Goal: Task Accomplishment & Management: Complete application form

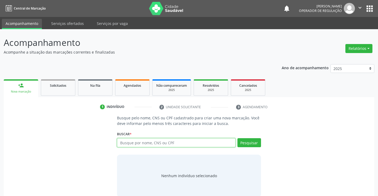
click at [166, 141] on input "text" at bounding box center [176, 142] width 118 height 9
type input "700208454011628"
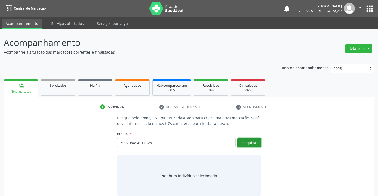
click at [244, 142] on button "Pesquisar" at bounding box center [249, 142] width 24 height 9
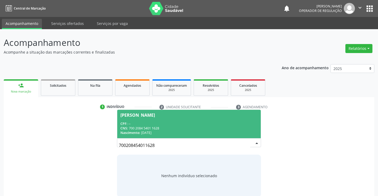
click at [176, 125] on div "CPF: --" at bounding box center [188, 123] width 137 height 5
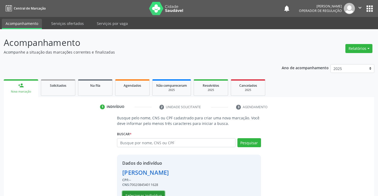
click at [137, 194] on button "Selecionar indivíduo" at bounding box center [143, 195] width 42 height 9
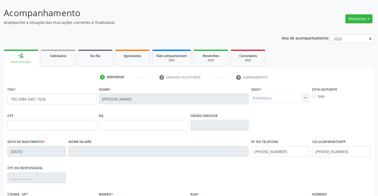
scroll to position [80, 0]
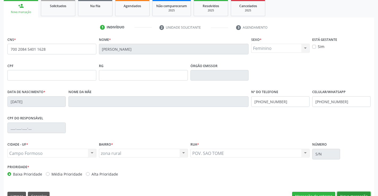
click at [345, 193] on button "Nova marcação" at bounding box center [353, 196] width 33 height 9
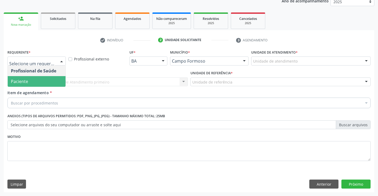
click at [35, 80] on span "Paciente" at bounding box center [37, 81] width 58 height 11
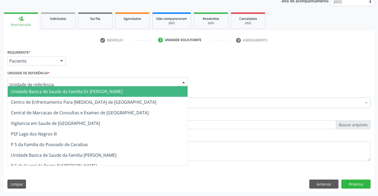
click at [43, 91] on span "Unidade Basica de Saude da Familia Dr [PERSON_NAME]" at bounding box center [67, 92] width 112 height 6
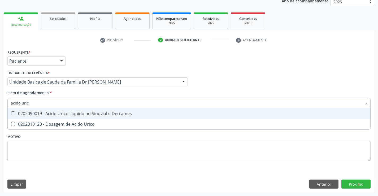
type input "acido urico"
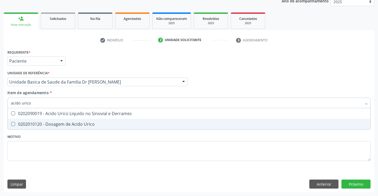
click at [54, 125] on div "0202010120 - Dosagem de Acido Urico" at bounding box center [189, 124] width 356 height 4
checkbox Urico "true"
type input "acido urico"
click at [50, 152] on div "Requerente * Paciente Profissional de Saúde Paciente Nenhum resultado encontrad…" at bounding box center [188, 108] width 363 height 120
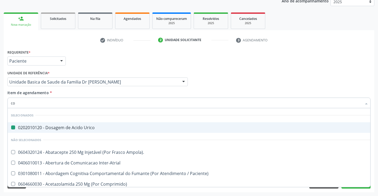
type input "col"
checkbox Urico "false"
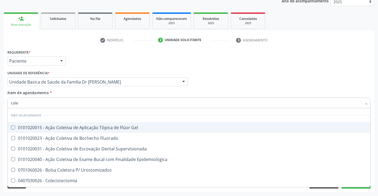
type input "coles"
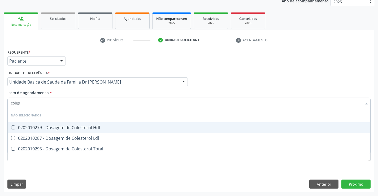
click at [66, 124] on span "0202010279 - Dosagem de Colesterol Hdl" at bounding box center [189, 127] width 362 height 11
checkbox Hdl "true"
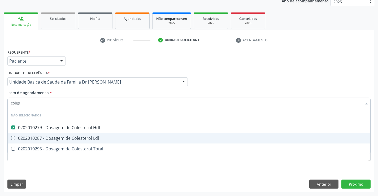
click at [64, 138] on div "0202010287 - Dosagem de Colesterol Ldl" at bounding box center [189, 138] width 356 height 4
checkbox Ldl "true"
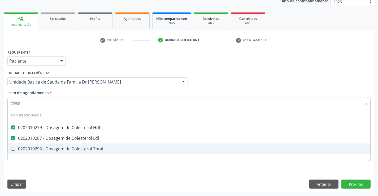
click at [62, 147] on div "0202010295 - Dosagem de Colesterol Total" at bounding box center [189, 149] width 356 height 4
checkbox Total "true"
click at [52, 168] on div "Requerente * Paciente Profissional de Saúde Paciente Nenhum resultado encontrad…" at bounding box center [188, 108] width 363 height 120
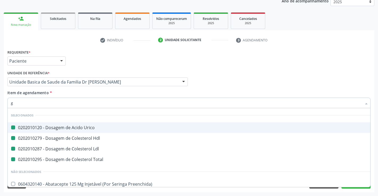
type input "gl"
checkbox Urico "false"
checkbox Ldl "false"
checkbox Hdl "false"
checkbox Total "false"
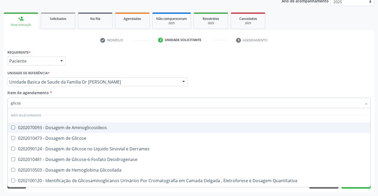
type input "glicose"
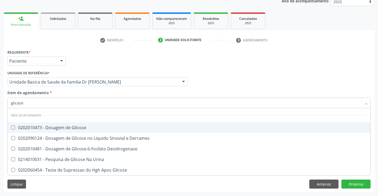
click at [60, 129] on div "0202010473 - Dosagem de Glicose" at bounding box center [189, 127] width 356 height 4
checkbox Glicose "true"
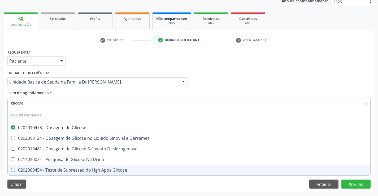
click at [63, 188] on div "Limpar Anterior Próximo" at bounding box center [188, 184] width 363 height 9
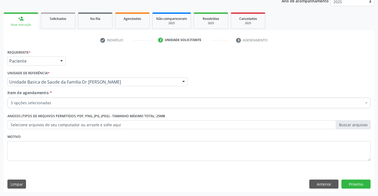
checkbox Ldl "true"
checkbox Hdl "true"
checkbox Total "true"
checkbox Glicose "true"
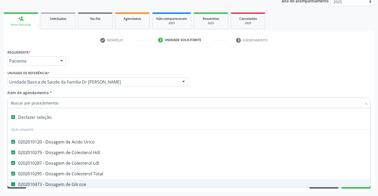
type input "t"
checkbox Glicose "false"
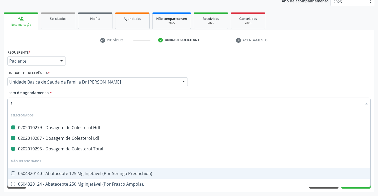
type input "tr"
checkbox Hdl "false"
checkbox Total "false"
checkbox Ldl "false"
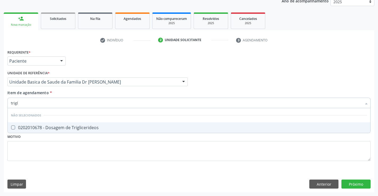
type input "trigli"
click at [65, 129] on div "0202010678 - Dosagem de Triglicerideos" at bounding box center [189, 127] width 356 height 4
checkbox Triglicerideos "true"
click at [66, 177] on div "Requerente * Paciente Profissional de Saúde Paciente Nenhum resultado encontrad…" at bounding box center [189, 120] width 370 height 144
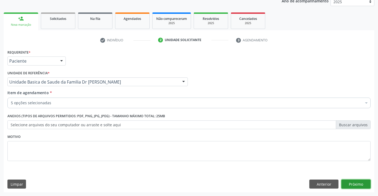
click at [356, 185] on button "Próximo" at bounding box center [355, 184] width 29 height 9
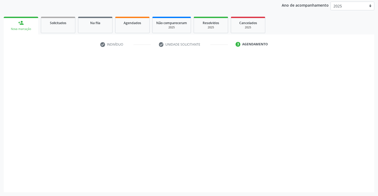
scroll to position [63, 0]
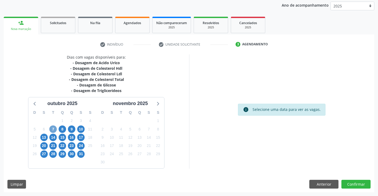
click at [54, 131] on span "7" at bounding box center [52, 128] width 7 height 7
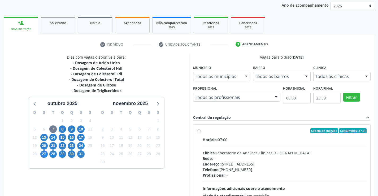
click at [203, 132] on label "Ordem de chegada Consumidos: 3 / 21 Horário: 07:00 Clínica: Laboratorio de Anal…" at bounding box center [285, 168] width 164 height 81
click at [200, 132] on input "Ordem de chegada Consumidos: 3 / 21 Horário: 07:00 Clínica: Laboratorio de Anal…" at bounding box center [199, 130] width 4 height 5
radio input "true"
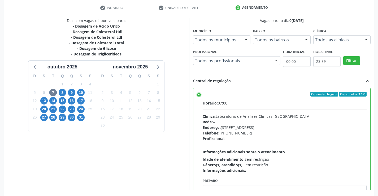
scroll to position [121, 0]
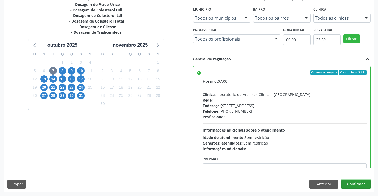
click at [358, 183] on button "Confirmar" at bounding box center [355, 184] width 29 height 9
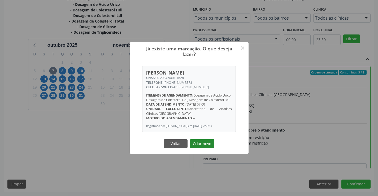
click at [204, 148] on button "Criar novo" at bounding box center [202, 143] width 24 height 9
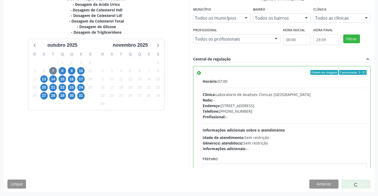
scroll to position [0, 0]
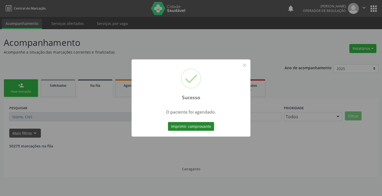
click at [179, 126] on button "Imprimir comprovante" at bounding box center [191, 126] width 46 height 9
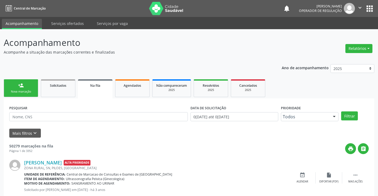
click at [26, 89] on link "person_add Nova marcação" at bounding box center [21, 88] width 34 height 18
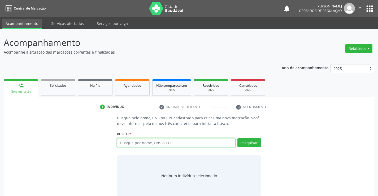
click at [146, 144] on input "text" at bounding box center [176, 142] width 118 height 9
type input "704201219017987"
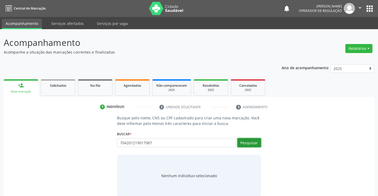
click at [252, 144] on button "Pesquisar" at bounding box center [249, 142] width 24 height 9
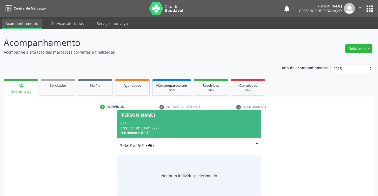
click at [211, 126] on div "CNS: 704 2012 1901 7987" at bounding box center [188, 128] width 137 height 5
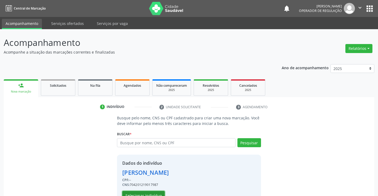
click at [155, 194] on button "Selecionar indivíduo" at bounding box center [143, 195] width 42 height 9
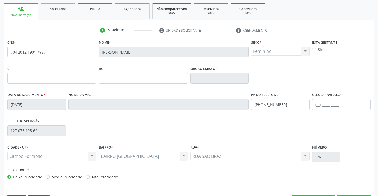
scroll to position [80, 0]
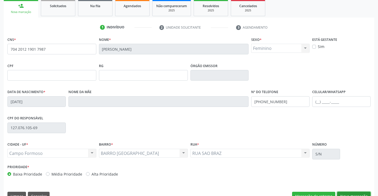
click at [348, 195] on button "Nova marcação" at bounding box center [353, 196] width 33 height 9
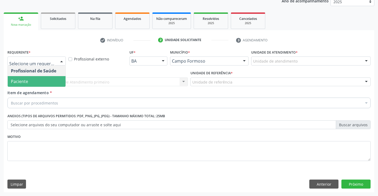
click at [45, 85] on span "Paciente" at bounding box center [37, 81] width 58 height 11
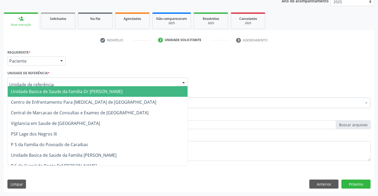
click at [49, 83] on div at bounding box center [97, 81] width 180 height 9
click at [49, 93] on span "Unidade Basica de Saude da Familia Dr [PERSON_NAME]" at bounding box center [67, 92] width 112 height 6
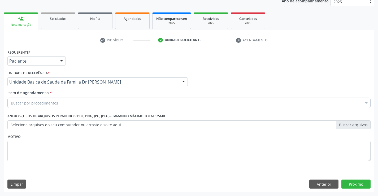
click at [43, 106] on div "Buscar por procedimentos" at bounding box center [188, 103] width 363 height 11
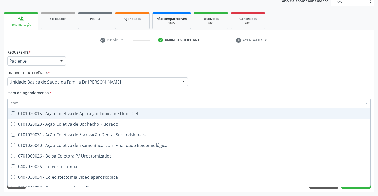
type input "coles"
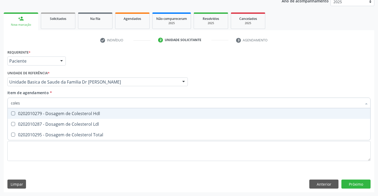
click at [57, 115] on div "0202010279 - Dosagem de Colesterol Hdl" at bounding box center [189, 113] width 356 height 4
checkbox Hdl "true"
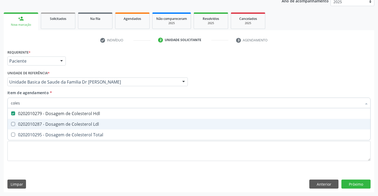
click at [55, 122] on div "0202010287 - Dosagem de Colesterol Ldl" at bounding box center [189, 124] width 356 height 4
checkbox Ldl "true"
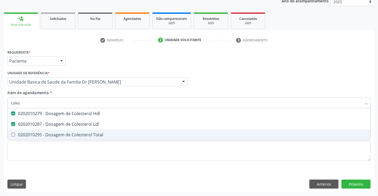
click at [56, 135] on div "0202010295 - Dosagem de Colesterol Total" at bounding box center [189, 135] width 356 height 4
checkbox Total "true"
type input "coles"
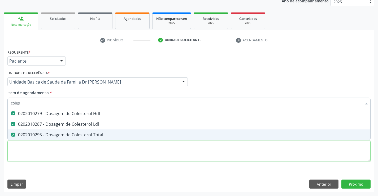
click at [57, 155] on div "Requerente * Paciente Profissional de Saúde Paciente Nenhum resultado encontrad…" at bounding box center [188, 108] width 363 height 120
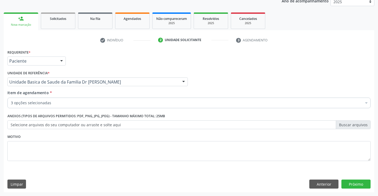
click at [59, 109] on div "Item de agendamento * 3 opções selecionadas Desfazer seleção Selecionados 02020…" at bounding box center [189, 100] width 366 height 20
click at [59, 100] on div "Item de agendamento * 3 opções selecionadas Desfazer seleção Selecionados 02020…" at bounding box center [188, 98] width 363 height 17
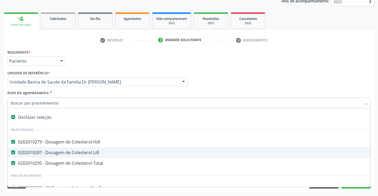
click at [58, 102] on input "Item de agendamento *" at bounding box center [186, 103] width 351 height 11
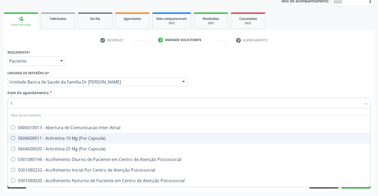
type input "tr"
checkbox Inter-Atrial "false"
checkbox Capsula\) "false"
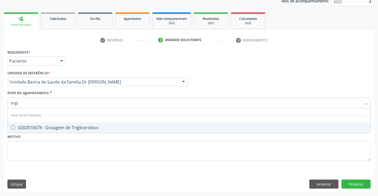
type input "trigli"
click at [58, 126] on div "0202010678 - Dosagem de Triglicerideos" at bounding box center [189, 127] width 356 height 4
checkbox Triglicerideos "true"
type input "trigli"
click at [55, 149] on div "Requerente * Paciente Profissional de Saúde Paciente Nenhum resultado encontrad…" at bounding box center [188, 108] width 363 height 120
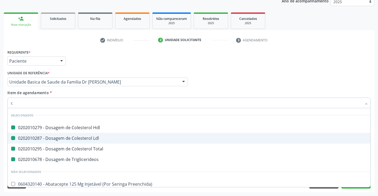
type input "cr"
checkbox Hdl "false"
checkbox Ldl "false"
checkbox Total "false"
checkbox Triglicerideos "false"
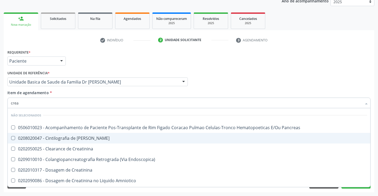
type input "creat"
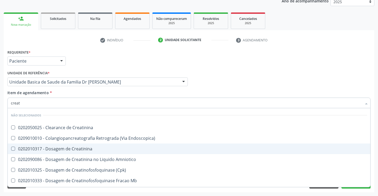
click at [68, 148] on div "0202010317 - Dosagem de Creatinina" at bounding box center [189, 149] width 356 height 4
checkbox Creatinina "true"
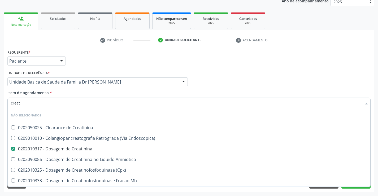
click at [52, 189] on div "Requerente * Paciente Profissional de Saúde Paciente Nenhum resultado encontrad…" at bounding box center [189, 120] width 370 height 144
checkbox Creatinina "true"
checkbox Endoscopica\) "true"
checkbox Amniotico "true"
checkbox \(Cpk\) "true"
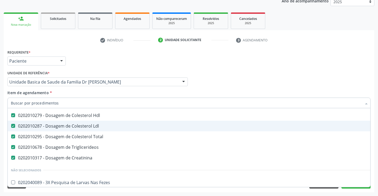
scroll to position [0, 0]
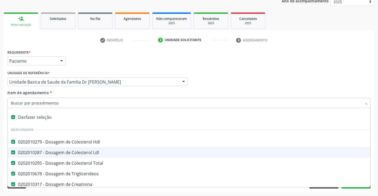
click at [69, 105] on input "Item de agendamento *" at bounding box center [186, 103] width 351 height 11
type input "u"
checkbox Hdl "false"
checkbox Ldl "false"
checkbox Total "false"
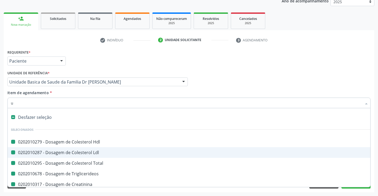
checkbox Triglicerideos "false"
checkbox Creatinina "false"
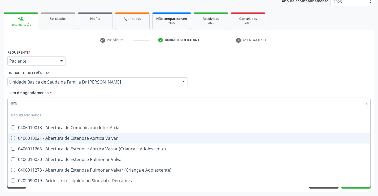
type input "urei"
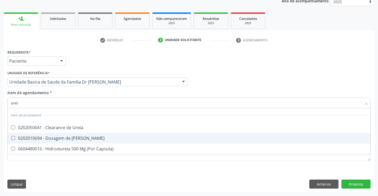
click at [71, 139] on div "0202010694 - Dosagem de [PERSON_NAME]" at bounding box center [189, 138] width 356 height 4
checkbox Ureia "true"
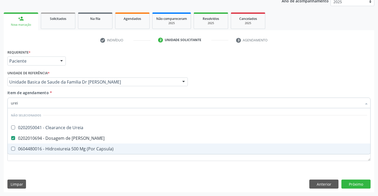
click at [65, 173] on div "Requerente * Paciente Profissional de Saúde Paciente Nenhum resultado encontrad…" at bounding box center [189, 120] width 370 height 144
checkbox Ureia "true"
checkbox Capsula\) "true"
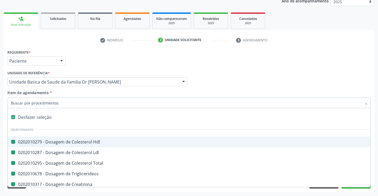
type input "f"
checkbox Hdl "false"
checkbox Ldl "false"
checkbox Total "false"
checkbox Triglicerideos "false"
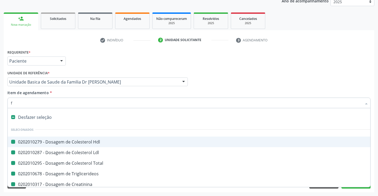
checkbox Creatinina "false"
checkbox Ureia "false"
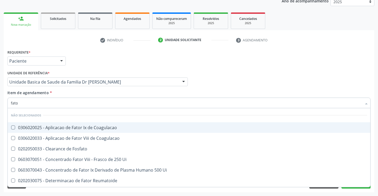
type input "fator"
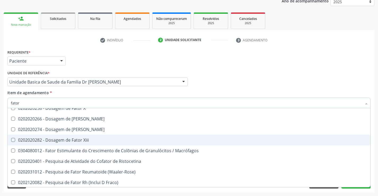
scroll to position [158, 0]
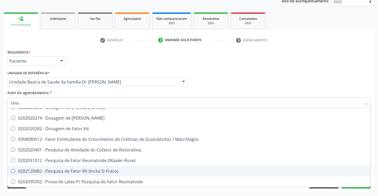
click at [104, 169] on div "0202120082 - Pesquisa de Fator Rh (Inclui D Fraco)" at bounding box center [189, 171] width 356 height 4
checkbox Fraco\) "true"
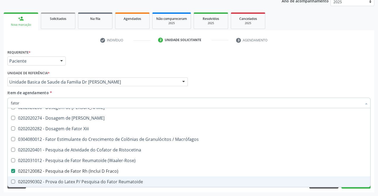
click at [61, 191] on div "Requerente * Paciente Profissional de Saúde Paciente Nenhum resultado encontrad…" at bounding box center [189, 120] width 370 height 144
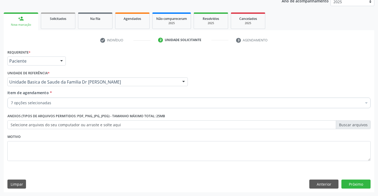
scroll to position [0, 0]
click at [74, 100] on div "7 opções selecionadas" at bounding box center [188, 103] width 363 height 11
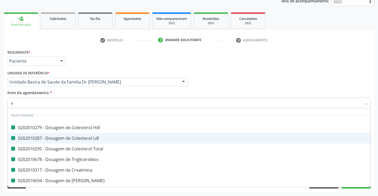
type input "ab"
checkbox Hdl "false"
checkbox Ldl "false"
checkbox Total "false"
checkbox Triglicerideos "false"
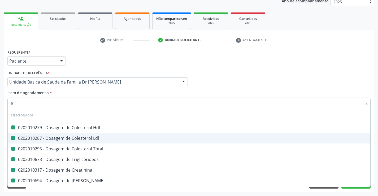
checkbox Creatinina "false"
checkbox Ureia "false"
checkbox Fraco\) "false"
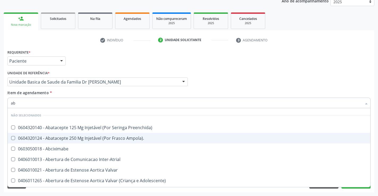
type input "abo"
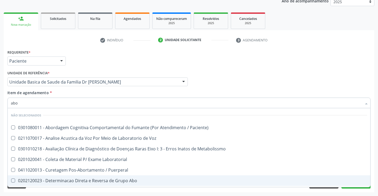
click at [102, 181] on div "0202120023 - Determinacao Direta e Reversa de Grupo Abo" at bounding box center [189, 180] width 356 height 4
checkbox Abo "true"
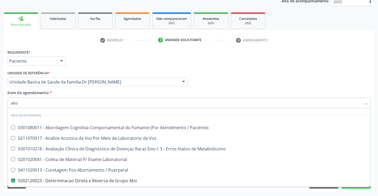
type input "abo"
click at [79, 190] on div "Requerente * Paciente Profissional de Saúde Paciente Nenhum resultado encontrad…" at bounding box center [189, 120] width 370 height 144
checkbox Paciente\) "true"
checkbox Voz "true"
checkbox Metabolissmo "true"
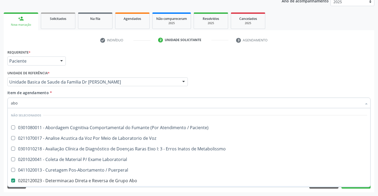
checkbox Laboratorial "true"
checkbox Puerperal "true"
checkbox Cocaina "true"
checkbox Metabolismo "true"
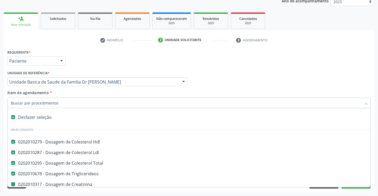
type input "u"
checkbox Creatinina "false"
checkbox Ureia "false"
checkbox Fraco\) "false"
checkbox Abo "false"
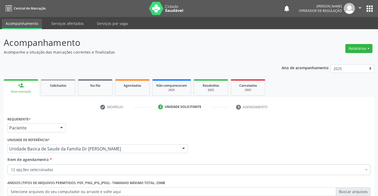
scroll to position [67, 0]
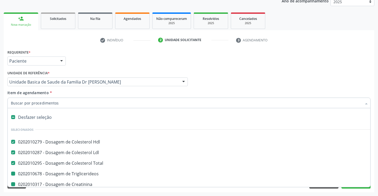
type input "h"
checkbox Triglicerideos "false"
checkbox Creatinina "false"
checkbox Ureia "false"
checkbox Fraco\) "false"
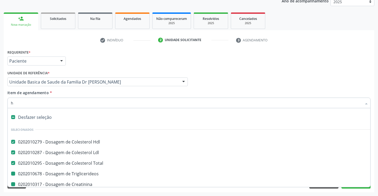
checkbox Abo "false"
checkbox Urina "false"
checkbox Fezes "false"
checkbox Serico "false"
checkbox Glicose "false"
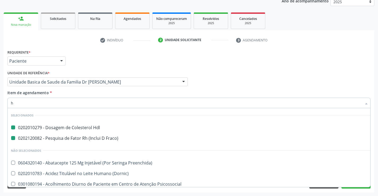
type input "he"
checkbox Hdl "false"
checkbox Fraco\) "false"
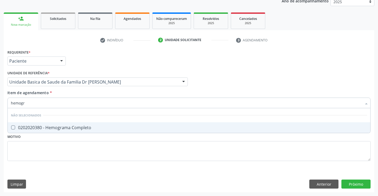
type input "hemogra"
click at [82, 128] on div "0202020380 - Hemograma Completo" at bounding box center [189, 127] width 356 height 4
checkbox Completo "true"
click at [354, 183] on div "Requerente * Paciente Profissional de Saúde Paciente Nenhum resultado encontrad…" at bounding box center [189, 120] width 370 height 144
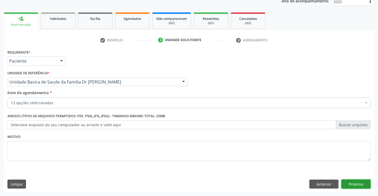
click at [353, 183] on button "Próximo" at bounding box center [355, 184] width 29 height 9
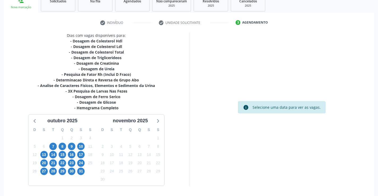
scroll to position [93, 0]
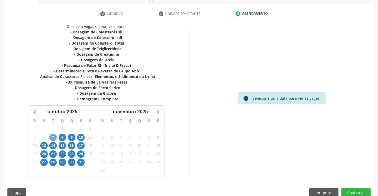
click at [52, 137] on span "7" at bounding box center [52, 137] width 7 height 7
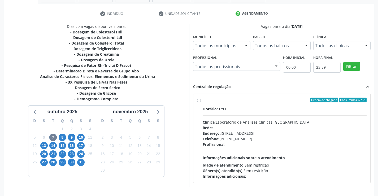
click at [201, 101] on div "Ordem de chegada Consumidos: 6 / 21 Horário: 07:00 Clínica: Laboratorio de Anal…" at bounding box center [282, 138] width 170 height 81
radio input "true"
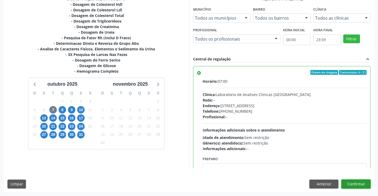
click at [356, 184] on button "Confirmar" at bounding box center [355, 184] width 29 height 9
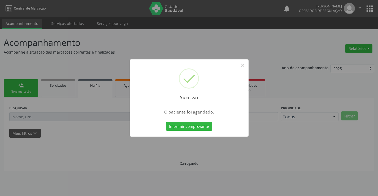
scroll to position [0, 0]
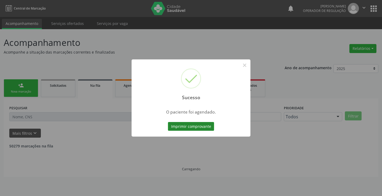
click at [195, 126] on button "Imprimir comprovante" at bounding box center [191, 126] width 46 height 9
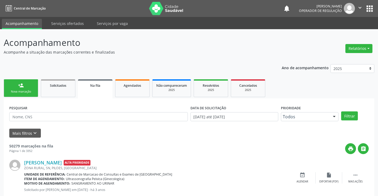
click at [29, 89] on link "person_add Nova marcação" at bounding box center [21, 88] width 34 height 18
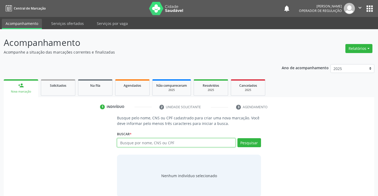
click at [141, 143] on input "text" at bounding box center [176, 142] width 118 height 9
type input "708105591510638"
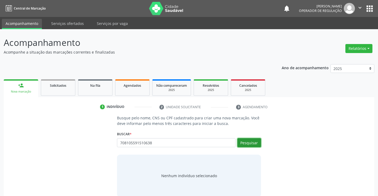
click at [250, 141] on button "Pesquisar" at bounding box center [249, 142] width 24 height 9
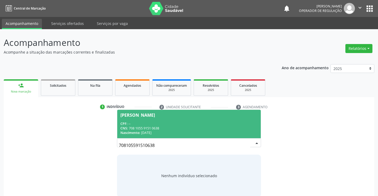
click at [185, 126] on div "CNS: 708 1055 9151 0638" at bounding box center [188, 128] width 137 height 5
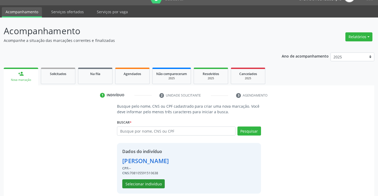
scroll to position [17, 0]
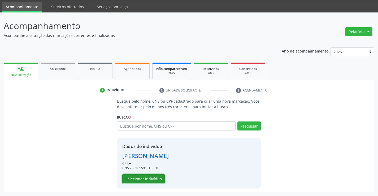
click at [148, 178] on button "Selecionar indivíduo" at bounding box center [143, 178] width 42 height 9
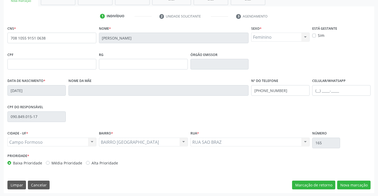
scroll to position [91, 0]
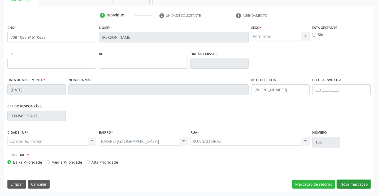
click at [355, 183] on button "Nova marcação" at bounding box center [353, 184] width 33 height 9
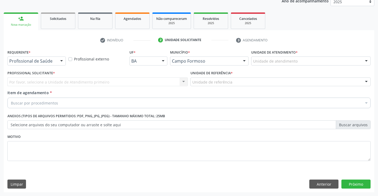
scroll to position [67, 0]
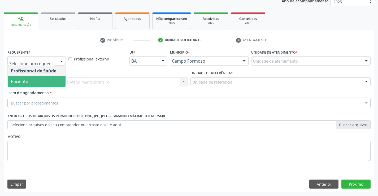
click at [32, 82] on span "Paciente" at bounding box center [37, 81] width 58 height 11
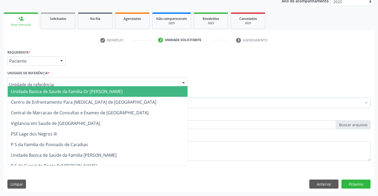
click at [37, 89] on span "Unidade Basica de Saude da Familia Dr [PERSON_NAME]" at bounding box center [67, 92] width 112 height 6
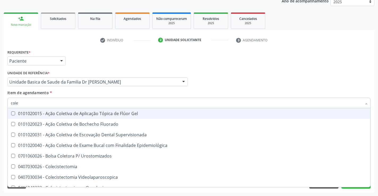
type input "coles"
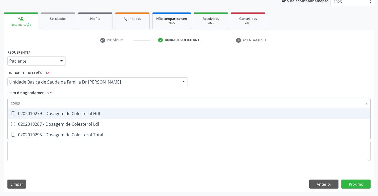
click at [51, 111] on div "0202010279 - Dosagem de Colesterol Hdl" at bounding box center [189, 113] width 356 height 4
checkbox Hdl "true"
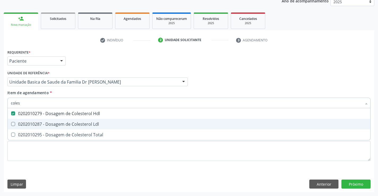
click at [50, 124] on div "0202010287 - Dosagem de Colesterol Ldl" at bounding box center [189, 124] width 356 height 4
checkbox Ldl "true"
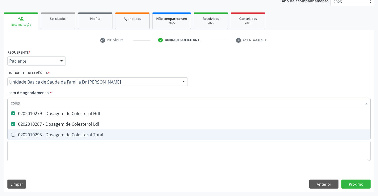
click at [53, 136] on div "0202010295 - Dosagem de Colesterol Total" at bounding box center [189, 135] width 356 height 4
checkbox Total "true"
type input "coles"
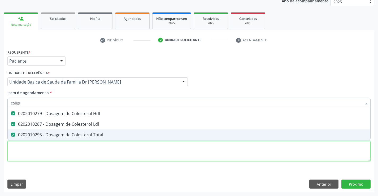
click at [51, 159] on div "Requerente * Paciente Profissional de Saúde Paciente Nenhum resultado encontrad…" at bounding box center [188, 108] width 363 height 120
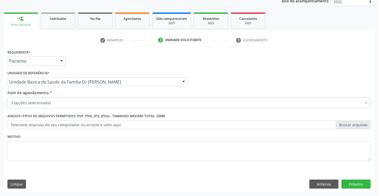
click at [63, 99] on div "3 opções selecionadas" at bounding box center [188, 103] width 363 height 11
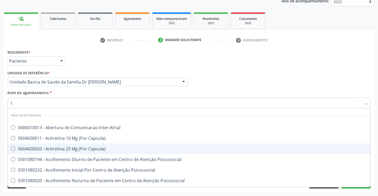
type input "tr"
checkbox Inter-Atrial "false"
checkbox Capsula\) "false"
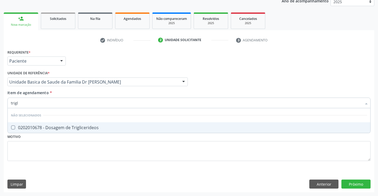
type input "trigli"
click at [71, 128] on div "0202010678 - Dosagem de Triglicerideos" at bounding box center [189, 127] width 356 height 4
checkbox Triglicerideos "true"
type input "trigli"
click at [58, 174] on div "Requerente * Paciente Profissional de Saúde Paciente Nenhum resultado encontrad…" at bounding box center [189, 120] width 370 height 144
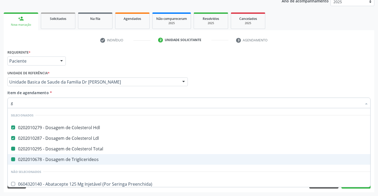
type input "gl"
checkbox Total "false"
checkbox Triglicerideos "false"
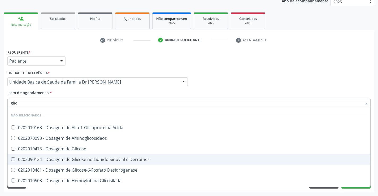
type input "glico"
checkbox Acida "false"
type input "glicos"
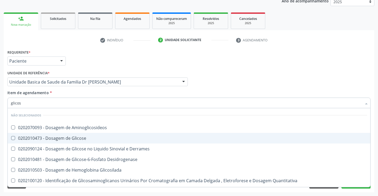
click at [65, 137] on div "0202010473 - Dosagem de Glicose" at bounding box center [189, 138] width 356 height 4
checkbox Glicose "true"
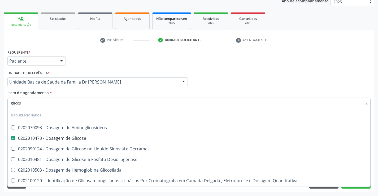
type input "glicos"
click at [48, 190] on div "Requerente * Paciente Profissional de Saúde Paciente Nenhum resultado encontrad…" at bounding box center [189, 120] width 370 height 144
checkbox Aminoglicosideos "true"
checkbox Derrames "true"
checkbox Desidrogenase "true"
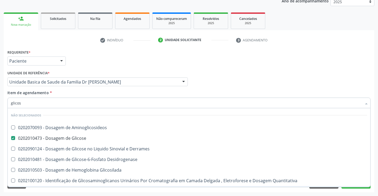
checkbox Glicosilada "true"
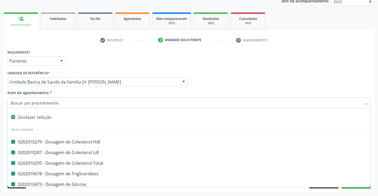
type input "f"
checkbox Hdl "false"
checkbox Total "false"
checkbox Triglicerideos "false"
checkbox Glicose "false"
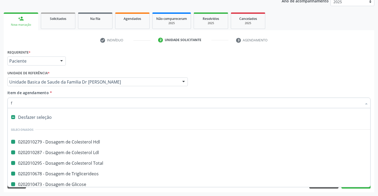
checkbox Ldl "false"
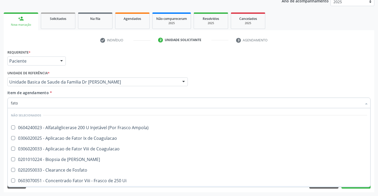
type input "fator"
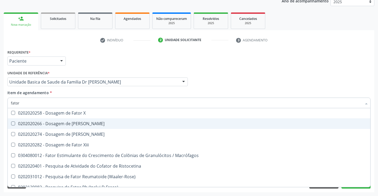
scroll to position [158, 0]
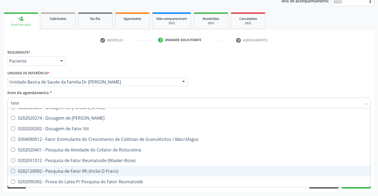
click at [99, 170] on div "0202120082 - Pesquisa de Fator Rh (Inclui D Fraco)" at bounding box center [189, 171] width 356 height 4
checkbox Fraco\) "true"
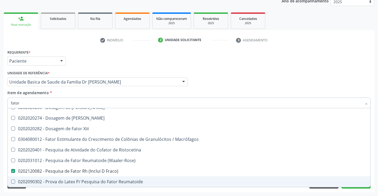
click at [71, 191] on div "Requerente * Paciente Profissional de Saúde Paciente Nenhum resultado encontrad…" at bounding box center [189, 120] width 370 height 144
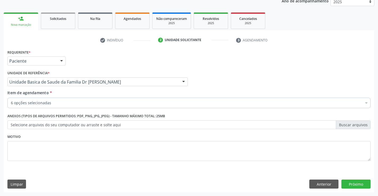
scroll to position [0, 0]
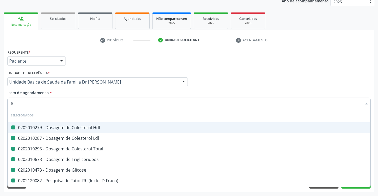
type input "ab"
checkbox Hdl "false"
checkbox Total "false"
checkbox Triglicerideos "false"
checkbox Glicose "false"
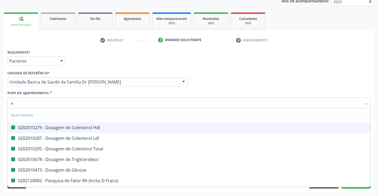
checkbox Ldl "false"
checkbox Fraco\) "false"
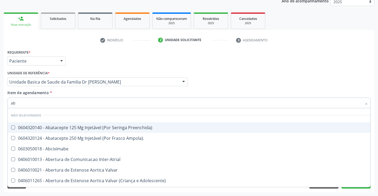
type input "abo"
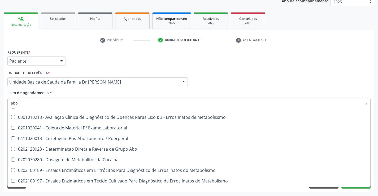
scroll to position [15, 0]
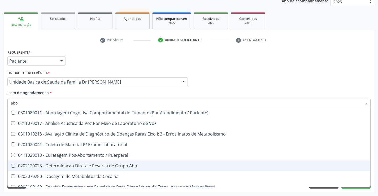
click at [120, 167] on div "0202120023 - Determinacao Direta e Reversa de Grupo Abo" at bounding box center [189, 166] width 356 height 4
checkbox Abo "true"
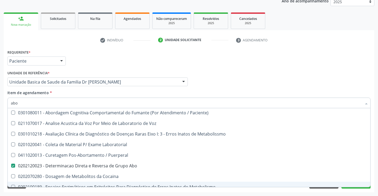
click at [73, 190] on div "Requerente * Paciente Profissional de Saúde Paciente Nenhum resultado encontrad…" at bounding box center [189, 120] width 370 height 144
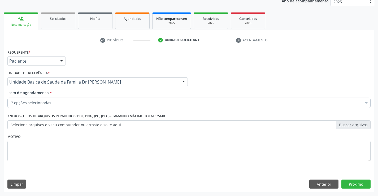
scroll to position [0, 0]
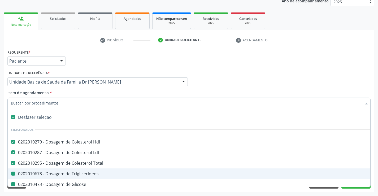
type input "h"
checkbox Triglicerideos "false"
checkbox Glicose "false"
checkbox Fraco\) "false"
checkbox Abo "false"
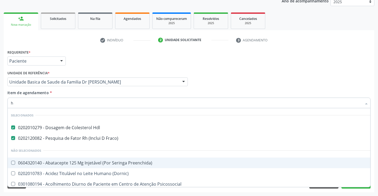
scroll to position [27, 0]
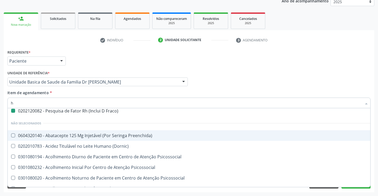
type input "he"
checkbox Hdl "false"
checkbox Fraco\) "false"
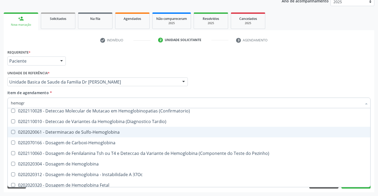
scroll to position [0, 0]
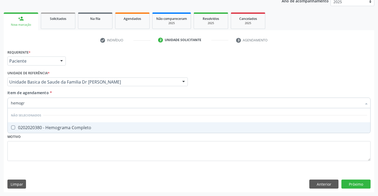
type input "hemogra"
click at [67, 126] on div "0202020380 - Hemograma Completo" at bounding box center [189, 127] width 356 height 4
checkbox Completo "true"
click at [55, 174] on div "Requerente * Paciente Profissional de Saúde Paciente Nenhum resultado encontrad…" at bounding box center [189, 120] width 370 height 144
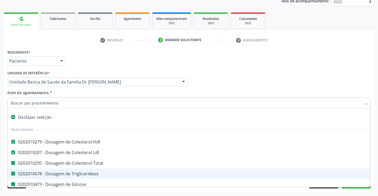
type input "f"
checkbox Total "false"
checkbox Triglicerideos "false"
checkbox Glicose "false"
checkbox Fraco\) "false"
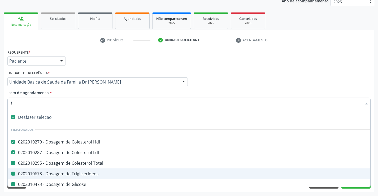
checkbox Abo "false"
checkbox Completo "false"
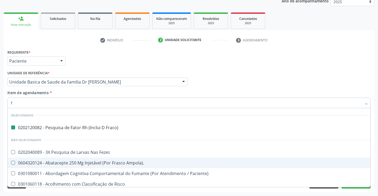
type input "fe"
checkbox Fraco\) "false"
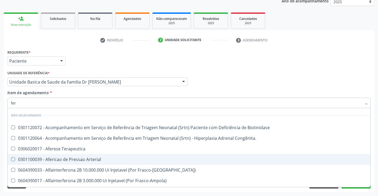
type input "ferr"
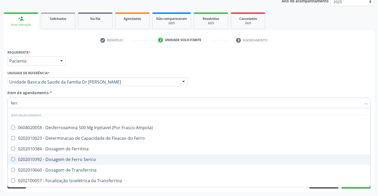
click at [71, 161] on div "0202010392 - Dosagem de Ferro Serico" at bounding box center [189, 159] width 356 height 4
checkbox Serico "true"
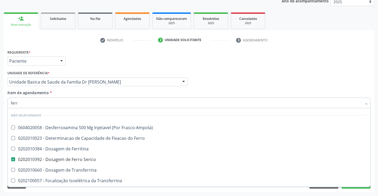
click at [57, 190] on div "Requerente * Paciente Profissional de Saúde Paciente Nenhum resultado encontrad…" at bounding box center [189, 120] width 370 height 144
checkbox Frasco-Ampola\) "true"
checkbox Ferritina "true"
checkbox Transferrina "true"
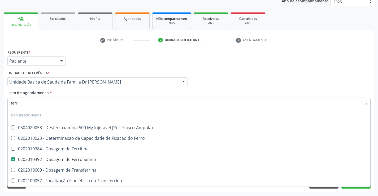
checkbox Ml\) "true"
checkbox \(Nefroplastia\) "true"
checkbox Ferro "true"
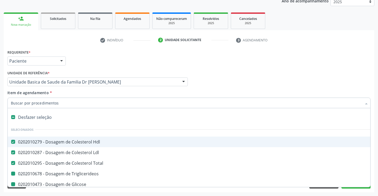
type input "f"
checkbox Triglicerideos "false"
checkbox Glicose "false"
checkbox Fraco\) "false"
checkbox Abo "false"
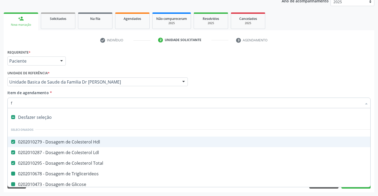
checkbox Completo "false"
checkbox Serico "false"
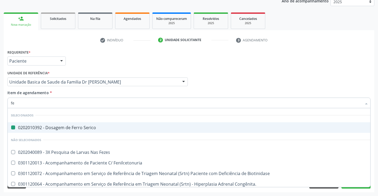
type input "fez"
checkbox Serico "false"
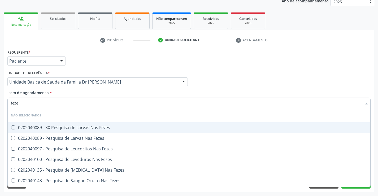
type input "fezes"
click at [104, 128] on div "0202040089 - 3X Pesquisa de Larvas Nas Fezes" at bounding box center [189, 127] width 356 height 4
checkbox Fezes "true"
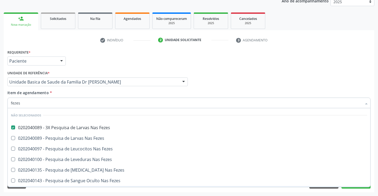
click at [67, 192] on div "Requerente * Paciente Profissional de Saúde Paciente Nenhum resultado encontrad…" at bounding box center [189, 120] width 370 height 144
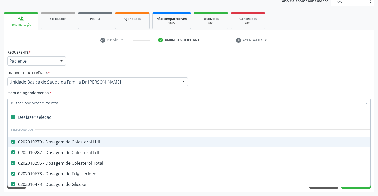
type input "t"
checkbox Serico "false"
checkbox Fezes "false"
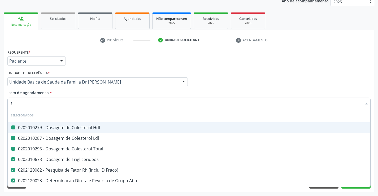
type input "tg"
checkbox Hdl "false"
checkbox Total "false"
checkbox Ldl "false"
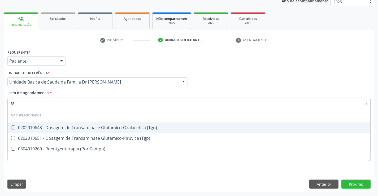
click at [107, 128] on div "0202010643 - Dosagem de Transaminase Glutamico-Oxalacetica (Tgo)" at bounding box center [189, 127] width 356 height 4
checkbox \(Tgo\) "true"
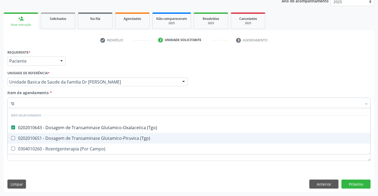
click at [104, 136] on div "0202010651 - Dosagem de Transaminase Glutamico-Piruvica (Tgp)" at bounding box center [189, 138] width 356 height 4
checkbox \(Tgp\) "true"
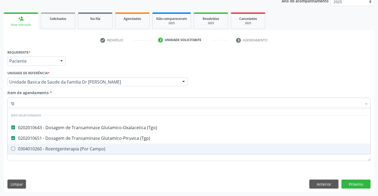
click at [66, 173] on div "Requerente * Paciente Profissional de Saúde Paciente Nenhum resultado encontrad…" at bounding box center [189, 120] width 370 height 144
checkbox Campo\) "true"
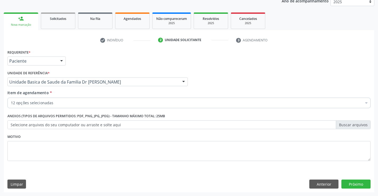
click at [63, 99] on div "12 opções selecionadas" at bounding box center [188, 103] width 363 height 11
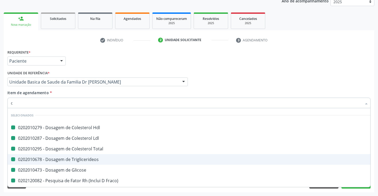
type input "cr"
checkbox Hdl "false"
checkbox Total "false"
checkbox Ldl "false"
checkbox Triglicerideos "false"
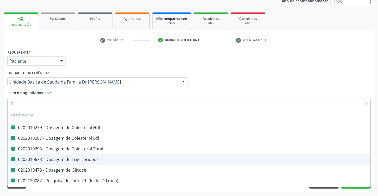
checkbox Glicose "false"
checkbox Fraco\) "false"
checkbox Abo "false"
checkbox Completo "false"
checkbox Serico "false"
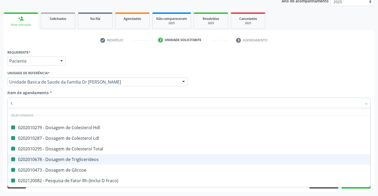
checkbox \(Tgo\) "false"
checkbox \(Tgp\) "false"
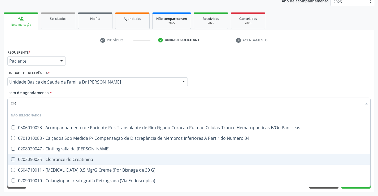
type input "crea"
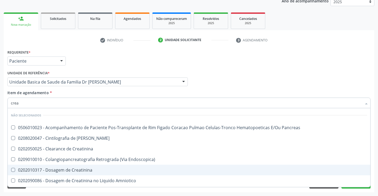
click at [81, 172] on div "0202010317 - Dosagem de Creatinina" at bounding box center [189, 170] width 356 height 4
checkbox Creatinina "true"
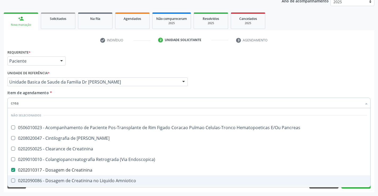
click at [50, 190] on div "Requerente * Paciente Profissional de Saúde Paciente Nenhum resultado encontrad…" at bounding box center [189, 120] width 370 height 144
checkbox Pancreas "true"
checkbox Creatinina "true"
checkbox Pancreas "true"
checkbox Endoscopica\) "true"
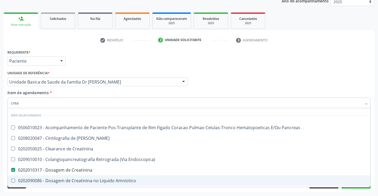
checkbox Amniotico "true"
checkbox \(Cpk\) "true"
checkbox Mb "true"
checkbox Oncologia "true"
checkbox Rim "true"
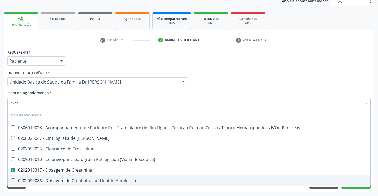
checkbox Rim "true"
checkbox Rim-Pancreas "true"
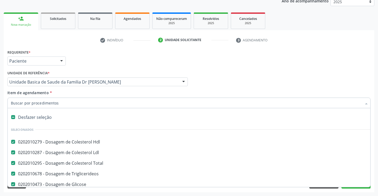
type input "u"
checkbox Abo "false"
checkbox Completo "false"
checkbox Serico "false"
checkbox Fezes "false"
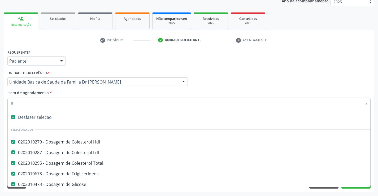
checkbox \(Tgo\) "false"
checkbox Creatinina "false"
checkbox \(Tgp\) "false"
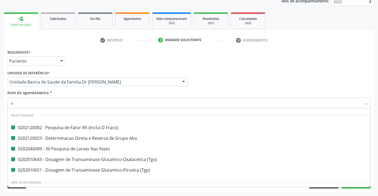
type input "ur"
checkbox Fraco\) "false"
checkbox Fezes "false"
checkbox Abo "false"
checkbox \(Tgo\) "false"
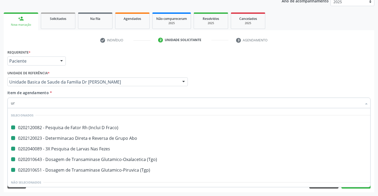
checkbox \(Tgp\) "false"
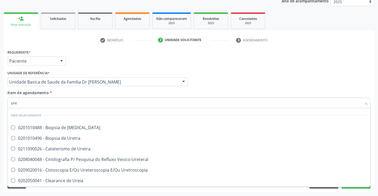
type input "urei"
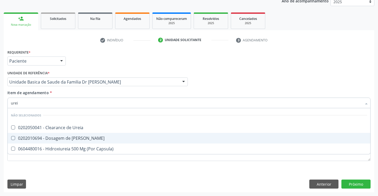
click at [79, 138] on div "0202010694 - Dosagem de [PERSON_NAME]" at bounding box center [189, 138] width 356 height 4
checkbox Ureia "true"
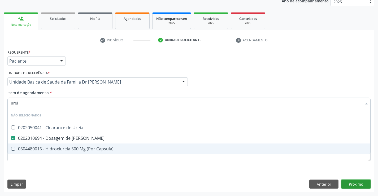
click at [360, 185] on div "Requerente * Paciente Profissional de Saúde Paciente Nenhum resultado encontrad…" at bounding box center [189, 120] width 370 height 144
checkbox Ureia "true"
checkbox Capsula\) "true"
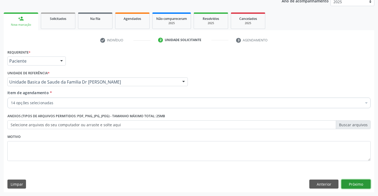
click at [358, 183] on button "Próximo" at bounding box center [355, 184] width 29 height 9
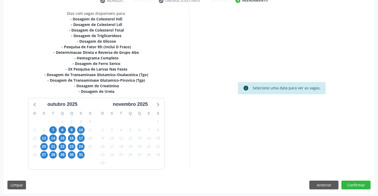
scroll to position [107, 0]
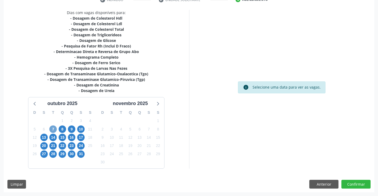
click at [53, 128] on span "7" at bounding box center [52, 128] width 7 height 7
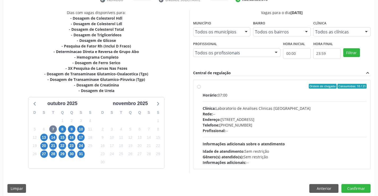
click at [203, 87] on label "Ordem de chegada Consumidos: 10 / 21 Horário: 07:00 Clínica: Laboratorio de Ana…" at bounding box center [285, 124] width 164 height 81
click at [198, 87] on input "Ordem de chegada Consumidos: 10 / 21 Horário: 07:00 Clínica: Laboratorio de Ana…" at bounding box center [199, 86] width 4 height 5
radio input "true"
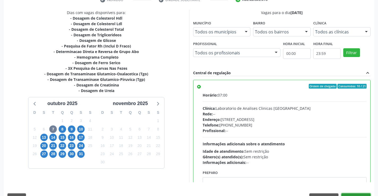
click at [348, 193] on button "Confirmar" at bounding box center [355, 197] width 29 height 9
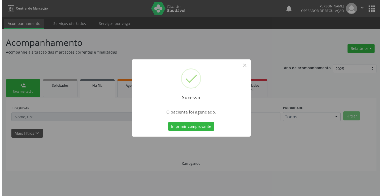
scroll to position [0, 0]
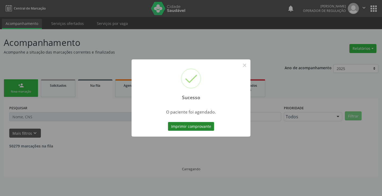
click at [186, 126] on button "Imprimir comprovante" at bounding box center [191, 126] width 46 height 9
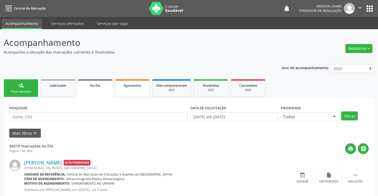
click at [133, 88] on link "Agendados" at bounding box center [132, 88] width 34 height 18
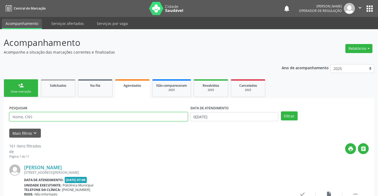
click at [109, 117] on input "text" at bounding box center [98, 116] width 178 height 9
type input "704201219017987"
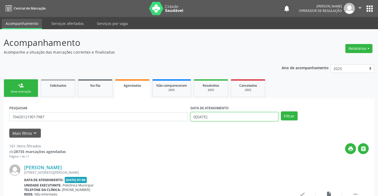
click at [229, 117] on input "06/10/2025" at bounding box center [234, 116] width 88 height 9
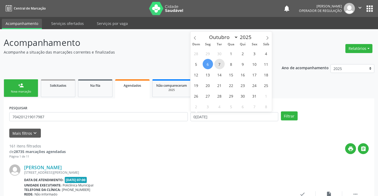
click at [220, 63] on span "7" at bounding box center [219, 64] width 10 height 10
type input "07/10/2025"
click at [220, 63] on span "7" at bounding box center [219, 64] width 10 height 10
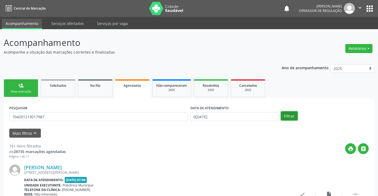
click at [290, 117] on button "Filtrar" at bounding box center [289, 115] width 17 height 9
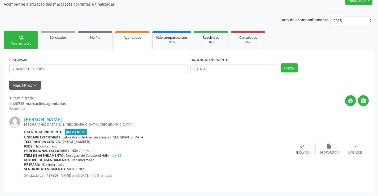
scroll to position [48, 0]
click at [357, 148] on icon "" at bounding box center [355, 146] width 6 height 6
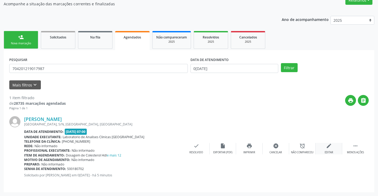
click at [327, 148] on icon "edit" at bounding box center [329, 146] width 6 height 6
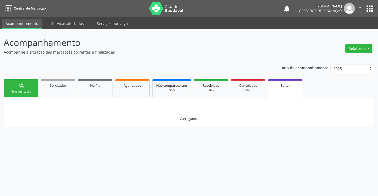
scroll to position [0, 0]
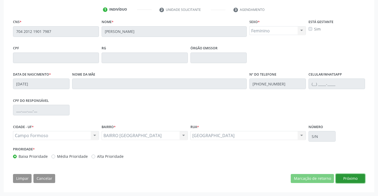
click at [342, 177] on button "Próximo" at bounding box center [350, 178] width 29 height 9
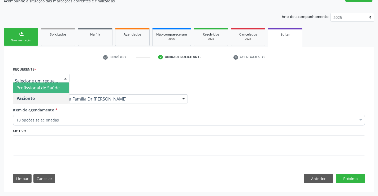
click at [60, 77] on div "Profissional de Saúde Paciente Nenhum resultado encontrado para: " " Não há nen…" at bounding box center [41, 78] width 56 height 9
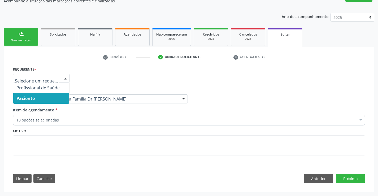
click at [42, 98] on span "Paciente" at bounding box center [41, 98] width 56 height 11
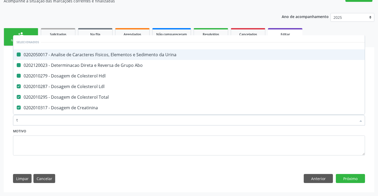
type input "tg"
checkbox Urina "false"
checkbox Abo "false"
checkbox Hdl "false"
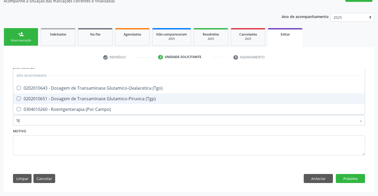
click at [101, 97] on div "0202010651 - Dosagem de Transaminase Glutamico-Piruvica (Tgp)" at bounding box center [188, 99] width 345 height 4
checkbox \(Tgp\) "true"
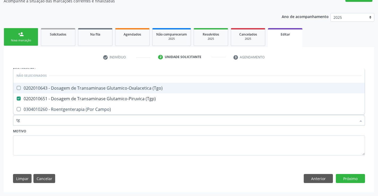
click at [110, 89] on div "0202010643 - Dosagem de Transaminase Glutamico-Oxalacetica (Tgo)" at bounding box center [188, 88] width 345 height 4
checkbox \(Tgo\) "true"
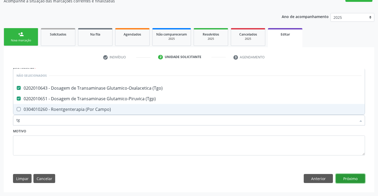
click at [349, 178] on button "Próximo" at bounding box center [350, 178] width 29 height 9
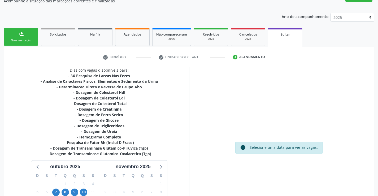
scroll to position [120, 0]
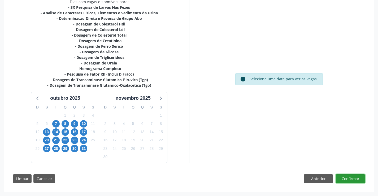
click at [352, 178] on button "Confirmar" at bounding box center [350, 178] width 29 height 9
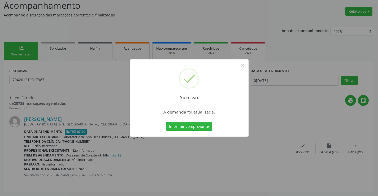
scroll to position [0, 0]
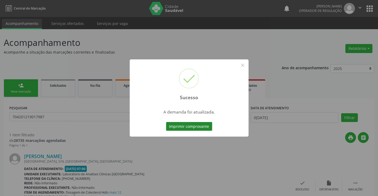
click at [202, 127] on button "Imprimir comprovante" at bounding box center [189, 126] width 46 height 9
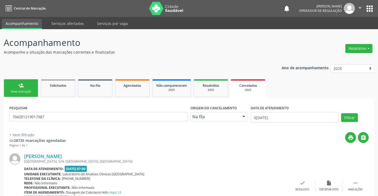
click at [29, 88] on link "person_add Nova marcação" at bounding box center [21, 88] width 34 height 18
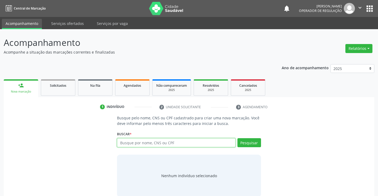
click at [140, 142] on input "text" at bounding box center [176, 142] width 118 height 9
type input "709801086458495"
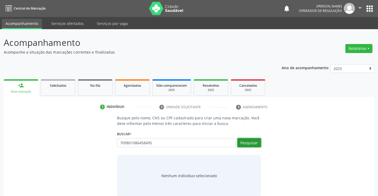
click at [248, 142] on button "Pesquisar" at bounding box center [249, 142] width 24 height 9
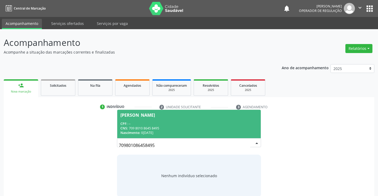
click at [232, 123] on div "CPF: --" at bounding box center [188, 123] width 137 height 5
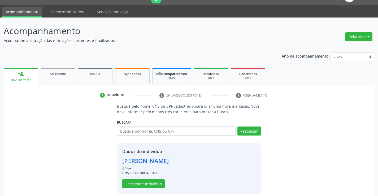
scroll to position [17, 0]
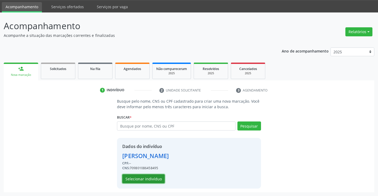
click at [143, 176] on button "Selecionar indivíduo" at bounding box center [143, 178] width 42 height 9
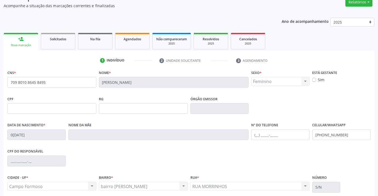
scroll to position [91, 0]
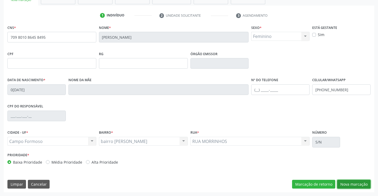
click at [352, 184] on button "Nova marcação" at bounding box center [353, 184] width 33 height 9
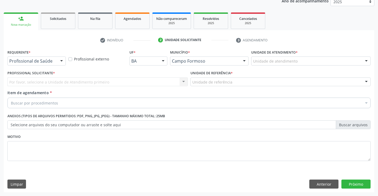
scroll to position [67, 0]
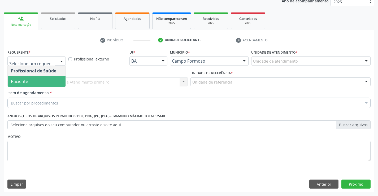
click at [37, 83] on span "Paciente" at bounding box center [37, 81] width 58 height 11
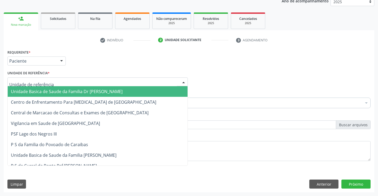
click at [45, 91] on span "Unidade Basica de Saude da Familia Dr [PERSON_NAME]" at bounding box center [67, 92] width 112 height 6
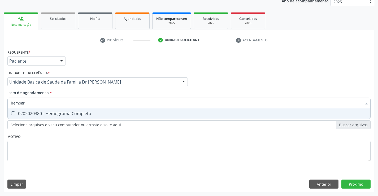
type input "hemogra"
click at [67, 115] on div "0202020380 - Hemograma Completo" at bounding box center [189, 113] width 356 height 4
checkbox Completo "true"
type input "hemogra"
click at [51, 165] on div "Requerente * Paciente Profissional de Saúde Paciente Nenhum resultado encontrad…" at bounding box center [188, 108] width 363 height 120
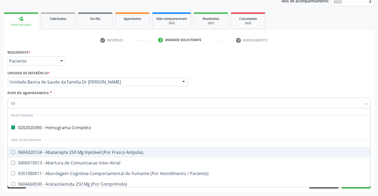
type input "col"
checkbox Completo "false"
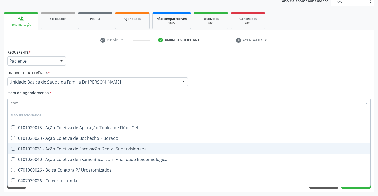
type input "coles"
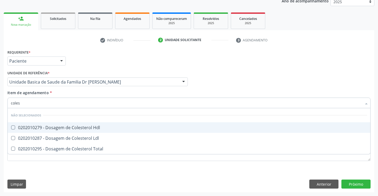
click at [69, 128] on div "0202010279 - Dosagem de Colesterol Hdl" at bounding box center [189, 127] width 356 height 4
checkbox Hdl "true"
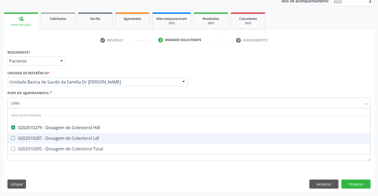
click at [67, 137] on div "0202010287 - Dosagem de Colesterol Ldl" at bounding box center [189, 138] width 356 height 4
checkbox Ldl "true"
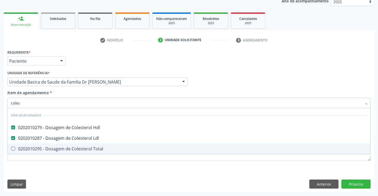
click at [67, 148] on div "0202010295 - Dosagem de Colesterol Total" at bounding box center [189, 149] width 356 height 4
checkbox Total "true"
type input "coles"
click at [58, 169] on div "Requerente * Paciente Profissional de Saúde Paciente Nenhum resultado encontrad…" at bounding box center [189, 120] width 370 height 144
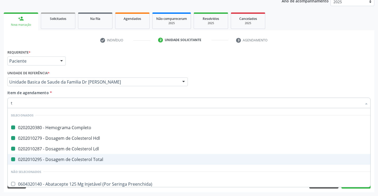
type input "tr"
checkbox Completo "false"
checkbox Ldl "false"
checkbox Hdl "false"
checkbox Total "false"
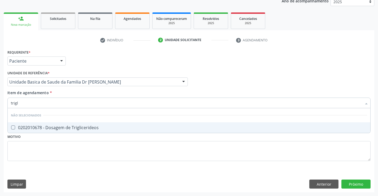
type input "trigli"
click at [59, 127] on div "0202010678 - Dosagem de Triglicerideos" at bounding box center [189, 127] width 356 height 4
checkbox Triglicerideos "true"
type input "trigli"
click at [57, 158] on div "Requerente * Paciente Profissional de Saúde Paciente Nenhum resultado encontrad…" at bounding box center [188, 108] width 363 height 120
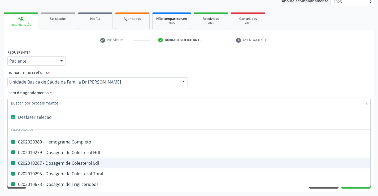
type input "u"
checkbox Completo "false"
checkbox Hdl "false"
checkbox Ldl "false"
checkbox Total "false"
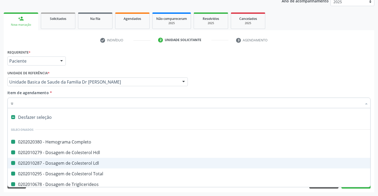
checkbox Triglicerideos "false"
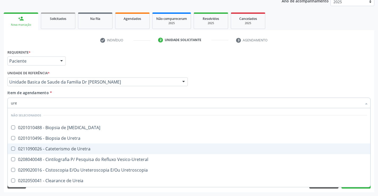
type input "urei"
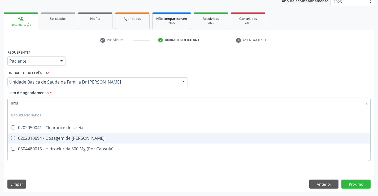
click at [68, 137] on div "0202010694 - Dosagem de [PERSON_NAME]" at bounding box center [189, 138] width 356 height 4
checkbox Ureia "true"
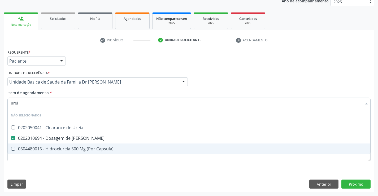
click at [61, 184] on div "Requerente * Paciente Profissional de Saúde Paciente Nenhum resultado encontrad…" at bounding box center [189, 120] width 370 height 144
checkbox Ureia "true"
checkbox Capsula\) "true"
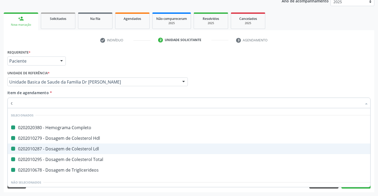
type input "cr"
checkbox Completo "false"
checkbox Hdl "false"
checkbox Ldl "false"
checkbox Total "false"
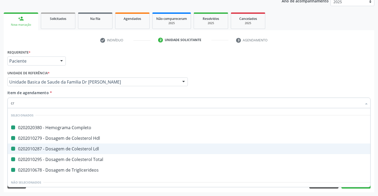
checkbox Triglicerideos "false"
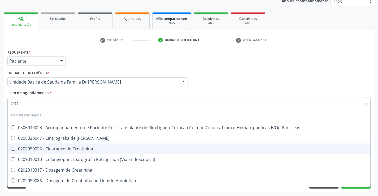
type input "creat"
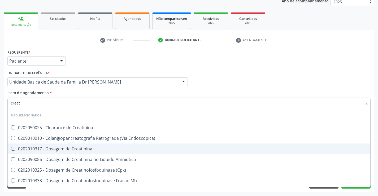
click at [69, 146] on span "0202010317 - Dosagem de Creatinina" at bounding box center [189, 148] width 362 height 11
checkbox Creatinina "true"
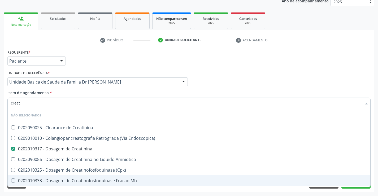
click at [64, 190] on div "Requerente * Paciente Profissional de Saúde Paciente Nenhum resultado encontrad…" at bounding box center [189, 120] width 370 height 144
checkbox Creatinina "true"
checkbox Endoscopica\) "true"
checkbox Amniotico "true"
checkbox \(Cpk\) "true"
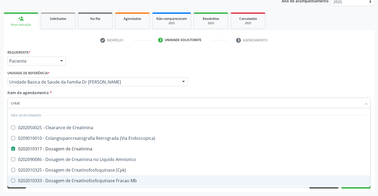
checkbox Oncologia "true"
checkbox Mb "true"
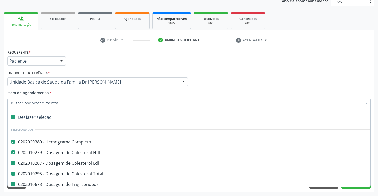
type input "u"
checkbox Ldl "false"
checkbox Total "false"
checkbox Triglicerideos "false"
checkbox Creatinina "false"
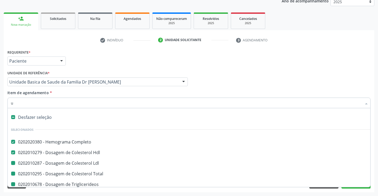
checkbox Ureia "false"
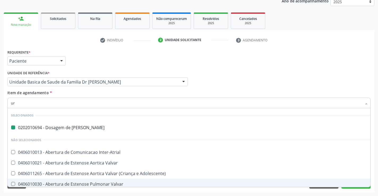
type input "uri"
checkbox Ureia "false"
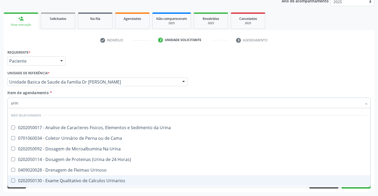
type input "urina"
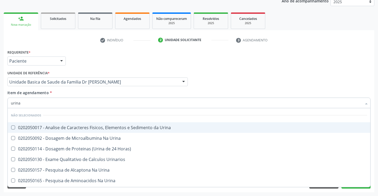
click at [68, 129] on div "0202050017 - Analise de Caracteres Fisicos, Elementos e Sedimento da Urina" at bounding box center [189, 127] width 356 height 4
checkbox Urina "true"
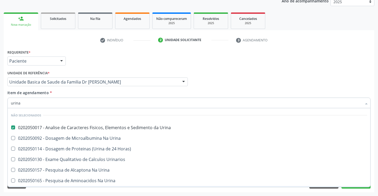
click at [53, 188] on div "Limpar Anterior Próximo" at bounding box center [188, 184] width 363 height 9
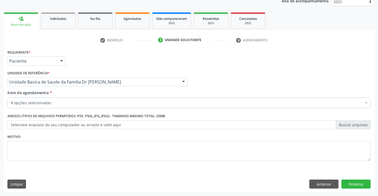
checkbox Ldl "true"
checkbox Total "true"
checkbox Triglicerideos "true"
checkbox Creatinina "true"
checkbox Ureia "true"
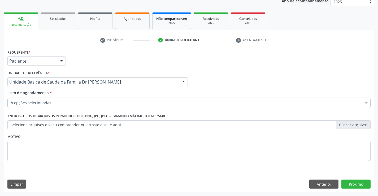
checkbox Urina "true"
checkbox Hdl "true"
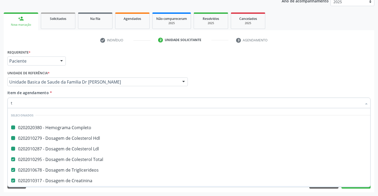
type input "tg"
checkbox Completo "false"
checkbox Ldl "false"
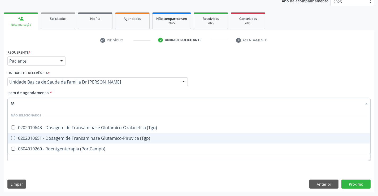
click at [76, 135] on span "0202010651 - Dosagem de Transaminase Glutamico-Piruvica (Tgp)" at bounding box center [189, 138] width 362 height 11
checkbox \(Tgp\) "true"
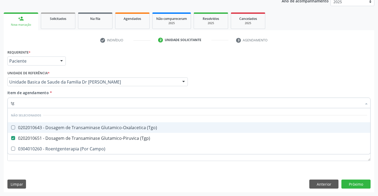
click at [83, 129] on div "0202010643 - Dosagem de Transaminase Glutamico-Oxalacetica (Tgo)" at bounding box center [189, 127] width 356 height 4
checkbox \(Tgo\) "true"
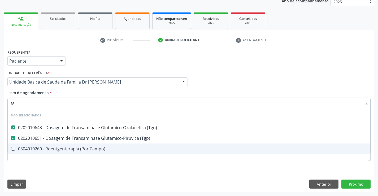
click at [71, 169] on div "Requerente * Paciente Profissional de Saúde Paciente Nenhum resultado encontrad…" at bounding box center [189, 120] width 370 height 144
checkbox Campo\) "true"
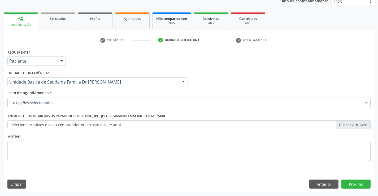
click at [62, 99] on div "10 opções selecionadas" at bounding box center [188, 103] width 363 height 11
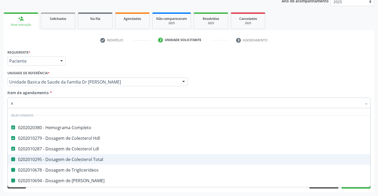
type input "ac"
checkbox Total "false"
checkbox Triglicerideos "false"
checkbox Ureia "false"
checkbox Creatinina "false"
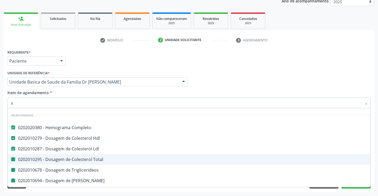
checkbox Urina "false"
checkbox \(Tgp\) "false"
checkbox \(Tgo\) "false"
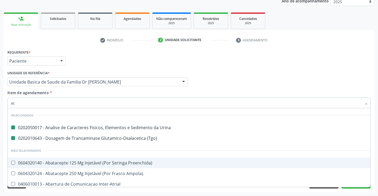
type input "aci"
checkbox Urina "false"
checkbox \(Tgo\) "false"
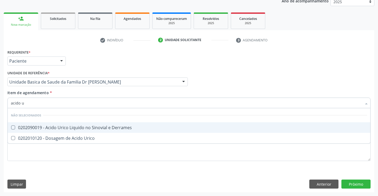
type input "acido ur"
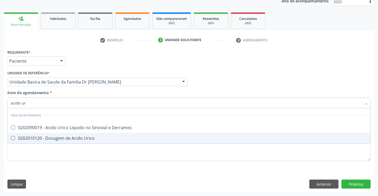
click at [73, 138] on div "0202010120 - Dosagem de Acido Urico" at bounding box center [189, 138] width 356 height 4
checkbox Urico "true"
click at [60, 177] on div "Requerente * Paciente Profissional de Saúde Paciente Nenhum resultado encontrad…" at bounding box center [189, 120] width 370 height 144
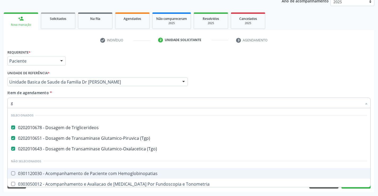
type input "gl"
checkbox Hemoglobinopatias "false"
checkbox Tonometria "false"
checkbox Ampola\) "false"
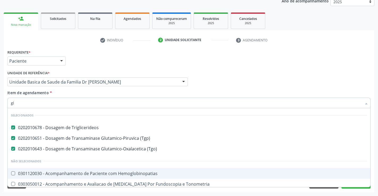
checkbox Ampola\) "false"
checkbox Linfatico "false"
type input "gli"
checkbox \(Tgo\) "false"
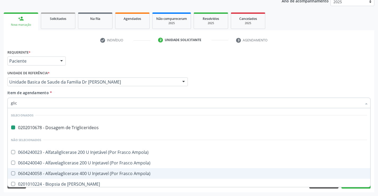
type input "glico"
checkbox Triglicerideos "false"
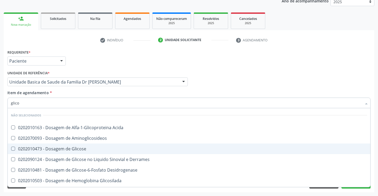
click at [55, 148] on div "0202010473 - Dosagem de Glicose" at bounding box center [189, 149] width 356 height 4
checkbox Glicose "true"
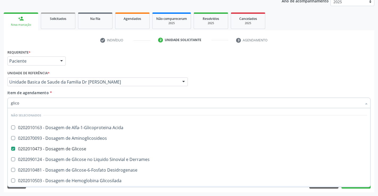
click at [53, 190] on div "Requerente * Paciente Profissional de Saúde Paciente Nenhum resultado encontrad…" at bounding box center [189, 120] width 370 height 144
checkbox Acida "true"
checkbox Desidrogenase "true"
checkbox Glicosilada "true"
checkbox Quantitativa "true"
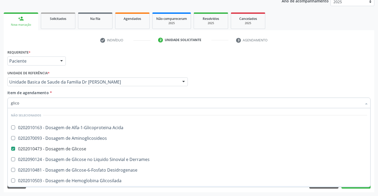
checkbox Urina "true"
checkbox Glicose "true"
checkbox Derrames "true"
checkbox Aminoglicosideos "true"
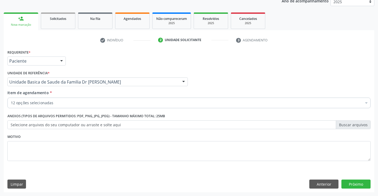
click at [59, 97] on div "Item de agendamento * 12 opções selecionadas Desfazer seleção Selecionados 0202…" at bounding box center [188, 98] width 363 height 17
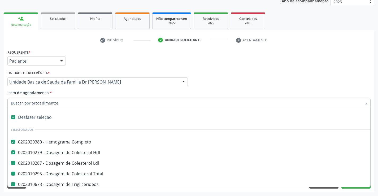
type input "f"
checkbox Ldl "false"
checkbox Triglicerideos "false"
checkbox Ureia "false"
checkbox Creatinina "false"
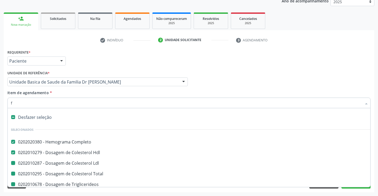
checkbox Urina "false"
checkbox \(Tgp\) "false"
checkbox Total "false"
checkbox \(Tgo\) "false"
checkbox Urico "false"
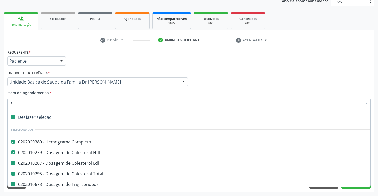
checkbox Glicose "false"
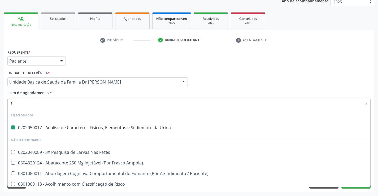
type input "fe"
checkbox Urina "false"
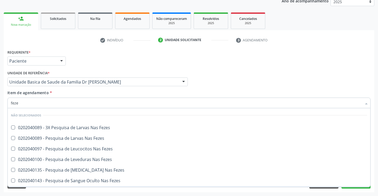
type input "fezes"
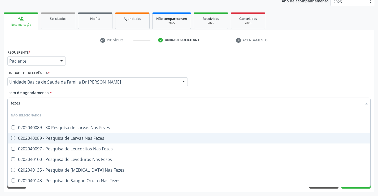
click at [78, 137] on div "0202040089 - Pesquisa de Larvas Nas Fezes" at bounding box center [189, 138] width 356 height 4
checkbox Fezes "true"
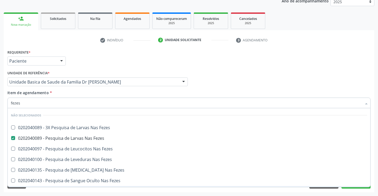
click at [62, 191] on div "Requerente * Paciente Profissional de Saúde Paciente Nenhum resultado encontrad…" at bounding box center [189, 120] width 370 height 144
checkbox Fezes "true"
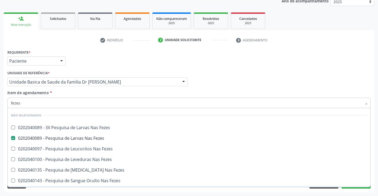
checkbox Fezes "true"
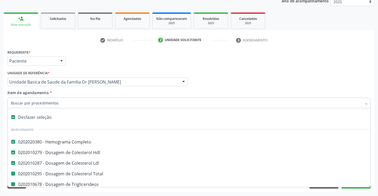
type input "f"
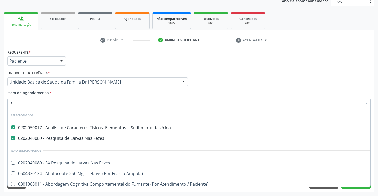
checkbox Ampola\)\ "false"
checkbox Paciente\) "false"
checkbox Risco "false"
checkbox Diálise "false"
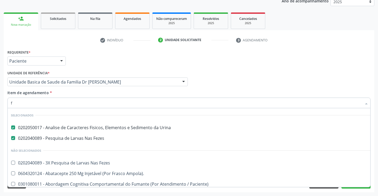
checkbox Fezes "false"
checkbox \(Uai\)\ "false"
checkbox Rim "false"
checkbox Fenilcetonuria "false"
checkbox Cistica "false"
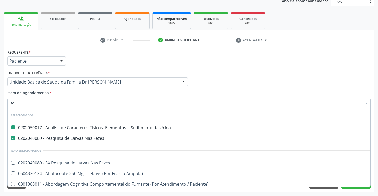
type input "fer"
checkbox Urina "false"
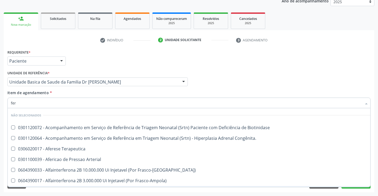
type input "ferr"
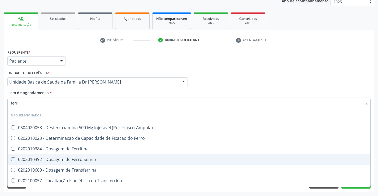
click at [78, 159] on div "0202010392 - Dosagem de Ferro Serico" at bounding box center [189, 159] width 356 height 4
checkbox Serico "true"
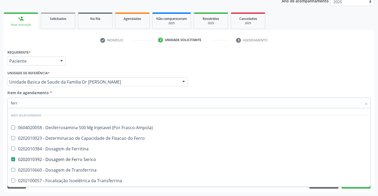
click at [63, 191] on div "Requerente * Paciente Profissional de Saúde Paciente Nenhum resultado encontrad…" at bounding box center [189, 120] width 370 height 144
checkbox Frasco-Ampola\) "true"
checkbox Transferrina "true"
checkbox Ml\) "true"
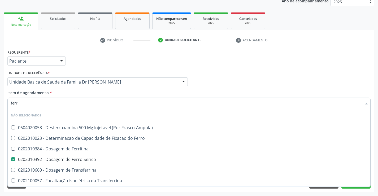
checkbox \(Nefroplastia\) "true"
checkbox Ferro "true"
checkbox Ferritina "true"
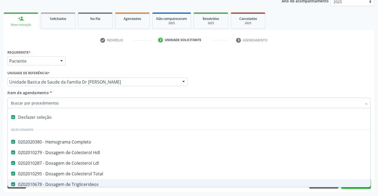
click at [357, 188] on button "Próximo" at bounding box center [355, 184] width 29 height 9
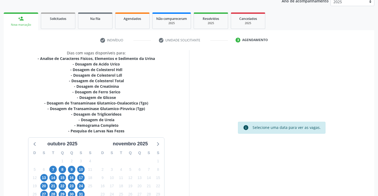
scroll to position [107, 0]
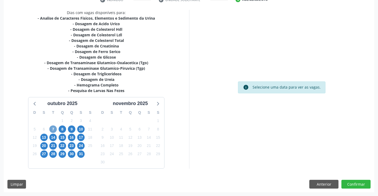
click at [51, 128] on span "7" at bounding box center [52, 128] width 7 height 7
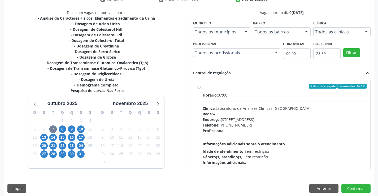
click at [203, 87] on label "Ordem de chegada Consumidos: 16 / 21 Horário: 07:00 Clínica: Laboratorio de Ana…" at bounding box center [285, 124] width 164 height 81
click at [199, 87] on input "Ordem de chegada Consumidos: 16 / 21 Horário: 07:00 Clínica: Laboratorio de Ana…" at bounding box center [199, 86] width 4 height 5
radio input "true"
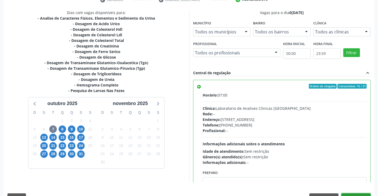
click at [354, 194] on button "Confirmar" at bounding box center [355, 197] width 29 height 9
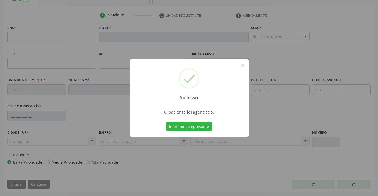
scroll to position [91, 0]
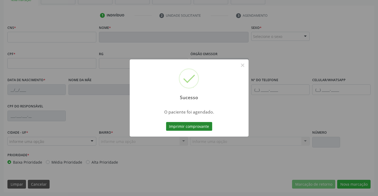
click at [198, 126] on button "Imprimir comprovante" at bounding box center [189, 126] width 46 height 9
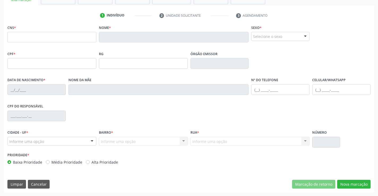
scroll to position [91, 0]
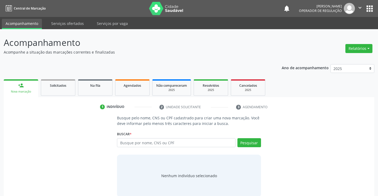
click at [165, 140] on input "text" at bounding box center [176, 142] width 118 height 9
type input "705204454241671"
click at [248, 144] on button "Pesquisar" at bounding box center [249, 142] width 24 height 9
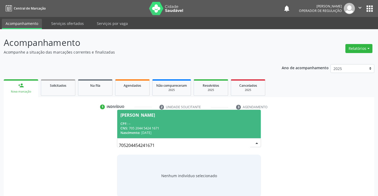
click at [194, 122] on div "CPF: --" at bounding box center [188, 123] width 137 height 5
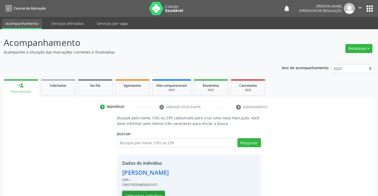
click at [146, 195] on button "Selecionar indivíduo" at bounding box center [143, 195] width 42 height 9
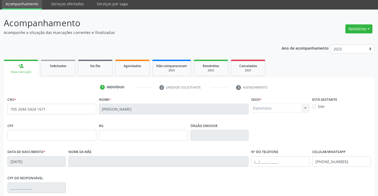
scroll to position [91, 0]
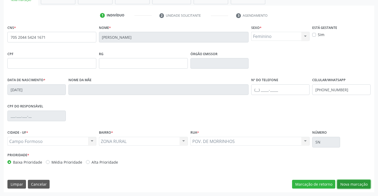
click at [354, 185] on button "Nova marcação" at bounding box center [353, 184] width 33 height 9
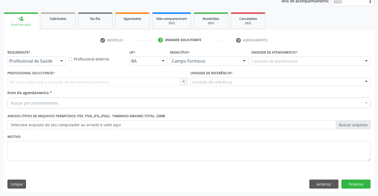
scroll to position [67, 0]
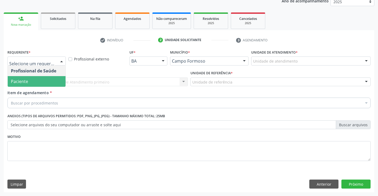
click at [34, 83] on span "Paciente" at bounding box center [37, 81] width 58 height 11
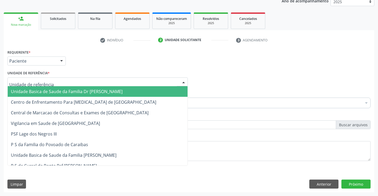
click at [42, 88] on span "Unidade Basica de Saude da Familia Dr [PERSON_NAME]" at bounding box center [98, 91] width 180 height 11
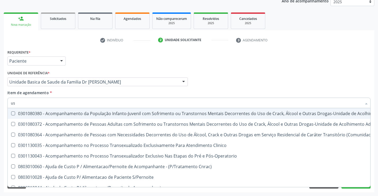
type input "usg"
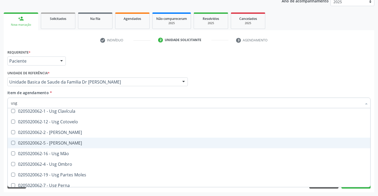
scroll to position [53, 0]
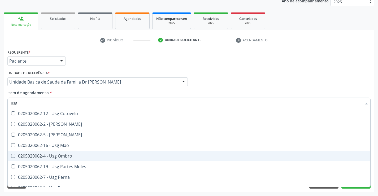
click at [76, 157] on div "0205020062-4 - Usg Ombro" at bounding box center [189, 156] width 356 height 4
checkbox Ombro "true"
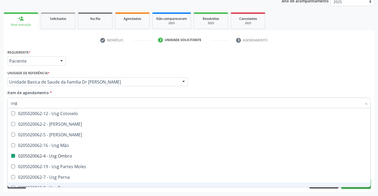
click at [352, 187] on button "Próximo" at bounding box center [355, 184] width 29 height 9
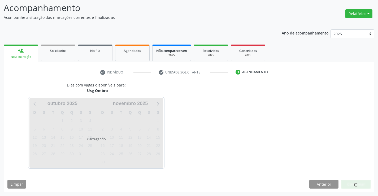
scroll to position [0, 0]
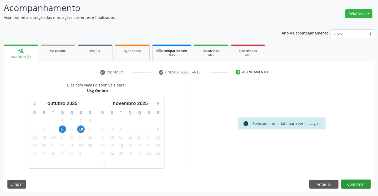
click at [350, 182] on button "Confirmar" at bounding box center [355, 184] width 29 height 9
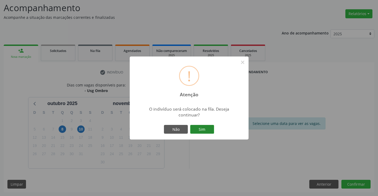
click at [204, 126] on button "Sim" at bounding box center [202, 129] width 24 height 9
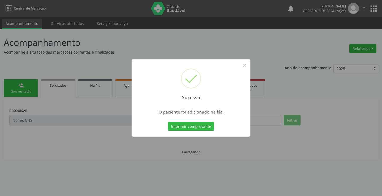
click at [203, 128] on button "Imprimir comprovante" at bounding box center [191, 126] width 46 height 9
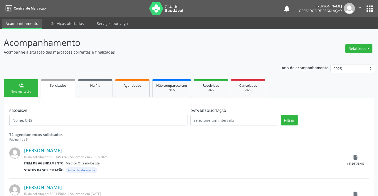
click at [29, 85] on link "person_add Nova marcação" at bounding box center [21, 88] width 34 height 18
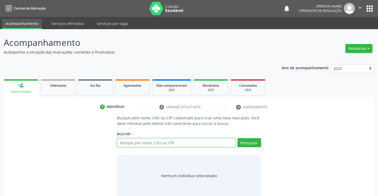
click at [138, 142] on input "text" at bounding box center [176, 142] width 118 height 9
type input "706409619276388"
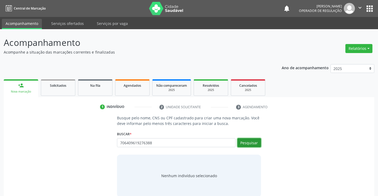
click at [254, 143] on button "Pesquisar" at bounding box center [249, 142] width 24 height 9
type input "706409619276388"
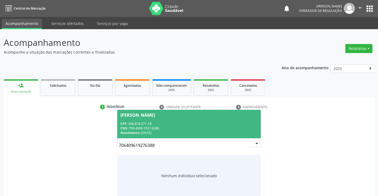
click at [211, 127] on div "CNS: 706 4096 1927 6388" at bounding box center [188, 128] width 137 height 5
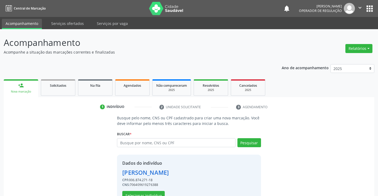
scroll to position [17, 0]
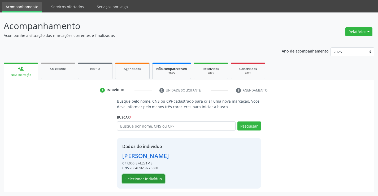
click at [145, 177] on button "Selecionar indivíduo" at bounding box center [143, 178] width 42 height 9
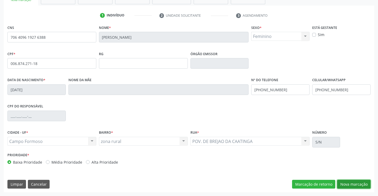
click at [353, 182] on button "Nova marcação" at bounding box center [353, 184] width 33 height 9
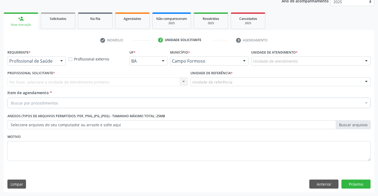
scroll to position [67, 0]
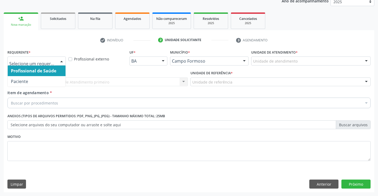
click at [61, 61] on div at bounding box center [62, 61] width 8 height 9
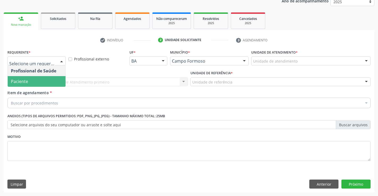
click at [44, 83] on span "Paciente" at bounding box center [37, 81] width 58 height 11
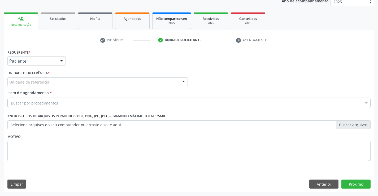
click at [51, 80] on div "Unidade de referência" at bounding box center [97, 81] width 180 height 9
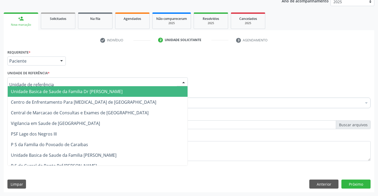
click at [51, 88] on span "Unidade Basica de Saude da Familia Dr [PERSON_NAME]" at bounding box center [98, 91] width 180 height 11
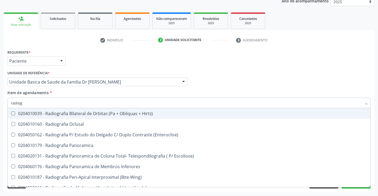
type input "radiogr"
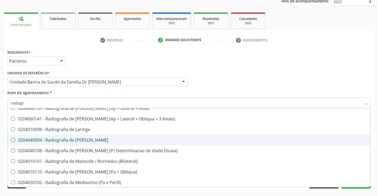
scroll to position [557, 0]
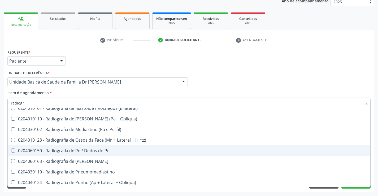
click at [88, 151] on div "0204060150 - Radiografia de Pe / Dedos do Pe" at bounding box center [189, 150] width 356 height 4
checkbox Pe "true"
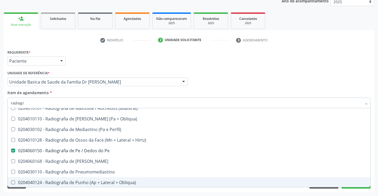
type input "radiogr"
click at [63, 193] on div "Acompanhamento Acompanhe a situação das marcações correntes e finalizadas Relat…" at bounding box center [189, 79] width 378 height 234
checkbox Oclusal "true"
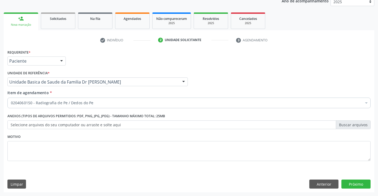
scroll to position [0, 0]
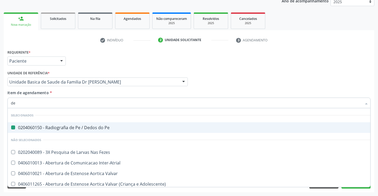
type input "der"
checkbox Pe "false"
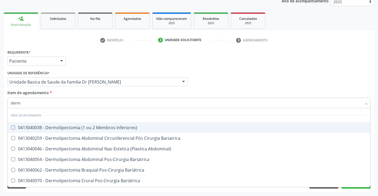
type input "derma"
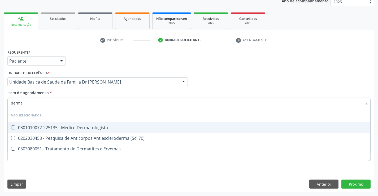
click at [80, 123] on span "0301010072-225135 - Médico Dermatologista" at bounding box center [189, 127] width 362 height 11
checkbox Dermatologista "true"
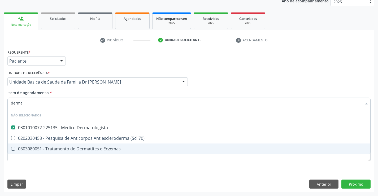
click at [61, 180] on div "Requerente * Paciente Profissional de Saúde Paciente Nenhum resultado encontrad…" at bounding box center [189, 120] width 370 height 144
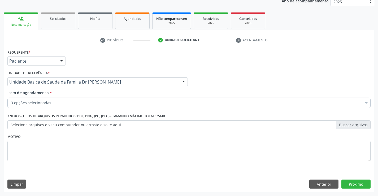
checkbox Dermatologista "true"
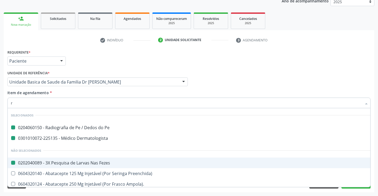
type input "re"
checkbox Pe "false"
checkbox Dermatologista "false"
checkbox Fezes "false"
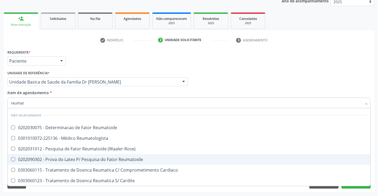
type input "reumato"
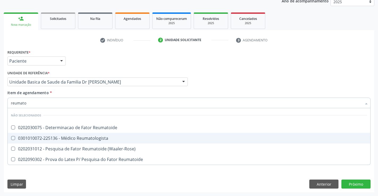
click at [95, 139] on div "0301010072-225136 - Médico Reumatologista" at bounding box center [189, 138] width 356 height 4
checkbox Reumatologista "true"
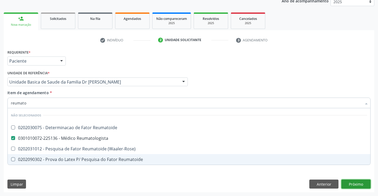
click at [352, 184] on div "Requerente * Paciente Profissional de Saúde Paciente Nenhum resultado encontrad…" at bounding box center [189, 120] width 370 height 144
checkbox Reumatoide "true"
checkbox \(Waaler-Rose\) "true"
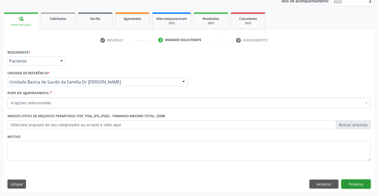
click at [352, 184] on button "Próximo" at bounding box center [355, 184] width 29 height 9
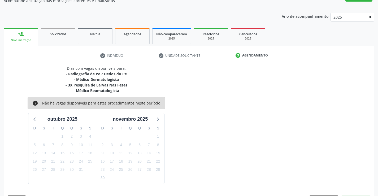
scroll to position [67, 0]
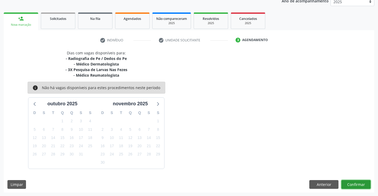
click at [352, 184] on button "Confirmar" at bounding box center [355, 184] width 29 height 9
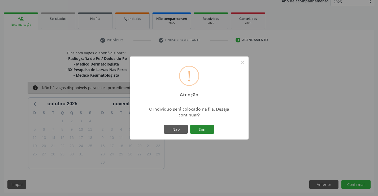
click at [204, 129] on button "Sim" at bounding box center [202, 129] width 24 height 9
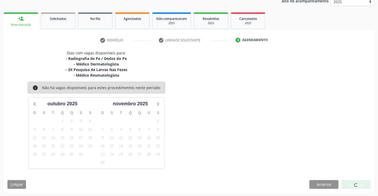
scroll to position [0, 0]
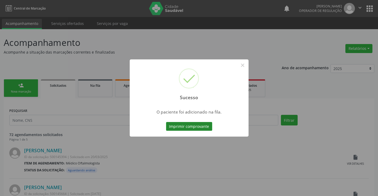
click at [204, 128] on button "Imprimir comprovante" at bounding box center [189, 126] width 46 height 9
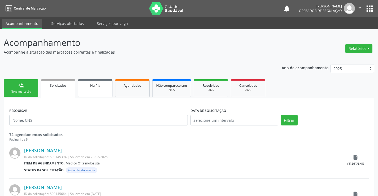
click at [103, 91] on link "Na fila" at bounding box center [95, 88] width 34 height 18
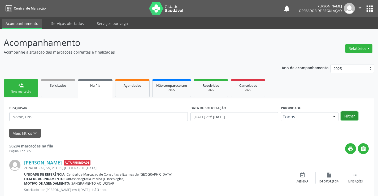
click at [351, 115] on button "Filtrar" at bounding box center [349, 115] width 17 height 9
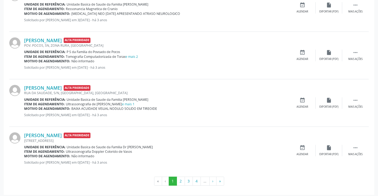
scroll to position [704, 0]
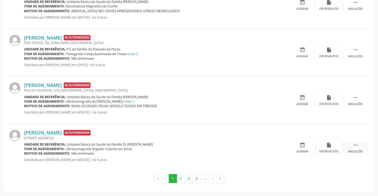
click at [355, 147] on icon "" at bounding box center [355, 145] width 6 height 6
click at [239, 111] on p "Solicitado por [PERSON_NAME] em 0[DATE] - há 3 anos" at bounding box center [156, 112] width 265 height 5
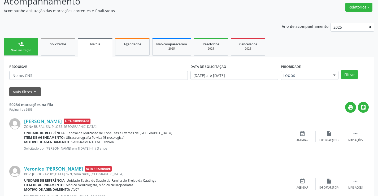
scroll to position [0, 0]
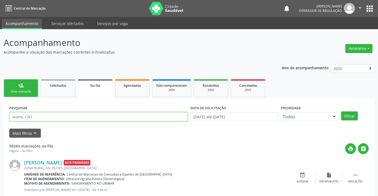
click at [133, 117] on input "text" at bounding box center [98, 116] width 178 height 9
click at [21, 87] on div "person_add" at bounding box center [21, 85] width 6 height 6
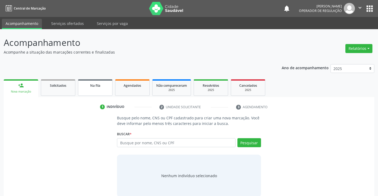
click at [93, 89] on link "Na fila" at bounding box center [95, 87] width 34 height 16
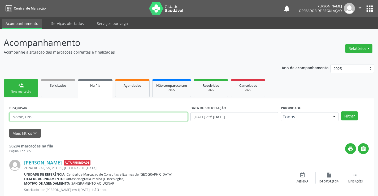
click at [40, 116] on input "text" at bounding box center [98, 116] width 178 height 9
type input "706409619276388"
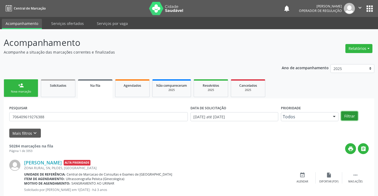
click at [347, 116] on button "Filtrar" at bounding box center [349, 115] width 17 height 9
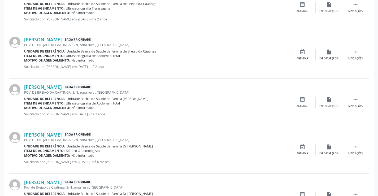
scroll to position [209, 0]
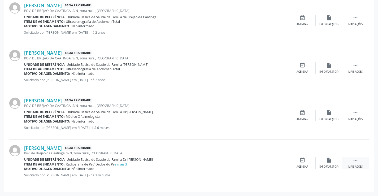
click at [356, 160] on icon "" at bounding box center [355, 160] width 6 height 6
click at [132, 164] on div "Item de agendamento: Radiografia de Pe / Dedos do Pe e mais 3" at bounding box center [116, 164] width 185 height 5
click at [122, 164] on link "e mais 3" at bounding box center [121, 164] width 12 height 5
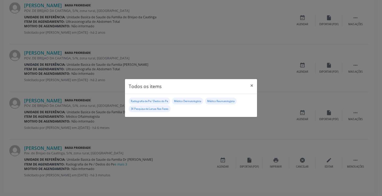
click at [160, 109] on small "3X Pesquisa de Larvas Nas Fezes" at bounding box center [150, 108] width 38 height 3
click at [304, 160] on div "Todos os items × Radiografia de Pe / Dedos do Pe Médico Dermatologista Médico R…" at bounding box center [191, 98] width 382 height 196
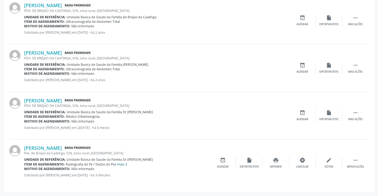
click at [119, 164] on link "e mais 3" at bounding box center [121, 164] width 12 height 5
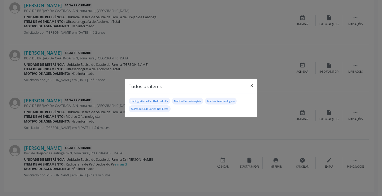
click at [251, 85] on button "×" at bounding box center [251, 85] width 11 height 13
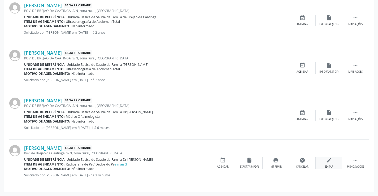
click at [330, 163] on div "edit Editar" at bounding box center [329, 162] width 27 height 11
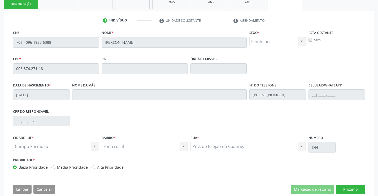
scroll to position [99, 0]
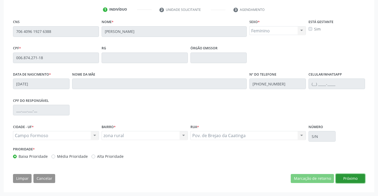
click at [353, 180] on button "Próximo" at bounding box center [350, 178] width 29 height 9
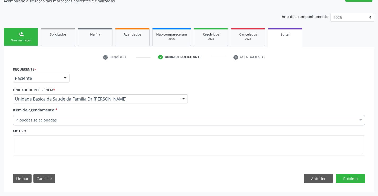
scroll to position [51, 0]
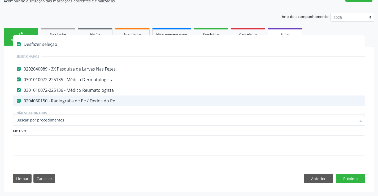
click at [98, 102] on div "0204060150 - Radiografia de Pe / Dedos do Pe" at bounding box center [222, 101] width 413 height 4
checkbox Pe "false"
click at [352, 180] on button "Próximo" at bounding box center [350, 178] width 29 height 9
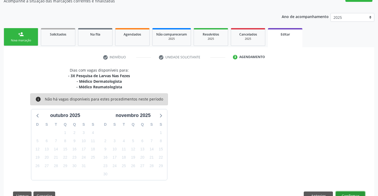
click at [351, 195] on button "Confirmar" at bounding box center [350, 195] width 29 height 9
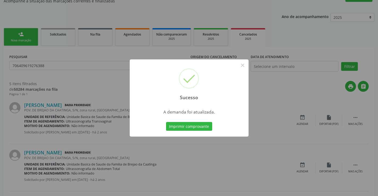
scroll to position [0, 0]
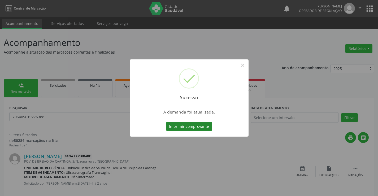
click at [195, 129] on button "Imprimir comprovante" at bounding box center [189, 126] width 46 height 9
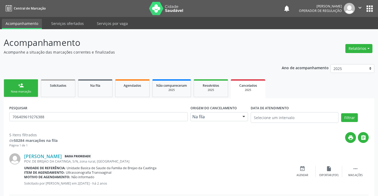
click at [21, 87] on div "person_add" at bounding box center [21, 85] width 6 height 6
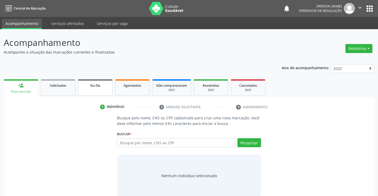
click at [100, 89] on link "Na fila" at bounding box center [95, 87] width 34 height 16
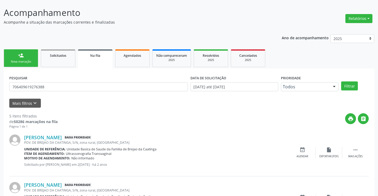
scroll to position [106, 0]
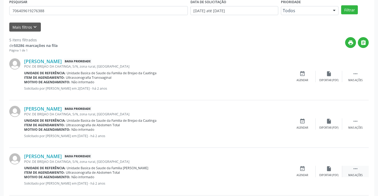
click at [356, 169] on icon "" at bounding box center [355, 169] width 6 height 6
click at [329, 170] on icon "edit" at bounding box center [329, 169] width 6 height 6
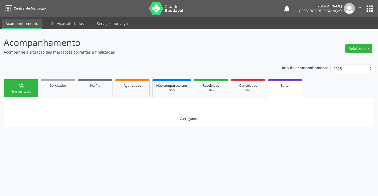
scroll to position [0, 0]
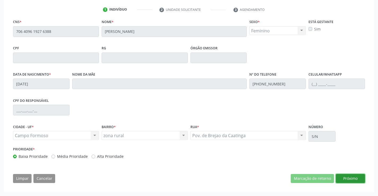
click at [352, 178] on button "Próximo" at bounding box center [350, 178] width 29 height 9
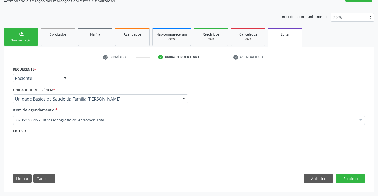
scroll to position [51, 0]
click at [20, 177] on button "Limpar" at bounding box center [22, 178] width 19 height 9
click at [29, 38] on link "person_add Nova marcação" at bounding box center [21, 37] width 34 height 18
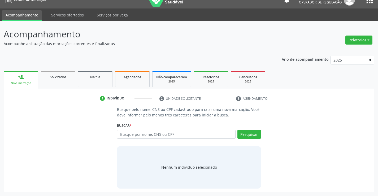
scroll to position [8, 0]
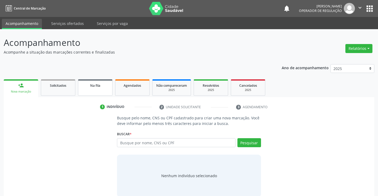
click at [97, 85] on span "Na fila" at bounding box center [95, 85] width 10 height 5
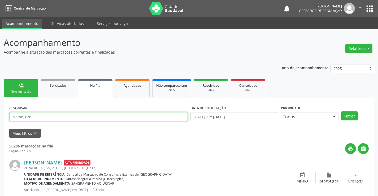
click at [106, 118] on input "text" at bounding box center [98, 116] width 178 height 9
type input "706409619276388"
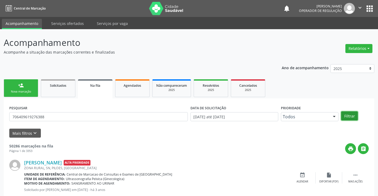
click at [346, 114] on button "Filtrar" at bounding box center [349, 115] width 17 height 9
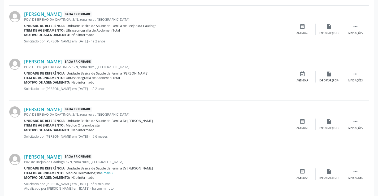
scroll to position [214, 0]
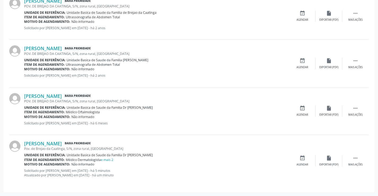
click at [120, 158] on div "Item de agendamento: Médico Dermatologista e mais 2" at bounding box center [156, 160] width 265 height 5
click at [353, 160] on icon "" at bounding box center [355, 158] width 6 height 6
click at [327, 160] on icon "edit" at bounding box center [329, 158] width 6 height 6
click at [327, 160] on div "Acompanhamento Acompanhe a situação das marcações correntes e finalizadas Relat…" at bounding box center [189, 5] width 378 height 381
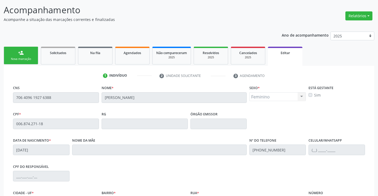
scroll to position [99, 0]
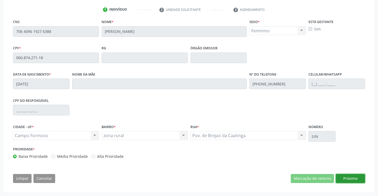
click at [342, 176] on button "Próximo" at bounding box center [350, 178] width 29 height 9
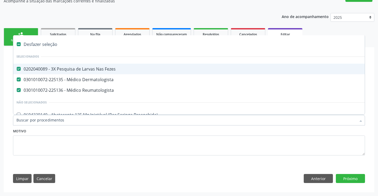
click at [75, 69] on div "0202040089 - 3X Pesquisa de Larvas Nas Fezes" at bounding box center [222, 69] width 413 height 4
checkbox Fezes "false"
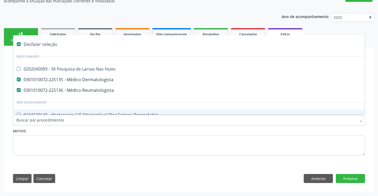
click at [52, 120] on input "Item de agendamento *" at bounding box center [186, 120] width 340 height 11
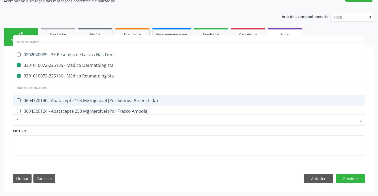
type input "ra"
checkbox Dermatologista "false"
checkbox Reumatologista "false"
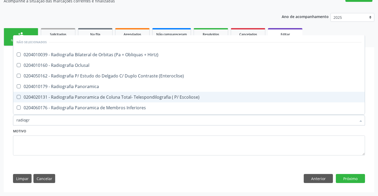
type input "radiogra"
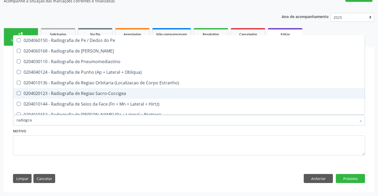
scroll to position [582, 0]
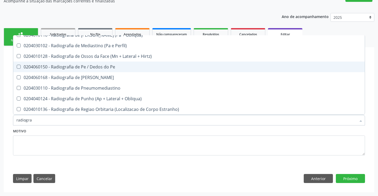
click at [106, 69] on div "0204060150 - Radiografia de Pe / Dedos do Pe" at bounding box center [188, 67] width 345 height 4
checkbox Pe "true"
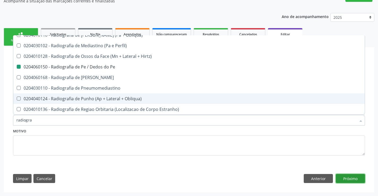
click at [349, 180] on button "Próximo" at bounding box center [350, 178] width 29 height 9
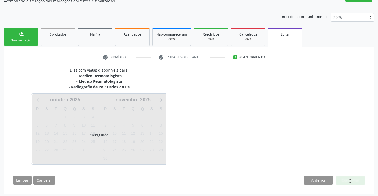
scroll to position [0, 0]
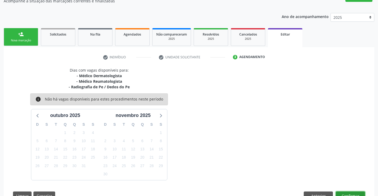
click at [343, 195] on button "Confirmar" at bounding box center [350, 195] width 29 height 9
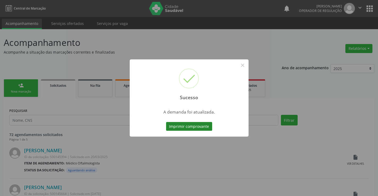
click at [195, 126] on button "Imprimir comprovante" at bounding box center [189, 126] width 46 height 9
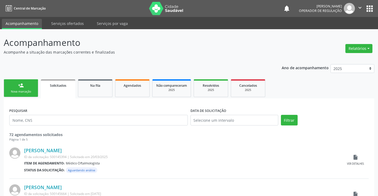
click at [28, 90] on div "Nova marcação" at bounding box center [21, 92] width 27 height 4
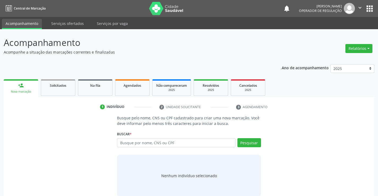
click at [171, 137] on div "Buscar * Busque por nome, CNS ou CPF Nenhum resultado encontrado para: " " Digi…" at bounding box center [189, 140] width 144 height 21
click at [168, 144] on input "text" at bounding box center [176, 142] width 118 height 9
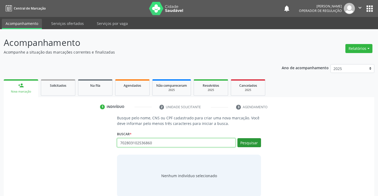
type input "702803102536860"
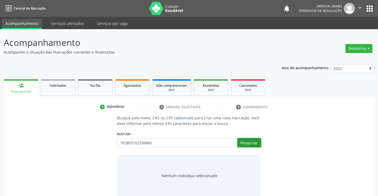
click at [248, 142] on button "Pesquisar" at bounding box center [249, 142] width 24 height 9
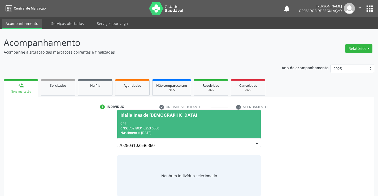
click at [192, 126] on div "CNS: 702 8031 0253 6860" at bounding box center [188, 128] width 137 height 5
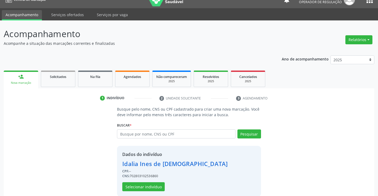
scroll to position [17, 0]
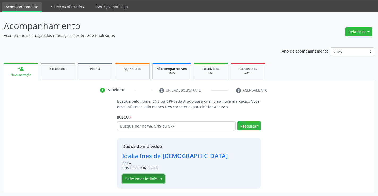
click at [155, 180] on button "Selecionar indivíduo" at bounding box center [143, 178] width 42 height 9
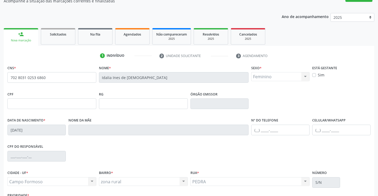
scroll to position [91, 0]
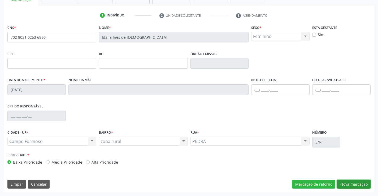
click at [357, 182] on button "Nova marcação" at bounding box center [353, 184] width 33 height 9
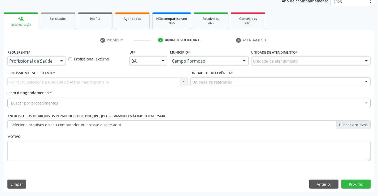
scroll to position [67, 0]
click at [54, 57] on div "Profissional de Saúde" at bounding box center [36, 60] width 58 height 9
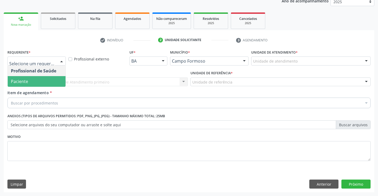
click at [42, 84] on span "Paciente" at bounding box center [37, 81] width 58 height 11
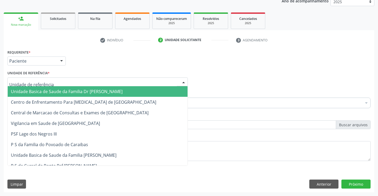
click at [42, 92] on span "Unidade Basica de Saude da Familia Dr [PERSON_NAME]" at bounding box center [67, 92] width 112 height 6
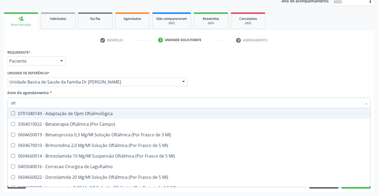
type input "ofta"
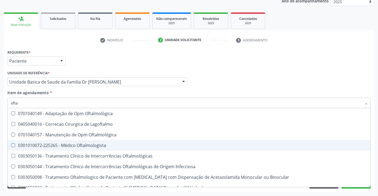
click at [98, 145] on div "0301010072-225265 - Médico Oftalmologista" at bounding box center [189, 145] width 356 height 4
checkbox Oftalmologista "true"
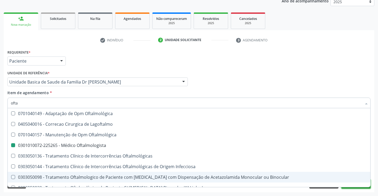
click at [359, 187] on button "Próximo" at bounding box center [355, 184] width 29 height 9
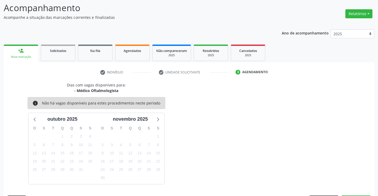
scroll to position [50, 0]
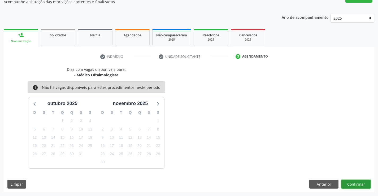
click at [359, 186] on button "Confirmar" at bounding box center [355, 184] width 29 height 9
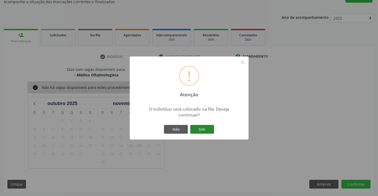
click at [203, 129] on button "Sim" at bounding box center [202, 129] width 24 height 9
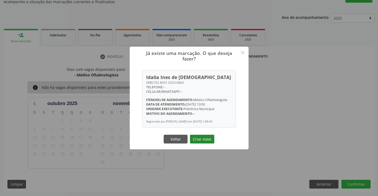
click at [199, 143] on button "Criar novo" at bounding box center [202, 139] width 24 height 9
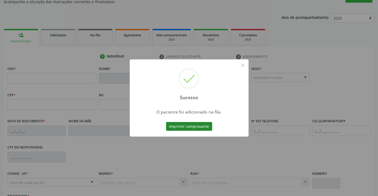
click at [197, 126] on button "Imprimir comprovante" at bounding box center [189, 126] width 46 height 9
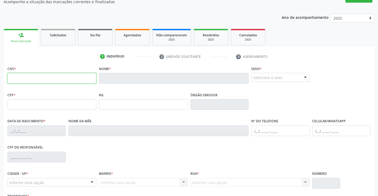
click at [52, 76] on input "text" at bounding box center [51, 78] width 89 height 11
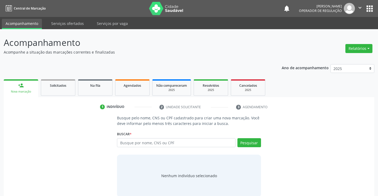
click at [150, 143] on input "text" at bounding box center [176, 142] width 118 height 9
type input "700500554895854"
click at [250, 141] on button "Pesquisar" at bounding box center [249, 142] width 24 height 9
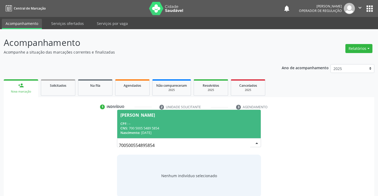
click at [231, 123] on div "CPF: --" at bounding box center [188, 123] width 137 height 5
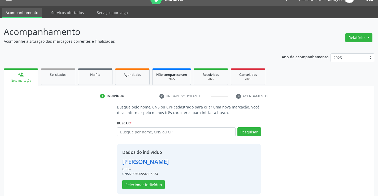
scroll to position [17, 0]
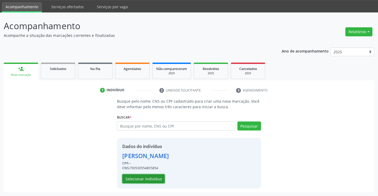
click at [145, 176] on button "Selecionar indivíduo" at bounding box center [143, 178] width 42 height 9
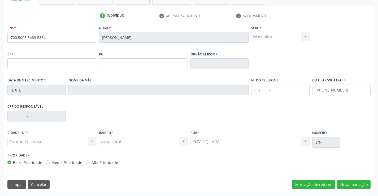
scroll to position [91, 0]
click at [352, 181] on button "Nova marcação" at bounding box center [353, 184] width 33 height 9
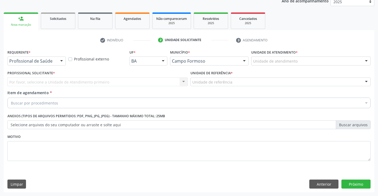
scroll to position [67, 0]
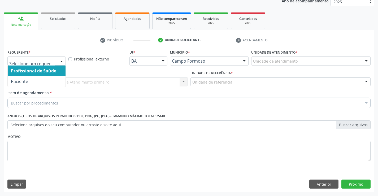
click at [56, 61] on div at bounding box center [36, 60] width 58 height 9
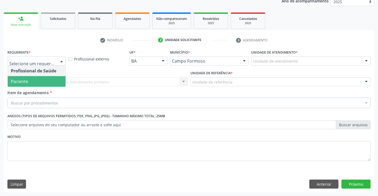
click at [36, 83] on span "Paciente" at bounding box center [37, 81] width 58 height 11
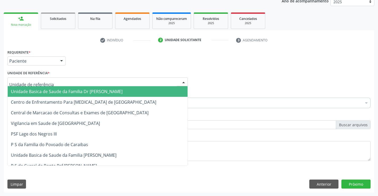
click at [46, 91] on span "Unidade Basica de Saude da Familia Dr [PERSON_NAME]" at bounding box center [67, 92] width 112 height 6
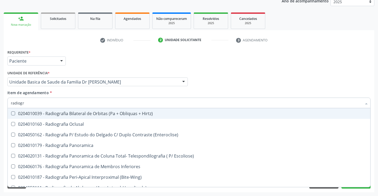
type input "radiogra"
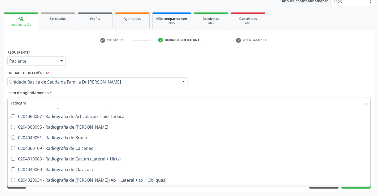
scroll to position [170, 0]
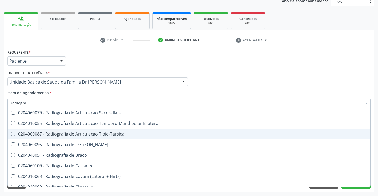
click at [114, 135] on div "0204060087 - Radiografia de Articulacao Tibio-Tarsica" at bounding box center [189, 134] width 356 height 4
checkbox Tibio-Tarsica "true"
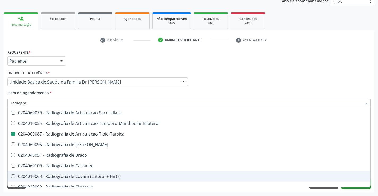
click at [361, 187] on button "Próximo" at bounding box center [355, 184] width 29 height 9
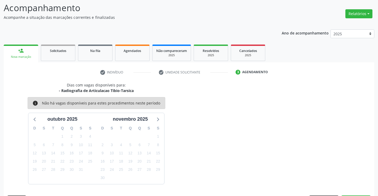
scroll to position [50, 0]
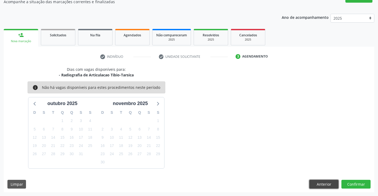
click at [326, 183] on button "Anterior" at bounding box center [323, 184] width 29 height 9
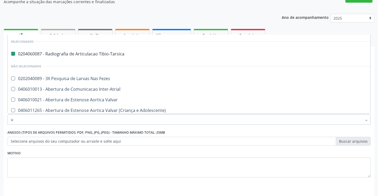
type input "us"
checkbox Tibio-Tarsica "false"
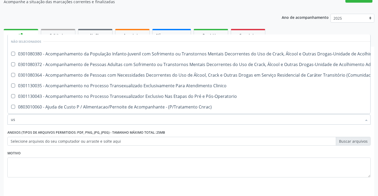
type input "usg"
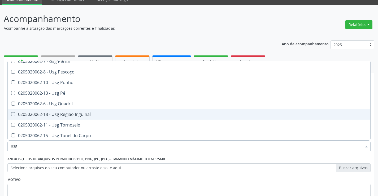
scroll to position [136, 0]
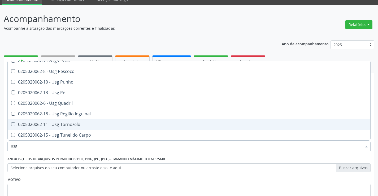
click at [85, 127] on span "0205020062-11 - Usg Tornozelo" at bounding box center [189, 124] width 362 height 11
checkbox Tornozelo "true"
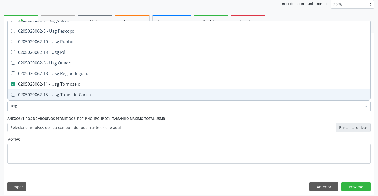
scroll to position [67, 0]
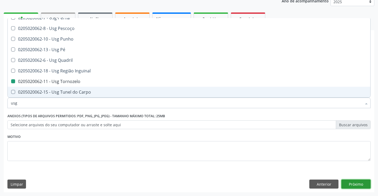
click at [359, 186] on button "Próximo" at bounding box center [355, 184] width 29 height 9
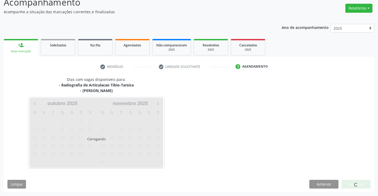
scroll to position [56, 0]
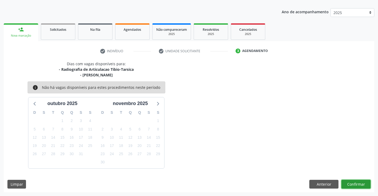
click at [347, 184] on button "Confirmar" at bounding box center [355, 184] width 29 height 9
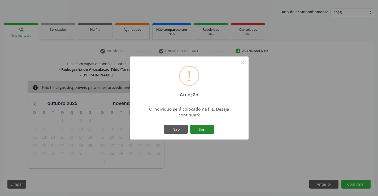
click at [208, 129] on button "Sim" at bounding box center [202, 129] width 24 height 9
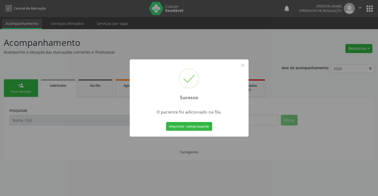
scroll to position [0, 0]
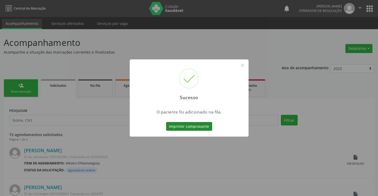
click at [209, 126] on button "Imprimir comprovante" at bounding box center [189, 126] width 46 height 9
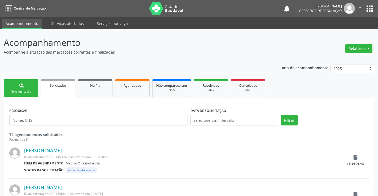
click at [23, 84] on div "person_add" at bounding box center [21, 85] width 6 height 6
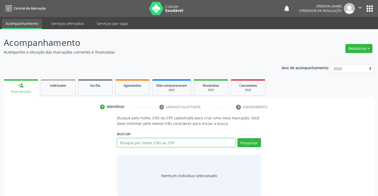
click at [164, 140] on input "text" at bounding box center [176, 142] width 118 height 9
type input "708205611032042"
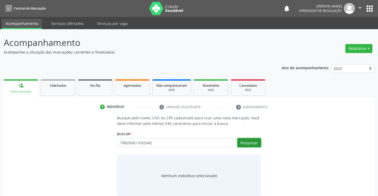
click at [251, 143] on button "Pesquisar" at bounding box center [249, 142] width 24 height 9
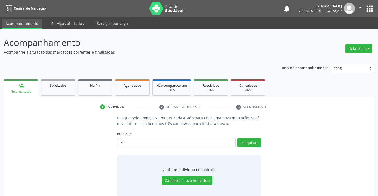
type input "7"
type input "[PERSON_NAME]"
click at [250, 144] on button "Pesquisar" at bounding box center [249, 142] width 24 height 9
type input "[PERSON_NAME]"
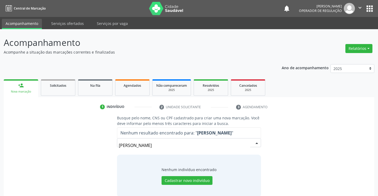
click at [182, 144] on input "[PERSON_NAME]" at bounding box center [184, 145] width 131 height 11
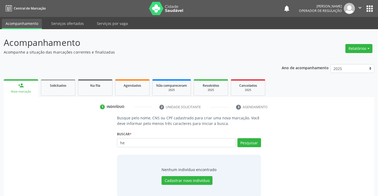
type input "h"
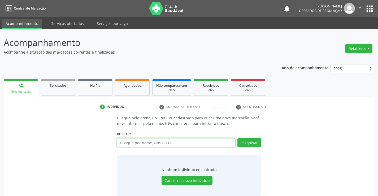
click at [147, 142] on input "text" at bounding box center [176, 142] width 118 height 9
click at [158, 141] on input "text" at bounding box center [176, 142] width 118 height 9
type input "701402613782136"
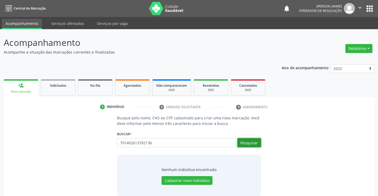
click at [248, 142] on button "Pesquisar" at bounding box center [249, 142] width 24 height 9
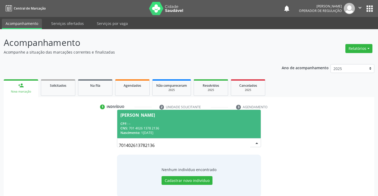
click at [206, 129] on div "CNS: 701 4026 1378 2136" at bounding box center [188, 128] width 137 height 5
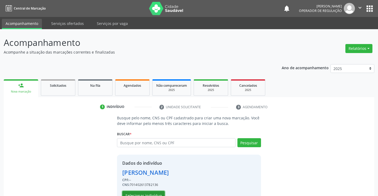
click at [147, 192] on button "Selecionar indivíduo" at bounding box center [143, 195] width 42 height 9
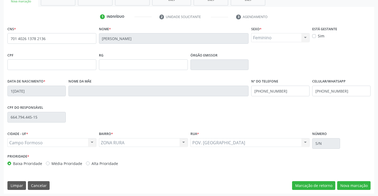
scroll to position [91, 0]
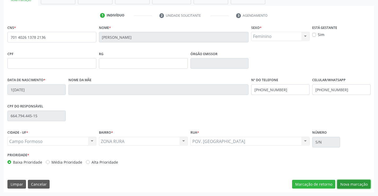
click at [346, 183] on button "Nova marcação" at bounding box center [353, 184] width 33 height 9
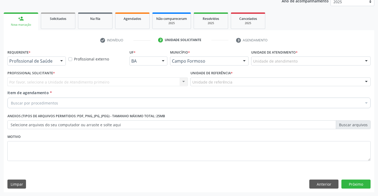
scroll to position [67, 0]
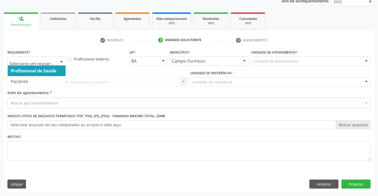
click at [56, 61] on div at bounding box center [36, 60] width 58 height 9
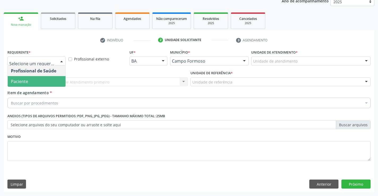
click at [51, 79] on span "Paciente" at bounding box center [37, 81] width 58 height 11
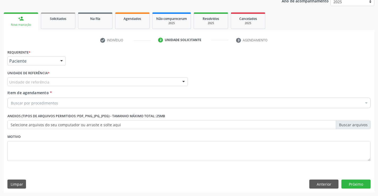
click at [52, 81] on div "Unidade de referência" at bounding box center [97, 81] width 180 height 9
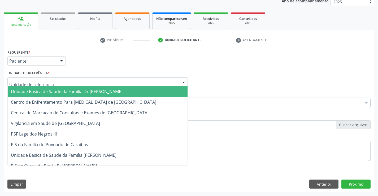
click at [55, 91] on span "Unidade Basica de Saude da Familia Dr [PERSON_NAME]" at bounding box center [67, 92] width 112 height 6
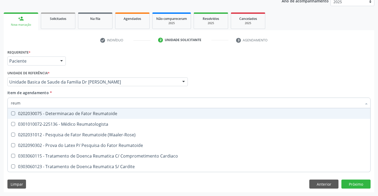
type input "reuma"
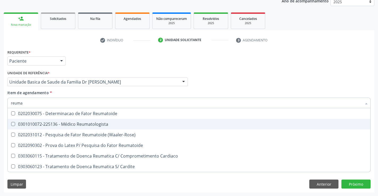
click at [75, 122] on div "0301010072-225136 - Médico Reumatologista" at bounding box center [189, 124] width 356 height 4
checkbox Reumatologista "true"
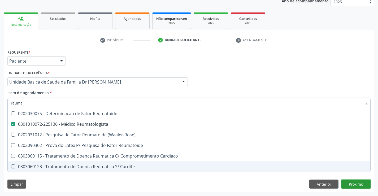
click at [353, 181] on div "Requerente * Paciente Profissional de Saúde Paciente Nenhum resultado encontrad…" at bounding box center [189, 120] width 370 height 144
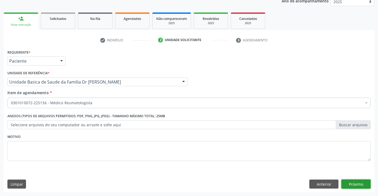
click at [353, 181] on button "Próximo" at bounding box center [355, 184] width 29 height 9
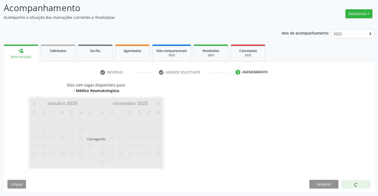
scroll to position [50, 0]
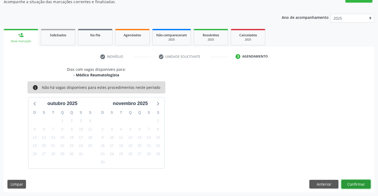
click at [351, 183] on button "Confirmar" at bounding box center [355, 184] width 29 height 9
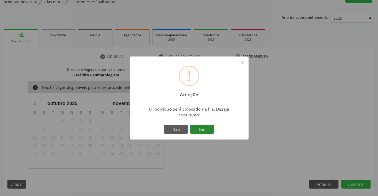
click at [207, 130] on button "Sim" at bounding box center [202, 129] width 24 height 9
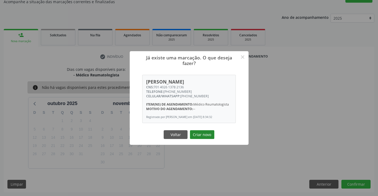
click at [210, 132] on button "Criar novo" at bounding box center [202, 134] width 24 height 9
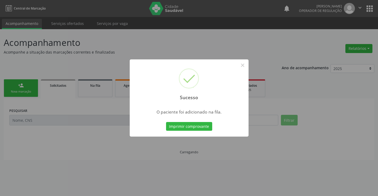
scroll to position [0, 0]
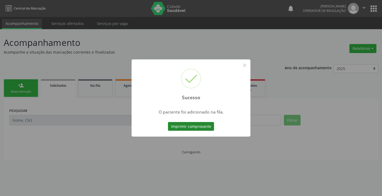
click at [202, 126] on button "Imprimir comprovante" at bounding box center [191, 126] width 46 height 9
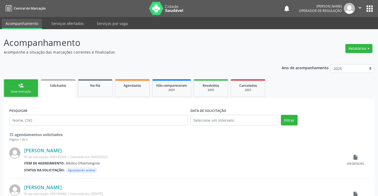
click at [34, 92] on link "person_add Nova marcação" at bounding box center [21, 88] width 34 height 18
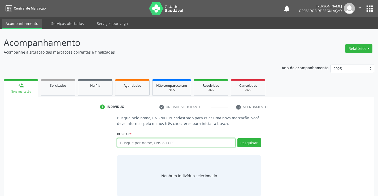
click at [136, 142] on input "text" at bounding box center [176, 142] width 118 height 9
type input "703002871705274"
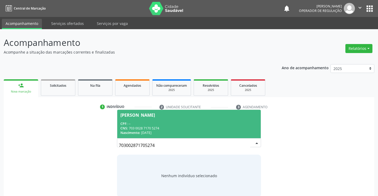
click at [167, 124] on div "CPF: --" at bounding box center [188, 123] width 137 height 5
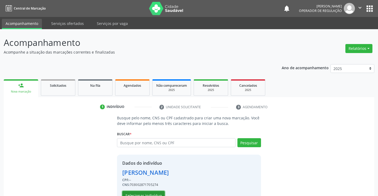
click at [151, 195] on button "Selecionar indivíduo" at bounding box center [143, 195] width 42 height 9
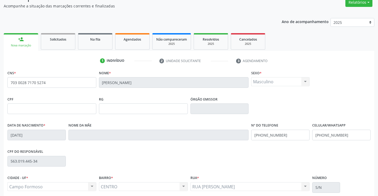
scroll to position [91, 0]
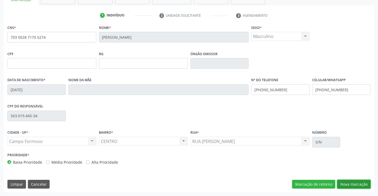
click at [348, 185] on button "Nova marcação" at bounding box center [353, 184] width 33 height 9
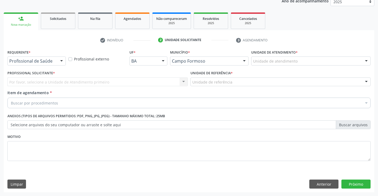
scroll to position [67, 0]
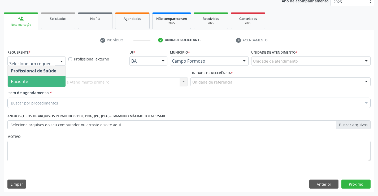
click at [37, 81] on span "Paciente" at bounding box center [37, 81] width 58 height 11
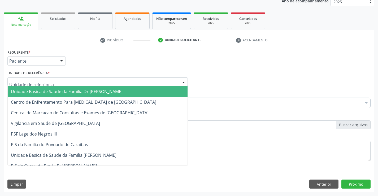
drag, startPoint x: 42, startPoint y: 80, endPoint x: 43, endPoint y: 90, distance: 10.6
click at [43, 92] on span "Unidade Basica de Saude da Familia Dr [PERSON_NAME]" at bounding box center [67, 92] width 112 height 6
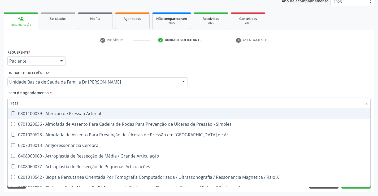
type input "resso"
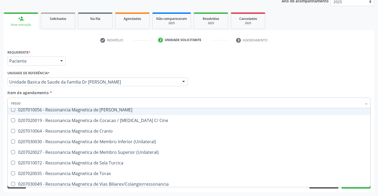
scroll to position [80, 0]
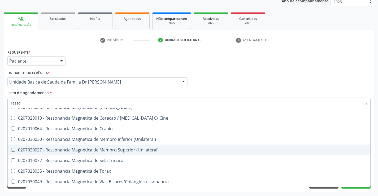
click at [130, 148] on div "0207020027 - Ressonancia Magnetica de Membro Superior (Unilateral)" at bounding box center [189, 150] width 356 height 4
checkbox \(Unilateral\) "true"
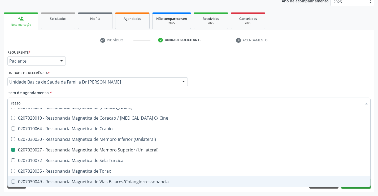
click at [348, 187] on button "Próximo" at bounding box center [355, 184] width 29 height 9
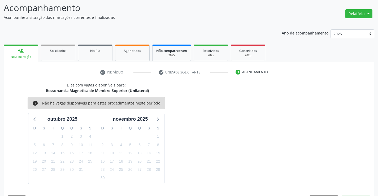
scroll to position [50, 0]
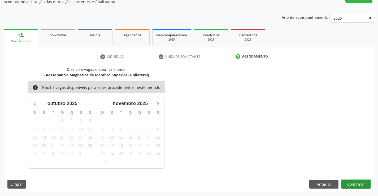
click at [350, 184] on button "Confirmar" at bounding box center [355, 184] width 29 height 9
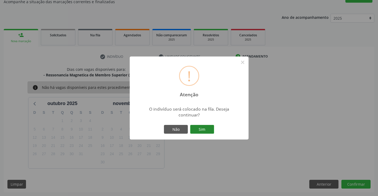
click at [201, 130] on button "Sim" at bounding box center [202, 129] width 24 height 9
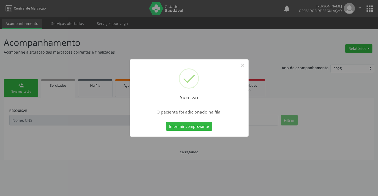
scroll to position [0, 0]
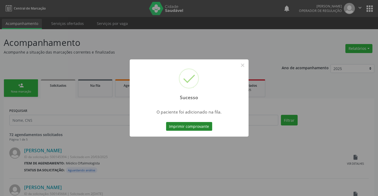
click at [192, 130] on button "Imprimir comprovante" at bounding box center [189, 126] width 46 height 9
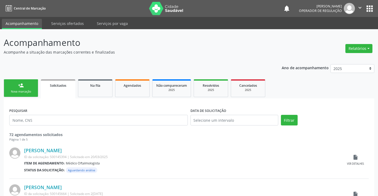
click at [28, 93] on div "Nova marcação" at bounding box center [21, 92] width 27 height 4
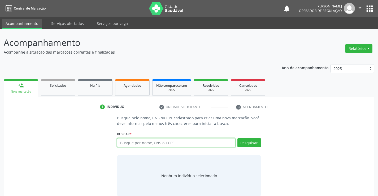
click at [177, 142] on input "text" at bounding box center [176, 142] width 118 height 9
type input "708206626915248"
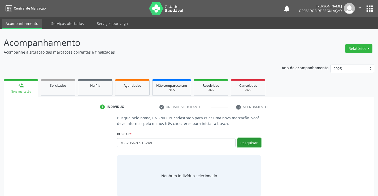
click at [248, 142] on button "Pesquisar" at bounding box center [249, 142] width 24 height 9
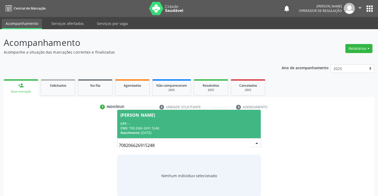
click at [227, 124] on div "CPF: --" at bounding box center [188, 123] width 137 height 5
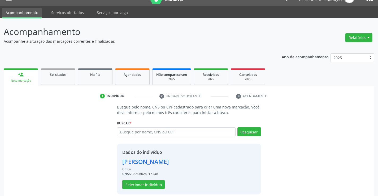
scroll to position [17, 0]
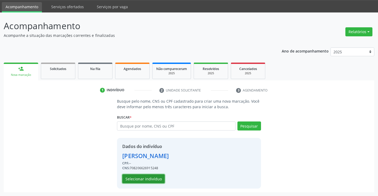
click at [148, 179] on button "Selecionar indivíduo" at bounding box center [143, 178] width 42 height 9
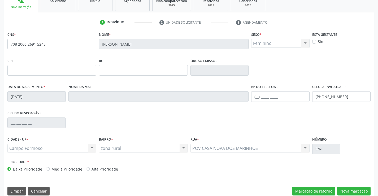
scroll to position [91, 0]
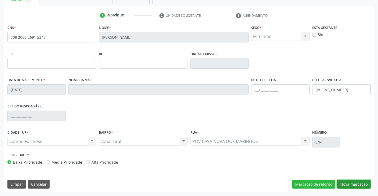
click at [348, 186] on button "Nova marcação" at bounding box center [353, 184] width 33 height 9
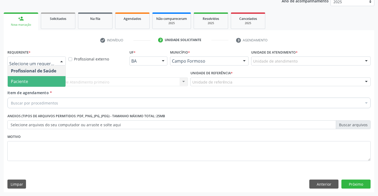
click at [32, 81] on span "Paciente" at bounding box center [37, 81] width 58 height 11
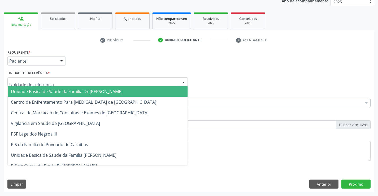
click at [42, 90] on span "Unidade Basica de Saude da Familia Dr [PERSON_NAME]" at bounding box center [67, 92] width 112 height 6
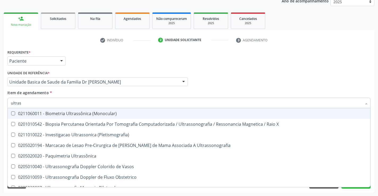
type input "ultrass"
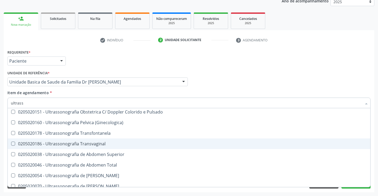
scroll to position [106, 0]
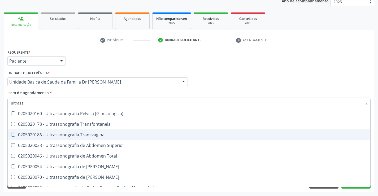
click at [108, 136] on div "0205020186 - Ultrassonografia Transvaginal" at bounding box center [189, 135] width 356 height 4
checkbox Transvaginal "true"
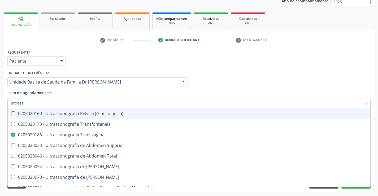
click at [78, 104] on input "ultrass" at bounding box center [186, 103] width 351 height 11
type input "ultra"
checkbox Transvaginal "false"
checkbox Superior "true"
type input "ult"
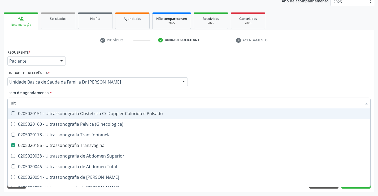
checkbox Transvaginal "false"
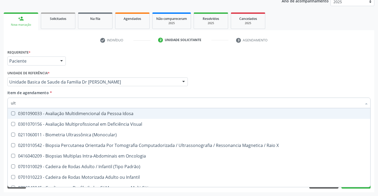
type input "ul"
checkbox Transvaginal "false"
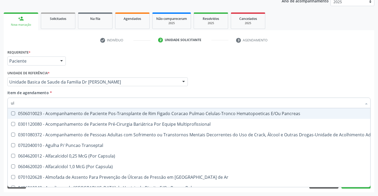
type input "u"
checkbox Transvaginal "false"
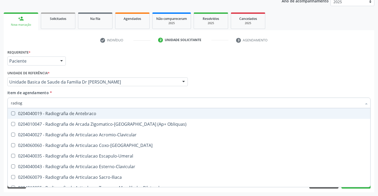
type input "radiogr"
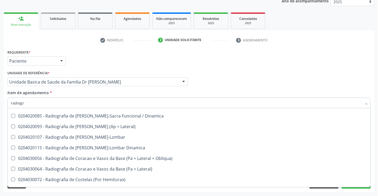
scroll to position [303, 0]
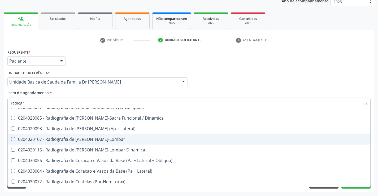
click at [120, 140] on div "0204020107 - Radiografia de [PERSON_NAME]-Lombar" at bounding box center [189, 139] width 356 height 4
checkbox Toraco-Lombar "true"
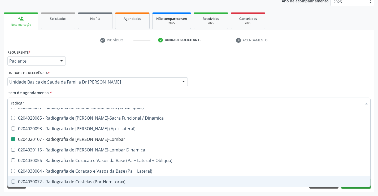
click at [355, 187] on button "Próximo" at bounding box center [355, 184] width 29 height 9
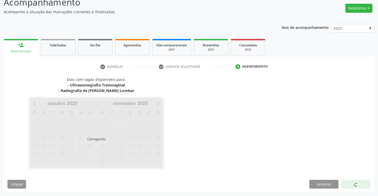
scroll to position [56, 0]
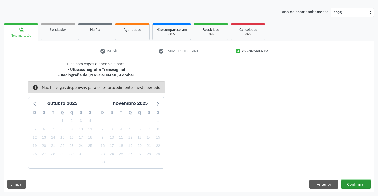
click at [357, 184] on button "Confirmar" at bounding box center [355, 184] width 29 height 9
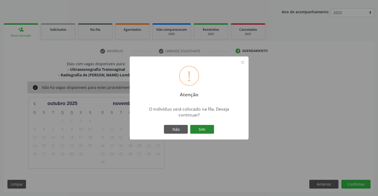
click at [205, 129] on button "Sim" at bounding box center [202, 129] width 24 height 9
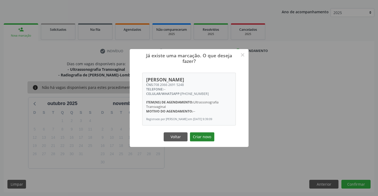
click at [203, 141] on button "Criar novo" at bounding box center [202, 136] width 24 height 9
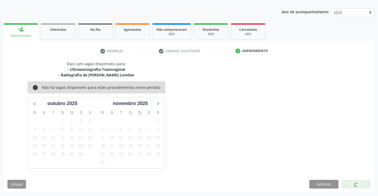
scroll to position [0, 0]
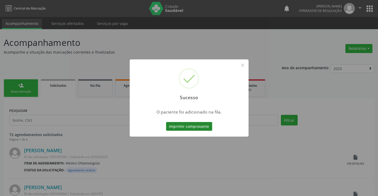
click at [201, 128] on button "Imprimir comprovante" at bounding box center [189, 126] width 46 height 9
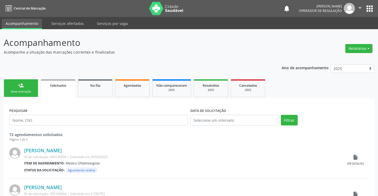
click at [23, 92] on div "Nova marcação" at bounding box center [21, 92] width 27 height 4
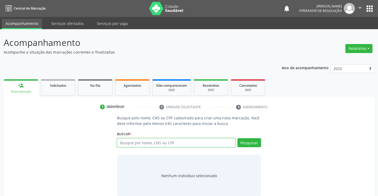
click at [161, 143] on input "text" at bounding box center [176, 142] width 118 height 9
type input "709007804170112"
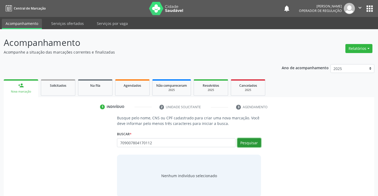
click at [252, 143] on button "Pesquisar" at bounding box center [249, 142] width 24 height 9
type input "709007804170112"
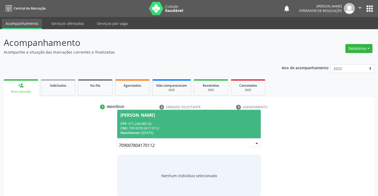
click at [229, 124] on div "CPF: 071.244.985-03" at bounding box center [188, 123] width 137 height 5
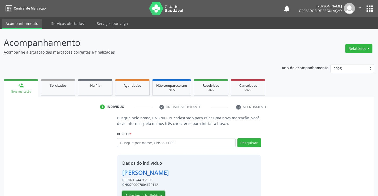
click at [150, 194] on button "Selecionar indivíduo" at bounding box center [143, 195] width 42 height 9
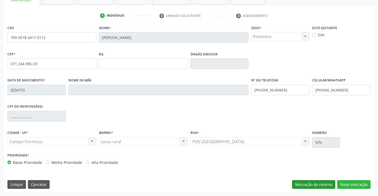
scroll to position [91, 0]
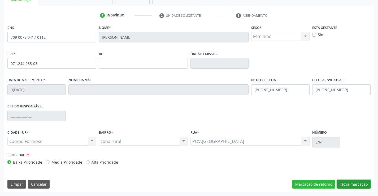
click at [348, 183] on button "Nova marcação" at bounding box center [353, 184] width 33 height 9
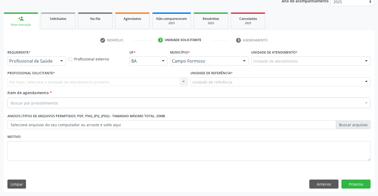
scroll to position [67, 0]
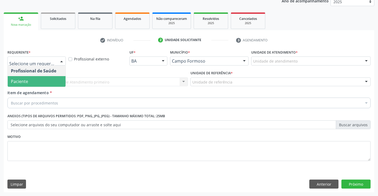
click at [38, 86] on span "Paciente" at bounding box center [37, 81] width 58 height 11
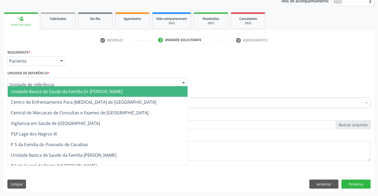
click at [40, 90] on span "Unidade Basica de Saude da Familia Dr [PERSON_NAME]" at bounding box center [67, 92] width 112 height 6
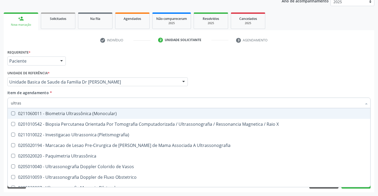
type input "ultrass"
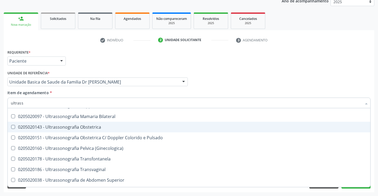
scroll to position [80, 0]
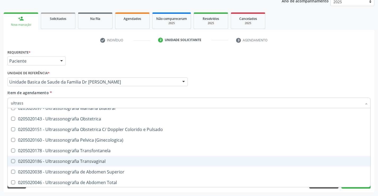
click at [110, 161] on div "0205020186 - Ultrassonografia Transvaginal" at bounding box center [189, 161] width 356 height 4
checkbox Transvaginal "true"
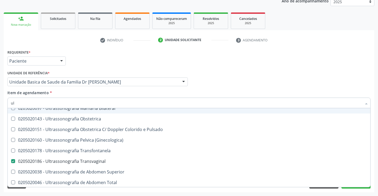
type input "u"
checkbox Transvaginal "false"
checkbox Superior "false"
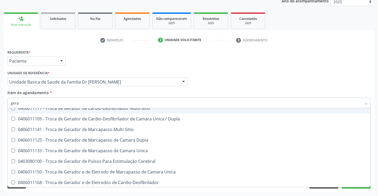
type input "geral"
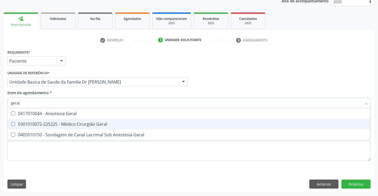
click at [93, 119] on span "0301010072-225225 - Médico Cirurgião Geral" at bounding box center [189, 124] width 362 height 11
checkbox Geral "true"
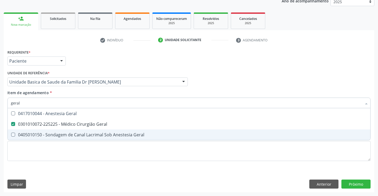
click at [65, 173] on div "Requerente * Paciente Profissional de Saúde Paciente Nenhum resultado encontrad…" at bounding box center [189, 120] width 370 height 144
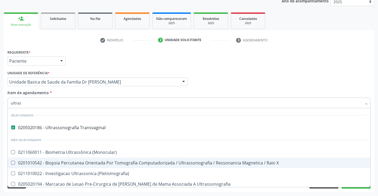
type input "ultrass"
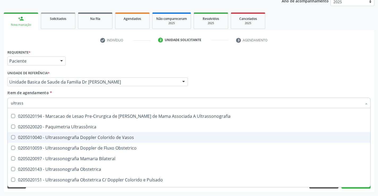
scroll to position [80, 0]
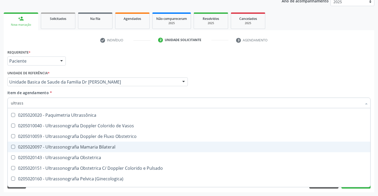
click at [116, 148] on div "0205020097 - Ultrassonografia Mamaria Bilateral" at bounding box center [189, 147] width 356 height 4
checkbox Bilateral "true"
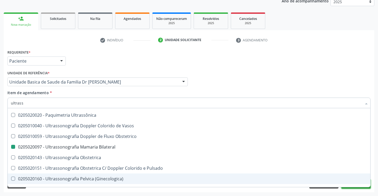
click at [354, 187] on button "Próximo" at bounding box center [355, 184] width 29 height 9
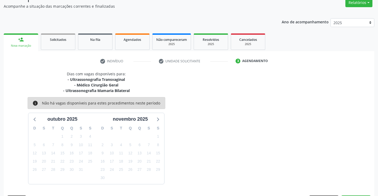
scroll to position [62, 0]
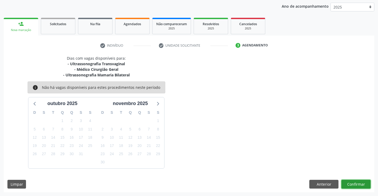
click at [355, 183] on button "Confirmar" at bounding box center [355, 184] width 29 height 9
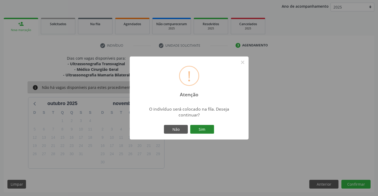
click at [205, 132] on button "Sim" at bounding box center [202, 129] width 24 height 9
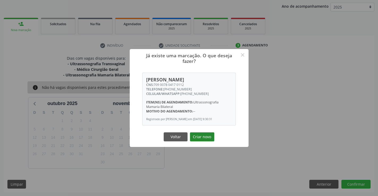
click at [208, 140] on button "Criar novo" at bounding box center [202, 136] width 24 height 9
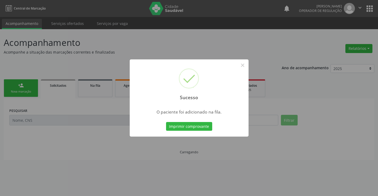
scroll to position [0, 0]
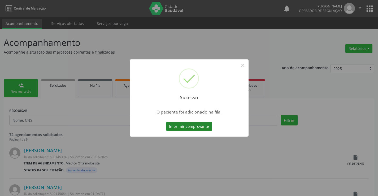
click at [196, 128] on button "Imprimir comprovante" at bounding box center [189, 126] width 46 height 9
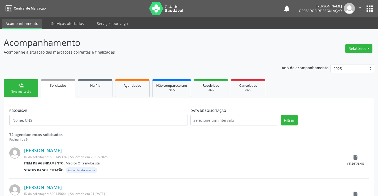
click at [19, 88] on div "person_add" at bounding box center [21, 85] width 6 height 6
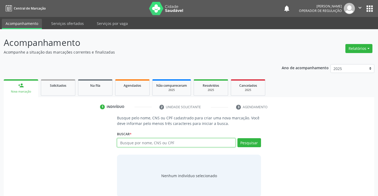
click at [166, 145] on input "text" at bounding box center [176, 142] width 118 height 9
click at [156, 142] on input "text" at bounding box center [176, 142] width 118 height 9
type input "708507366534671"
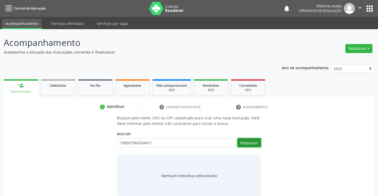
click at [250, 144] on button "Pesquisar" at bounding box center [249, 142] width 24 height 9
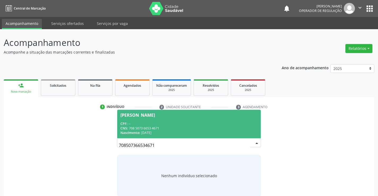
click at [229, 120] on span "Catia Silva Oliveira CPF: -- CNS: 708 5073 6653 4671 Nascimento: 27/12/1975" at bounding box center [188, 124] width 143 height 28
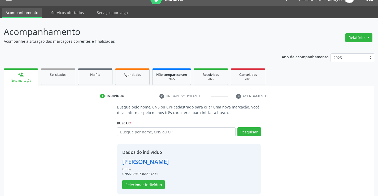
scroll to position [17, 0]
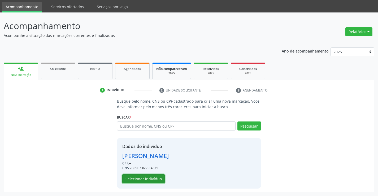
click at [149, 177] on button "Selecionar indivíduo" at bounding box center [143, 178] width 42 height 9
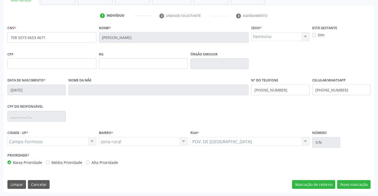
scroll to position [91, 0]
click at [357, 185] on button "Nova marcação" at bounding box center [353, 184] width 33 height 9
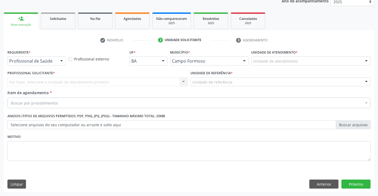
scroll to position [67, 0]
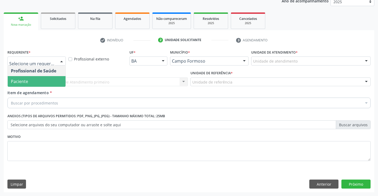
click at [42, 84] on span "Paciente" at bounding box center [37, 81] width 58 height 11
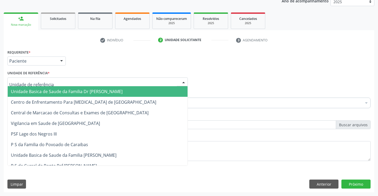
click at [46, 90] on span "Unidade Basica de Saude da Familia Dr [PERSON_NAME]" at bounding box center [67, 92] width 112 height 6
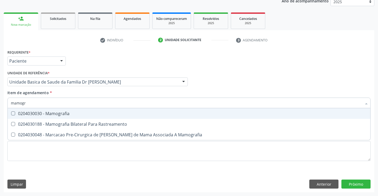
type input "mamogra"
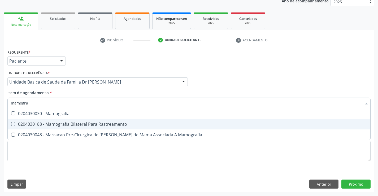
click at [73, 123] on div "0204030188 - Mamografia Bilateral Para Rastreamento" at bounding box center [189, 124] width 356 height 4
checkbox Rastreamento "true"
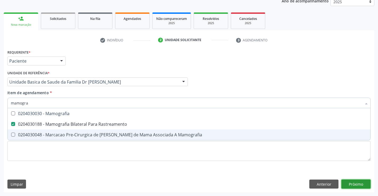
click at [348, 183] on div "Requerente * Paciente Profissional de Saúde Paciente Nenhum resultado encontrad…" at bounding box center [189, 120] width 370 height 144
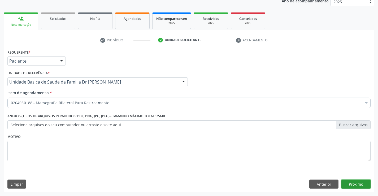
click at [348, 184] on button "Próximo" at bounding box center [355, 184] width 29 height 9
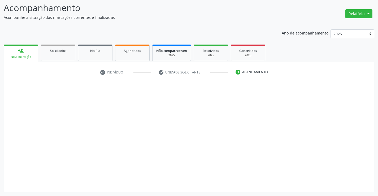
scroll to position [35, 0]
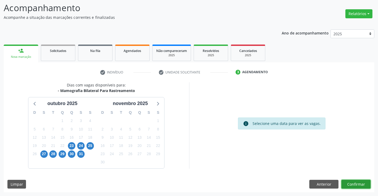
click at [350, 185] on button "Confirmar" at bounding box center [355, 184] width 29 height 9
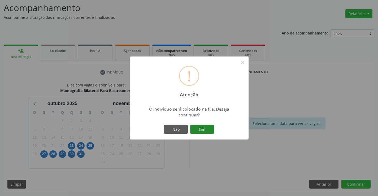
click at [204, 130] on button "Sim" at bounding box center [202, 129] width 24 height 9
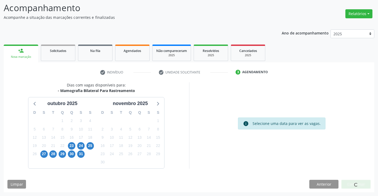
scroll to position [0, 0]
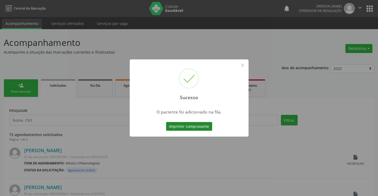
click at [204, 130] on button "Imprimir comprovante" at bounding box center [189, 126] width 46 height 9
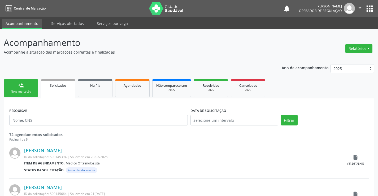
click at [31, 91] on div "Nova marcação" at bounding box center [21, 92] width 27 height 4
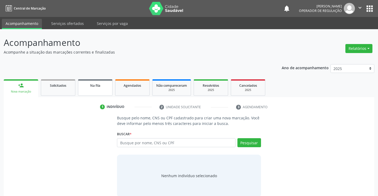
click at [109, 90] on link "Na fila" at bounding box center [95, 87] width 34 height 16
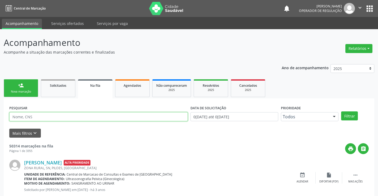
click at [95, 116] on input "text" at bounding box center [98, 116] width 178 height 9
type input "708507366534671"
click at [348, 117] on button "Filtrar" at bounding box center [349, 115] width 17 height 9
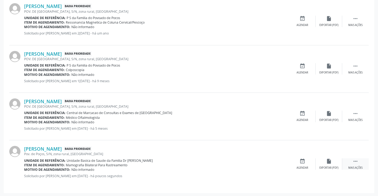
scroll to position [257, 0]
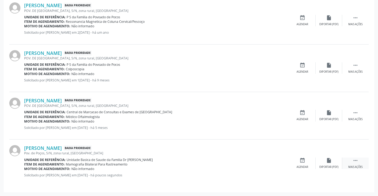
click at [358, 163] on icon "" at bounding box center [355, 161] width 6 height 6
click at [329, 165] on div "Editar" at bounding box center [329, 167] width 8 height 4
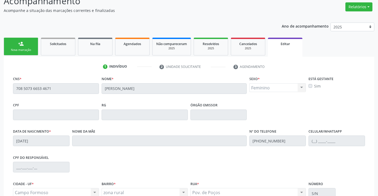
scroll to position [99, 0]
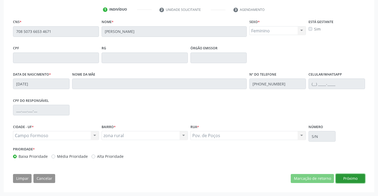
click at [343, 178] on button "Próximo" at bounding box center [350, 178] width 29 height 9
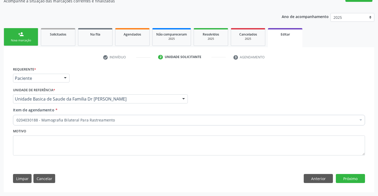
scroll to position [51, 0]
click at [349, 179] on button "Próximo" at bounding box center [350, 178] width 29 height 9
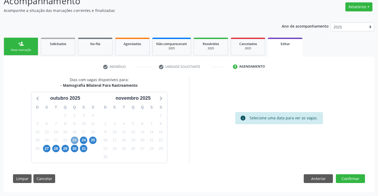
click at [76, 140] on span "23" at bounding box center [74, 140] width 7 height 7
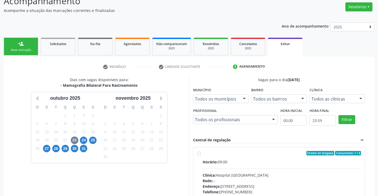
click at [203, 153] on label "Ordem de chegada Consumidos: 1 / 6 Horário: 09:00 Clínica: Hospital Sao Francis…" at bounding box center [282, 191] width 159 height 81
click at [198, 153] on input "Ordem de chegada Consumidos: 1 / 6 Horário: 09:00 Clínica: Hospital Sao Francis…" at bounding box center [199, 153] width 4 height 5
radio input "true"
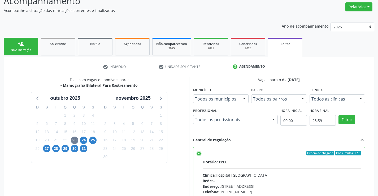
scroll to position [128, 0]
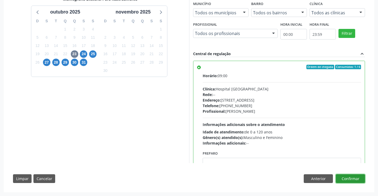
click at [348, 178] on button "Confirmar" at bounding box center [350, 178] width 29 height 9
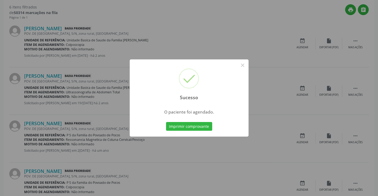
scroll to position [0, 0]
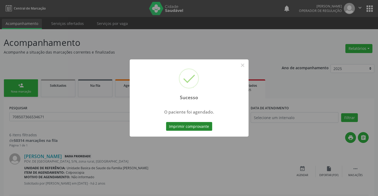
click at [188, 125] on button "Imprimir comprovante" at bounding box center [189, 126] width 46 height 9
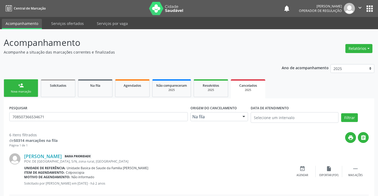
click at [24, 89] on link "person_add Nova marcação" at bounding box center [21, 88] width 34 height 18
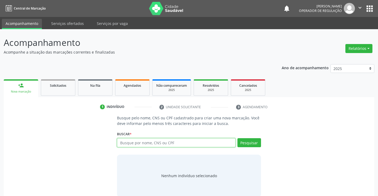
click at [149, 143] on input "text" at bounding box center [176, 142] width 118 height 9
type input "708507366534671"
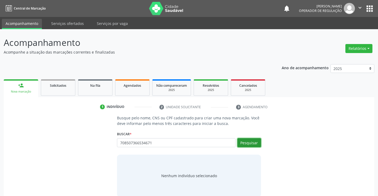
click at [251, 141] on button "Pesquisar" at bounding box center [249, 142] width 24 height 9
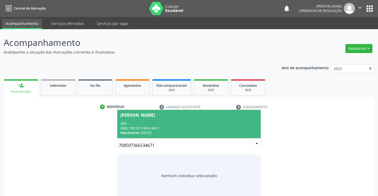
click at [198, 127] on div "CNS: 708 5073 6653 4671" at bounding box center [188, 128] width 137 height 5
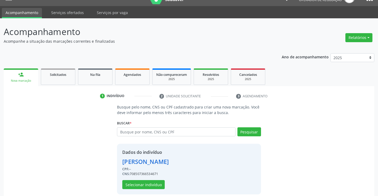
scroll to position [17, 0]
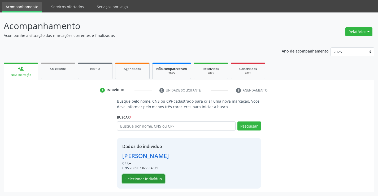
click at [152, 179] on button "Selecionar indivíduo" at bounding box center [143, 178] width 42 height 9
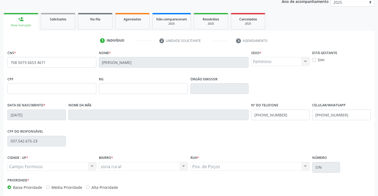
scroll to position [91, 0]
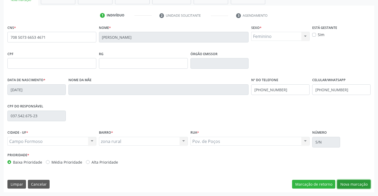
click at [350, 185] on button "Nova marcação" at bounding box center [353, 184] width 33 height 9
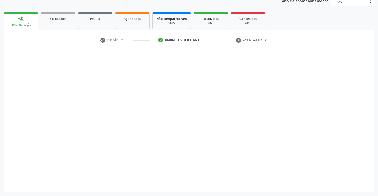
scroll to position [67, 0]
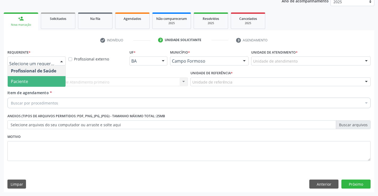
click at [32, 77] on span "Paciente" at bounding box center [37, 81] width 58 height 11
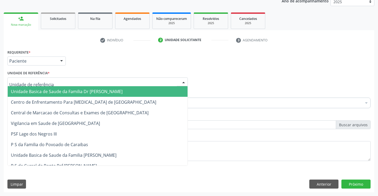
click at [35, 92] on span "Unidade Basica de Saude da Familia Dr [PERSON_NAME]" at bounding box center [67, 92] width 112 height 6
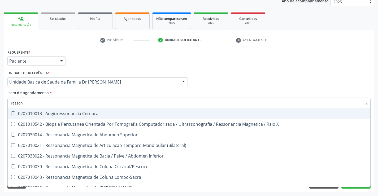
type input "ressona"
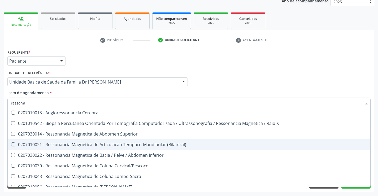
scroll to position [27, 0]
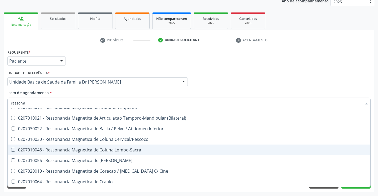
click at [132, 150] on div "0207010048 - Ressonancia Magnetica de Coluna Lombo-Sacra" at bounding box center [189, 150] width 356 height 4
checkbox Lombo-Sacra "true"
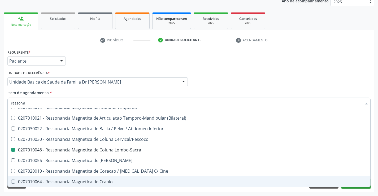
click at [349, 188] on button "Próximo" at bounding box center [355, 184] width 29 height 9
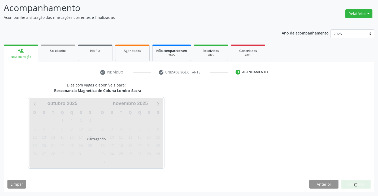
scroll to position [50, 0]
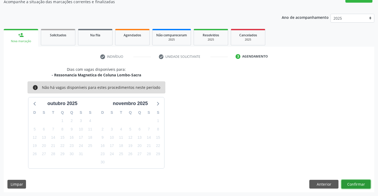
click at [357, 188] on button "Confirmar" at bounding box center [355, 184] width 29 height 9
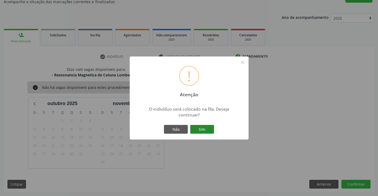
click at [203, 129] on button "Sim" at bounding box center [202, 129] width 24 height 9
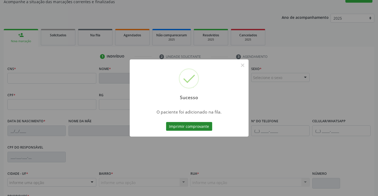
click at [188, 124] on button "Imprimir comprovante" at bounding box center [189, 126] width 46 height 9
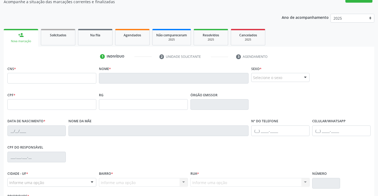
scroll to position [50, 0]
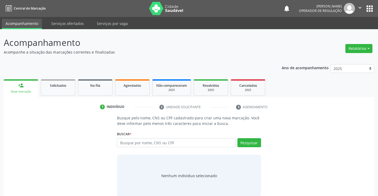
click at [168, 142] on input "text" at bounding box center [176, 142] width 118 height 9
type input "709605664999872"
click at [250, 142] on button "Pesquisar" at bounding box center [249, 142] width 24 height 9
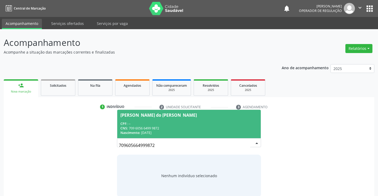
click at [197, 125] on div "CPF: --" at bounding box center [188, 123] width 137 height 5
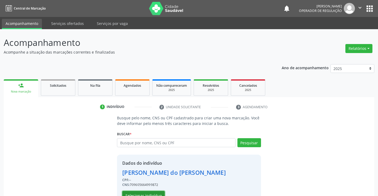
click at [158, 194] on button "Selecionar indivíduo" at bounding box center [143, 195] width 42 height 9
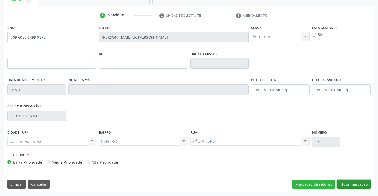
click at [356, 183] on button "Nova marcação" at bounding box center [353, 184] width 33 height 9
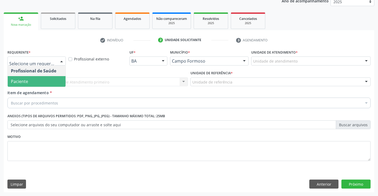
click at [42, 80] on span "Paciente" at bounding box center [37, 81] width 58 height 11
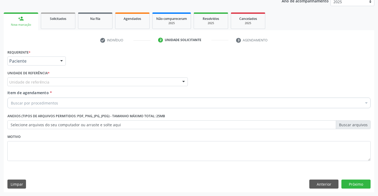
click at [52, 82] on div "Unidade de referência" at bounding box center [97, 81] width 180 height 9
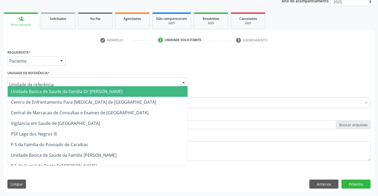
click at [53, 91] on span "Unidade Basica de Saude da Familia Dr [PERSON_NAME]" at bounding box center [67, 92] width 112 height 6
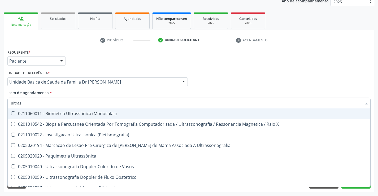
type input "ultrass"
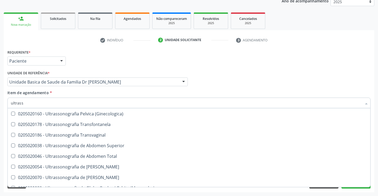
scroll to position [106, 0]
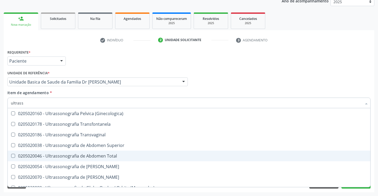
click at [115, 158] on div "0205020046 - Ultrassonografia de Abdomen Total" at bounding box center [189, 156] width 356 height 4
checkbox Total "true"
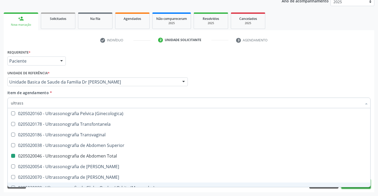
click at [357, 187] on button "Próximo" at bounding box center [355, 184] width 29 height 9
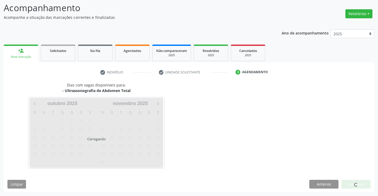
scroll to position [0, 0]
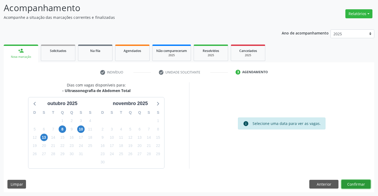
click at [355, 185] on button "Confirmar" at bounding box center [355, 184] width 29 height 9
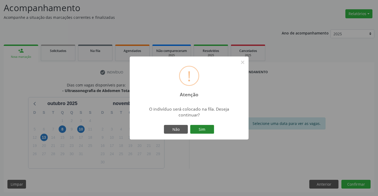
click at [204, 127] on button "Sim" at bounding box center [202, 129] width 24 height 9
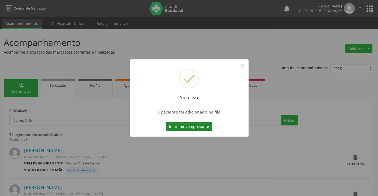
click at [204, 127] on button "Imprimir comprovante" at bounding box center [189, 126] width 46 height 9
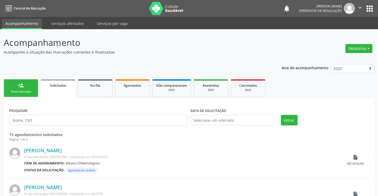
click at [33, 88] on link "person_add Nova marcação" at bounding box center [21, 88] width 34 height 18
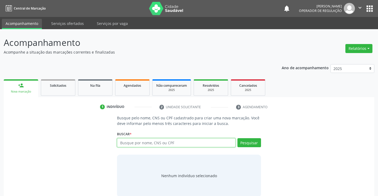
click at [162, 143] on input "text" at bounding box center [176, 142] width 118 height 9
type input "705007246778050"
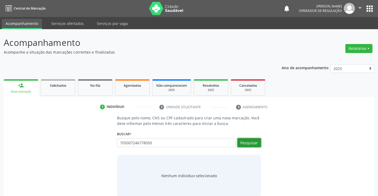
click at [246, 142] on button "Pesquisar" at bounding box center [249, 142] width 24 height 9
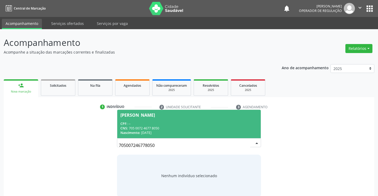
click at [217, 117] on span "[PERSON_NAME] CPF: -- CNS: 705 0072 4677 8050 Nascimento: 2[DATE]" at bounding box center [188, 124] width 143 height 28
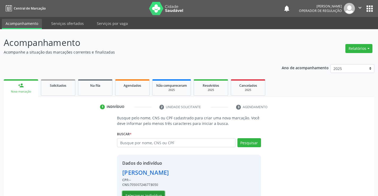
click at [143, 193] on button "Selecionar indivíduo" at bounding box center [143, 195] width 42 height 9
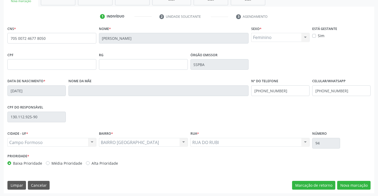
scroll to position [91, 0]
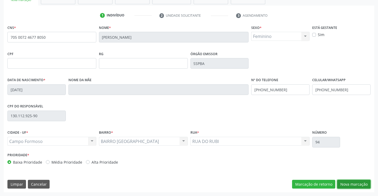
click at [362, 186] on button "Nova marcação" at bounding box center [353, 184] width 33 height 9
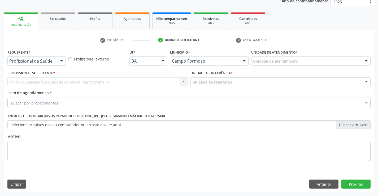
scroll to position [67, 0]
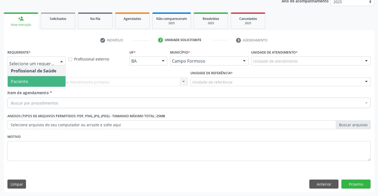
click at [31, 81] on span "Paciente" at bounding box center [37, 81] width 58 height 11
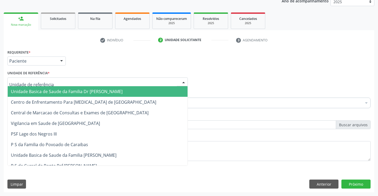
click at [44, 91] on span "Unidade Basica de Saude da Familia Dr [PERSON_NAME]" at bounding box center [67, 92] width 112 height 6
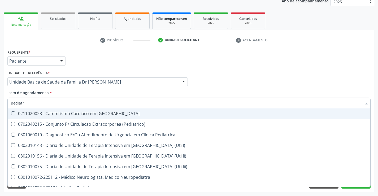
type input "pediatra"
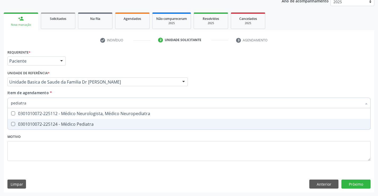
click at [88, 124] on div "0301010072-225124 - Médico Pediatra" at bounding box center [189, 124] width 356 height 4
checkbox Pediatra "true"
click at [351, 182] on div "Requerente * Paciente Profissional de Saúde Paciente Nenhum resultado encontrad…" at bounding box center [189, 120] width 370 height 144
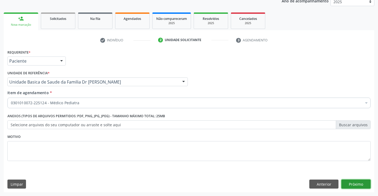
click at [352, 181] on button "Próximo" at bounding box center [355, 184] width 29 height 9
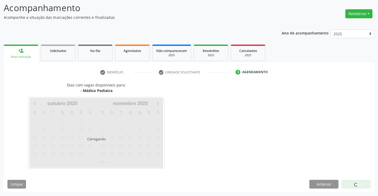
scroll to position [35, 0]
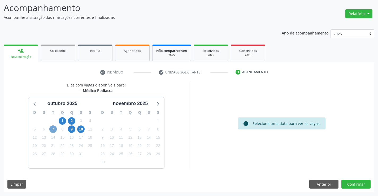
click at [56, 129] on span "7" at bounding box center [52, 128] width 7 height 7
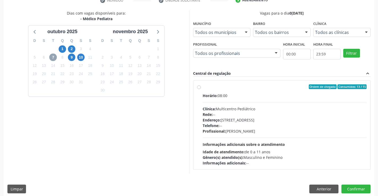
scroll to position [111, 0]
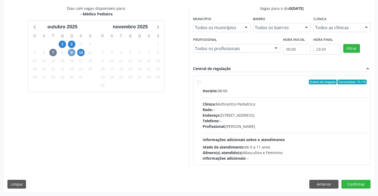
click at [72, 56] on span "9" at bounding box center [71, 52] width 7 height 7
click at [81, 56] on span "10" at bounding box center [80, 52] width 7 height 7
click at [203, 82] on label "Ordem de chegada Consumidos: 14 / 15 Horário: 07:00 Clínica: Multicentro Pediát…" at bounding box center [285, 120] width 164 height 81
click at [199, 82] on input "Ordem de chegada Consumidos: 14 / 15 Horário: 07:00 Clínica: Multicentro Pediát…" at bounding box center [199, 82] width 4 height 5
radio input "true"
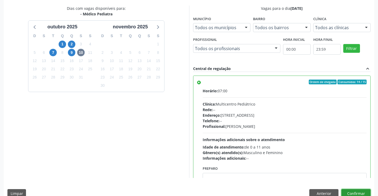
click at [357, 190] on button "Confirmar" at bounding box center [355, 193] width 29 height 9
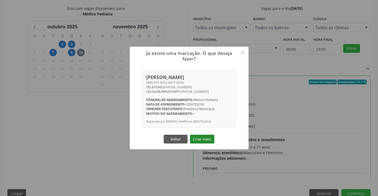
click at [204, 137] on button "Criar novo" at bounding box center [202, 139] width 24 height 9
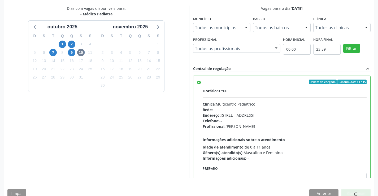
scroll to position [0, 0]
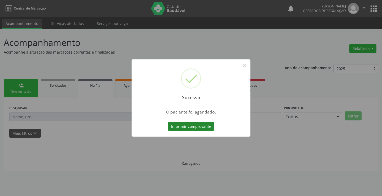
click at [204, 126] on button "Imprimir comprovante" at bounding box center [191, 126] width 46 height 9
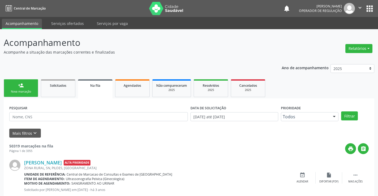
click at [19, 89] on link "person_add Nova marcação" at bounding box center [21, 88] width 34 height 18
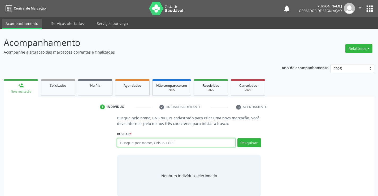
click at [160, 142] on input "text" at bounding box center [176, 142] width 118 height 9
type input "700606438550069"
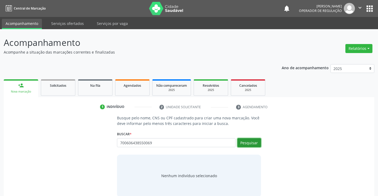
click at [252, 143] on button "Pesquisar" at bounding box center [249, 142] width 24 height 9
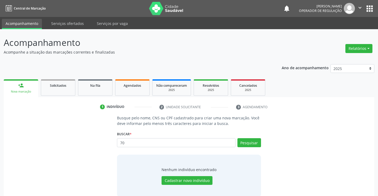
type input "7"
click at [207, 146] on input "text" at bounding box center [176, 142] width 118 height 9
type input "01664820566"
click at [256, 143] on button "Pesquisar" at bounding box center [249, 142] width 24 height 9
type input "0"
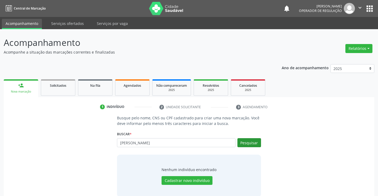
type input "rejane ferreira lima dos santos"
click at [254, 143] on button "Pesquisar" at bounding box center [249, 142] width 24 height 9
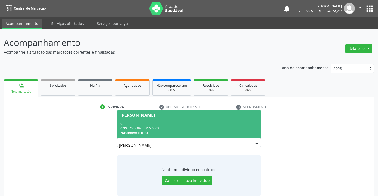
click at [145, 121] on span "Rejane Ferreira Lima dos Santos CPF: -- CNS: 700 6064 3855 0069 Nascimento: 26/…" at bounding box center [188, 124] width 143 height 28
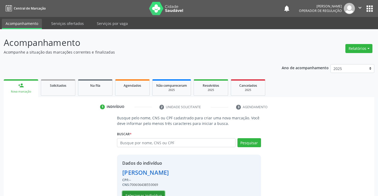
click at [147, 192] on button "Selecionar indivíduo" at bounding box center [143, 195] width 42 height 9
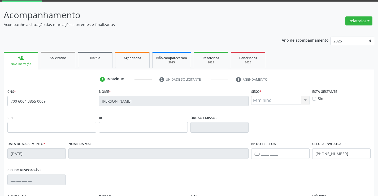
scroll to position [91, 0]
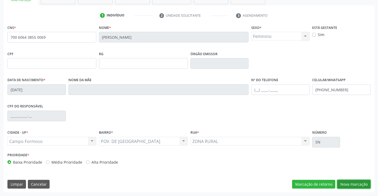
click at [357, 188] on button "Nova marcação" at bounding box center [353, 184] width 33 height 9
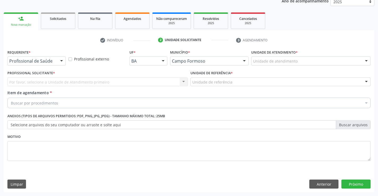
scroll to position [67, 0]
click at [58, 61] on div at bounding box center [62, 61] width 8 height 9
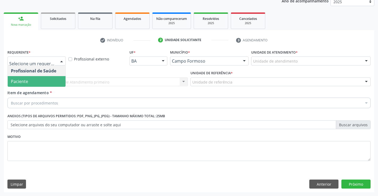
click at [54, 81] on span "Paciente" at bounding box center [37, 81] width 58 height 11
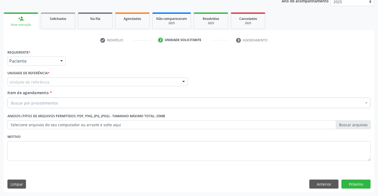
click at [53, 81] on div "Unidade de referência" at bounding box center [97, 81] width 180 height 9
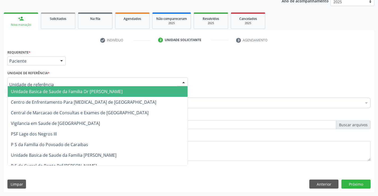
click at [51, 93] on span "Unidade Basica de Saude da Familia Dr [PERSON_NAME]" at bounding box center [67, 92] width 112 height 6
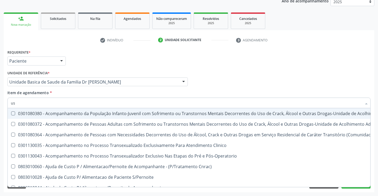
type input "usg"
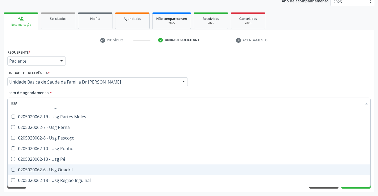
scroll to position [123, 0]
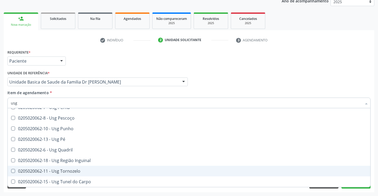
click at [89, 174] on span "0205020062-11 - Usg Tornozelo" at bounding box center [189, 171] width 362 height 11
checkbox Tornozelo "true"
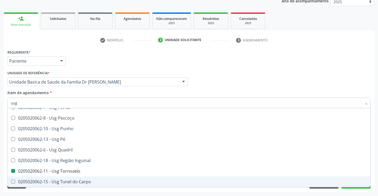
click at [355, 189] on div "Requerente * Paciente Profissional de Saúde Paciente Nenhum resultado encontrad…" at bounding box center [189, 120] width 370 height 144
checkbox Braço "true"
checkbox Tornozelo "false"
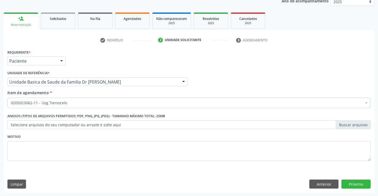
scroll to position [0, 0]
click at [355, 184] on button "Próximo" at bounding box center [355, 184] width 29 height 9
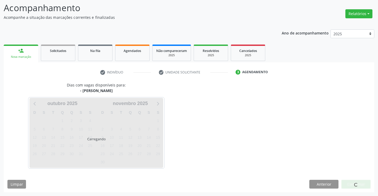
scroll to position [35, 0]
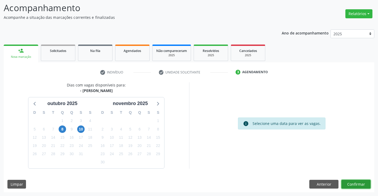
click at [355, 184] on button "Confirmar" at bounding box center [355, 184] width 29 height 9
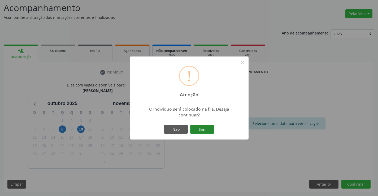
click at [200, 128] on button "Sim" at bounding box center [202, 129] width 24 height 9
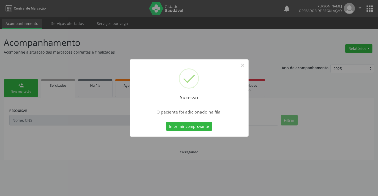
scroll to position [0, 0]
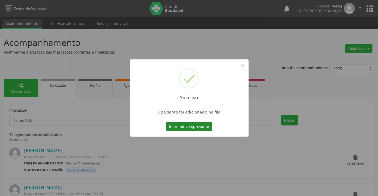
click at [194, 125] on button "Imprimir comprovante" at bounding box center [189, 126] width 46 height 9
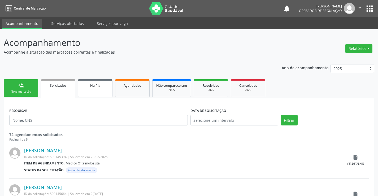
click at [92, 89] on link "Na fila" at bounding box center [95, 88] width 34 height 18
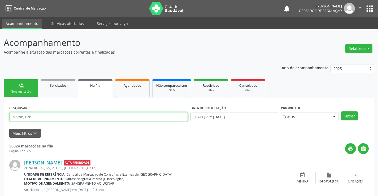
click at [64, 115] on input "text" at bounding box center [98, 116] width 178 height 9
click at [346, 115] on button "Filtrar" at bounding box center [349, 115] width 17 height 9
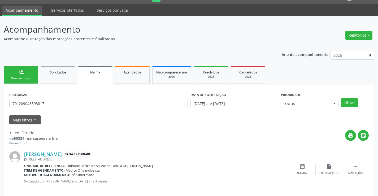
scroll to position [19, 0]
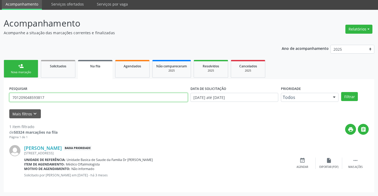
click at [53, 98] on input "701209048593817" at bounding box center [98, 97] width 178 height 9
type input "7"
click at [347, 98] on button "Filtrar" at bounding box center [349, 96] width 17 height 9
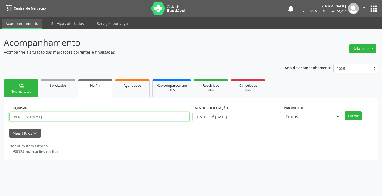
click at [92, 116] on input "marcos vinicius silva" at bounding box center [99, 116] width 180 height 9
type input "m"
click at [357, 113] on button "Filtrar" at bounding box center [353, 115] width 17 height 9
click at [354, 115] on button "Filtrar" at bounding box center [353, 115] width 17 height 9
click at [97, 116] on input "marcio vinicius silva" at bounding box center [99, 116] width 180 height 9
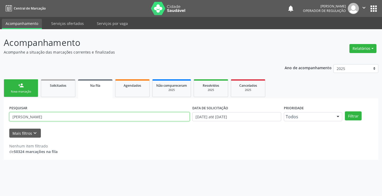
click at [97, 116] on input "marcio vinicius silva" at bounding box center [99, 116] width 180 height 9
click at [53, 118] on input "marcio vinicius silva" at bounding box center [99, 116] width 180 height 9
type input "m"
click at [32, 90] on div "Nova marcação" at bounding box center [21, 92] width 27 height 4
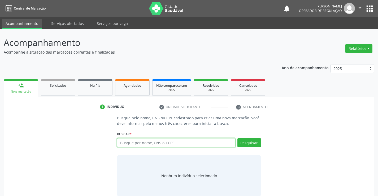
click at [190, 143] on input "text" at bounding box center [176, 142] width 118 height 9
type input "700008592010904"
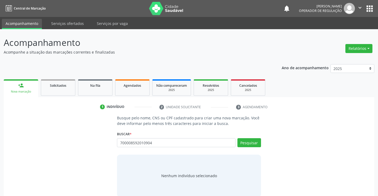
click at [253, 137] on div "Buscar * Busque por nome, CNS ou CPF Nenhum resultado encontrado para: " " Não …" at bounding box center [189, 140] width 144 height 21
click at [245, 141] on button "Pesquisar" at bounding box center [249, 142] width 24 height 9
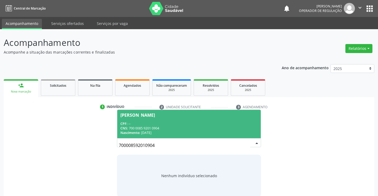
click at [197, 129] on div "CNS: 700 0085 9201 0904" at bounding box center [188, 128] width 137 height 5
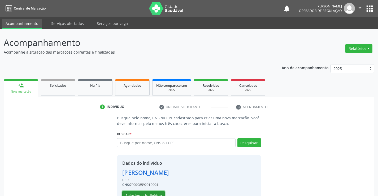
click at [148, 192] on button "Selecionar indivíduo" at bounding box center [143, 195] width 42 height 9
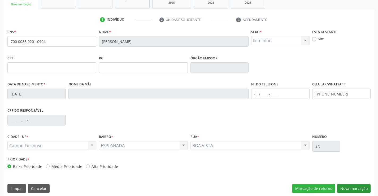
scroll to position [91, 0]
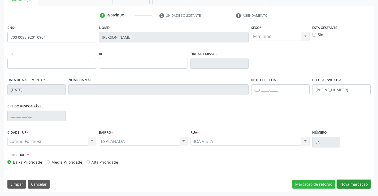
click at [348, 184] on button "Nova marcação" at bounding box center [353, 184] width 33 height 9
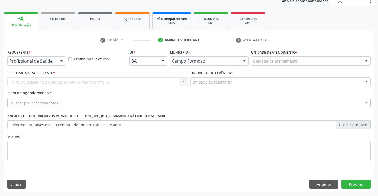
scroll to position [67, 0]
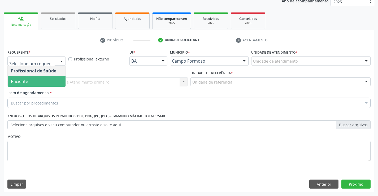
click at [31, 81] on span "Paciente" at bounding box center [37, 81] width 58 height 11
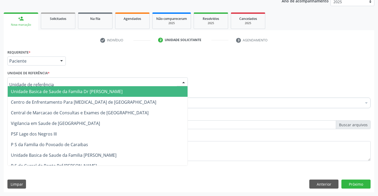
click at [44, 87] on span "Unidade Basica de Saude da Familia Dr [PERSON_NAME]" at bounding box center [98, 91] width 180 height 11
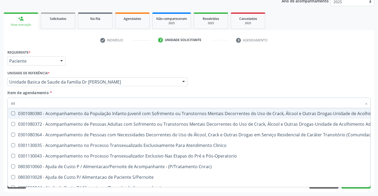
type input "usg"
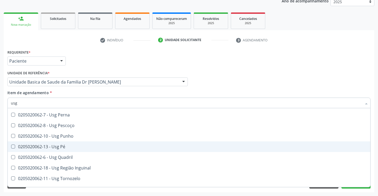
scroll to position [123, 0]
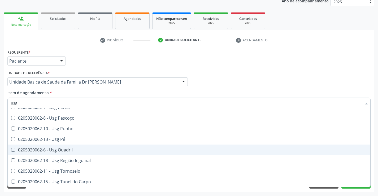
click at [77, 151] on div "0205020062-6 - Usg Quadril" at bounding box center [189, 150] width 356 height 4
checkbox Quadril "true"
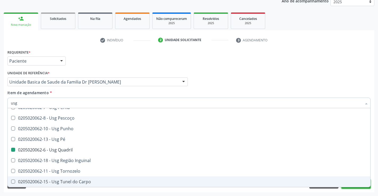
click at [355, 188] on button "Próximo" at bounding box center [355, 184] width 29 height 9
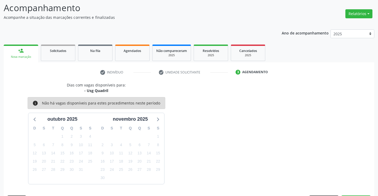
scroll to position [50, 0]
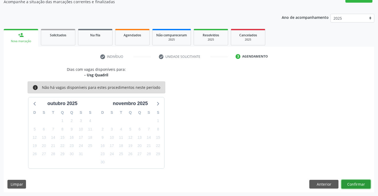
click at [355, 186] on button "Confirmar" at bounding box center [355, 184] width 29 height 9
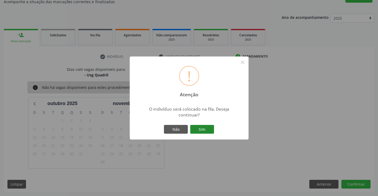
click at [203, 128] on button "Sim" at bounding box center [202, 129] width 24 height 9
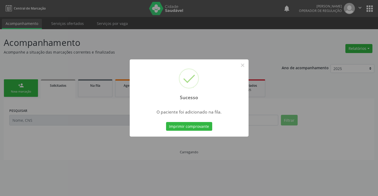
scroll to position [0, 0]
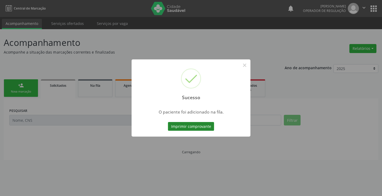
click at [202, 127] on button "Imprimir comprovante" at bounding box center [191, 126] width 46 height 9
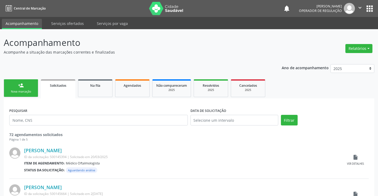
click at [27, 91] on div "Nova marcação" at bounding box center [21, 92] width 27 height 4
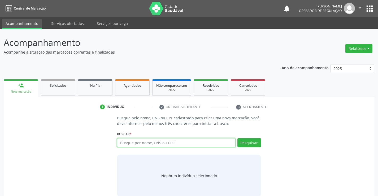
click at [189, 144] on input "text" at bounding box center [176, 142] width 118 height 9
type input "marcio vinicius silva"
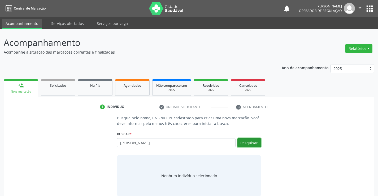
click at [247, 146] on button "Pesquisar" at bounding box center [249, 142] width 24 height 9
type input "marcio vinicius silva"
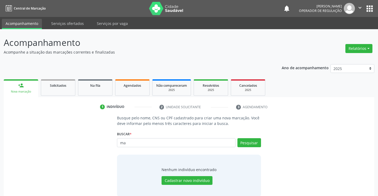
type input "m"
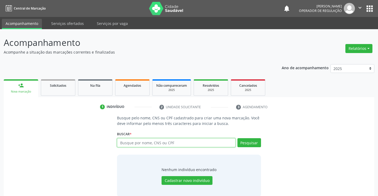
click at [168, 144] on input "text" at bounding box center [176, 142] width 118 height 9
type input "706200732424870"
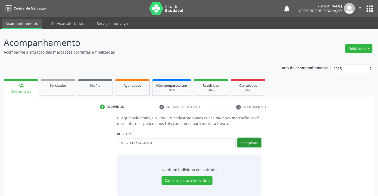
click at [251, 144] on button "Pesquisar" at bounding box center [249, 142] width 24 height 9
type input "706200732424870"
type input "7"
type input "116900000538"
click at [252, 141] on button "Pesquisar" at bounding box center [249, 142] width 24 height 9
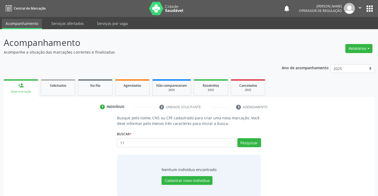
type input "1"
type input "116900000538"
click at [250, 140] on button "Pesquisar" at bounding box center [249, 142] width 24 height 9
type input "1"
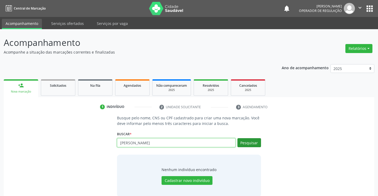
type input "kemilly pereira silva"
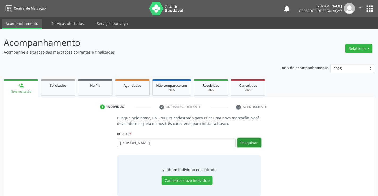
click at [253, 143] on button "Pesquisar" at bounding box center [249, 142] width 24 height 9
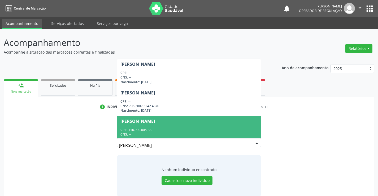
click at [212, 131] on div "CPF: 116.900.005-38" at bounding box center [188, 130] width 137 height 5
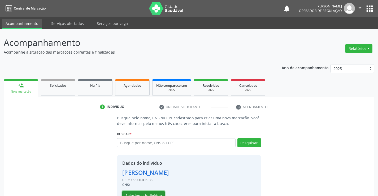
click at [146, 193] on button "Selecionar indivíduo" at bounding box center [143, 195] width 42 height 9
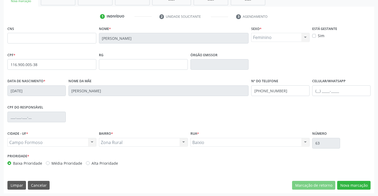
scroll to position [91, 0]
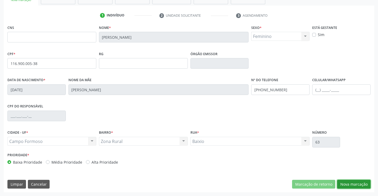
click at [346, 183] on button "Nova marcação" at bounding box center [353, 184] width 33 height 9
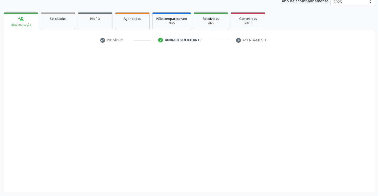
scroll to position [67, 0]
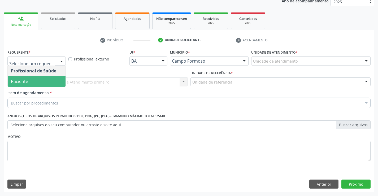
click at [45, 82] on span "Paciente" at bounding box center [37, 81] width 58 height 11
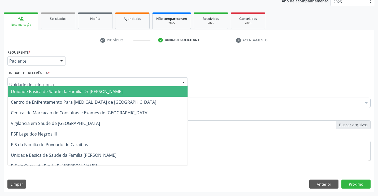
click at [53, 82] on div at bounding box center [97, 81] width 180 height 9
click at [79, 90] on span "Unidade Basica de Saude da Familia Dr [PERSON_NAME]" at bounding box center [67, 92] width 112 height 6
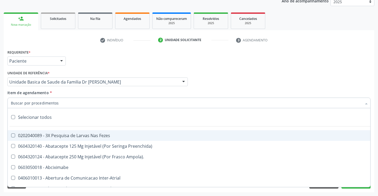
type input "e"
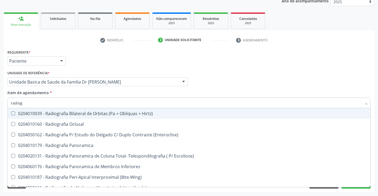
type input "radiogr"
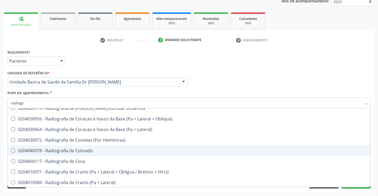
scroll to position [371, 0]
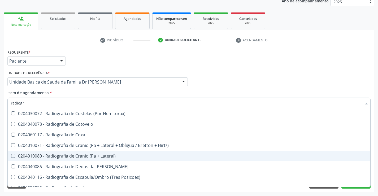
click at [107, 154] on div "0204010080 - Radiografia de Cranio (Pa + Lateral)" at bounding box center [189, 156] width 356 height 4
checkbox Lateral\) "true"
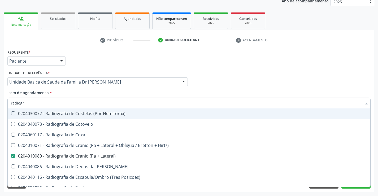
click at [68, 100] on input "radiogr" at bounding box center [186, 103] width 351 height 11
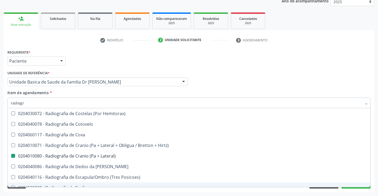
click at [60, 191] on div "Requerente * Paciente Profissional de Saúde Paciente Nenhum resultado encontrad…" at bounding box center [189, 120] width 370 height 144
checkbox Oclusal "true"
checkbox Lateral\) "false"
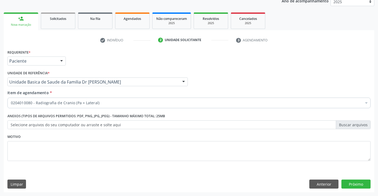
scroll to position [0, 0]
click at [80, 99] on div "0204010080 - Radiografia de Cranio (Pa + Lateral)" at bounding box center [188, 103] width 363 height 11
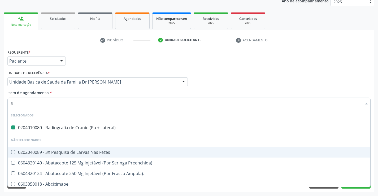
type input "el"
checkbox Lateral\) "false"
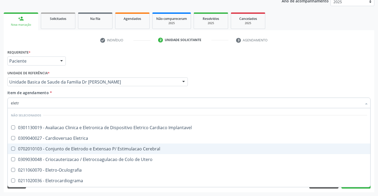
type input "eletro"
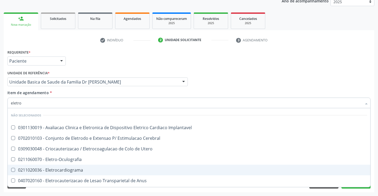
click at [80, 170] on div "0211020036 - Eletrocardiograma" at bounding box center [189, 170] width 356 height 4
checkbox Eletrocardiograma "true"
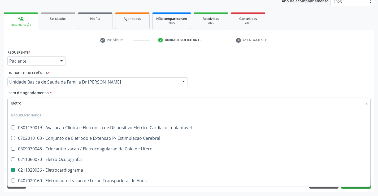
click at [356, 188] on button "Próximo" at bounding box center [355, 184] width 29 height 9
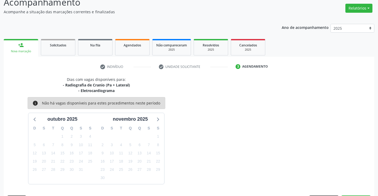
scroll to position [56, 0]
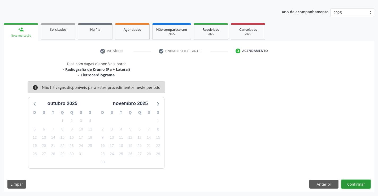
click at [356, 184] on button "Confirmar" at bounding box center [355, 184] width 29 height 9
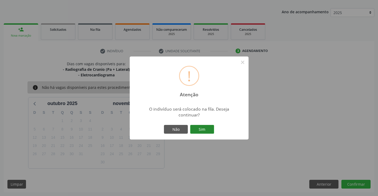
click at [200, 129] on button "Sim" at bounding box center [202, 129] width 24 height 9
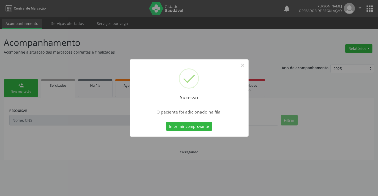
scroll to position [0, 0]
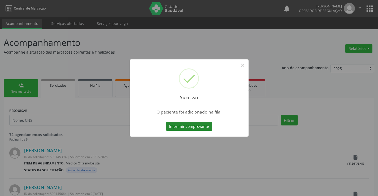
click at [201, 126] on button "Imprimir comprovante" at bounding box center [189, 126] width 46 height 9
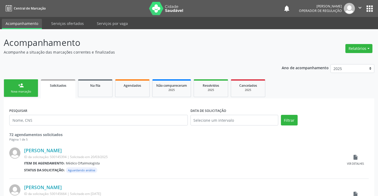
click at [19, 88] on div "person_add" at bounding box center [21, 85] width 6 height 6
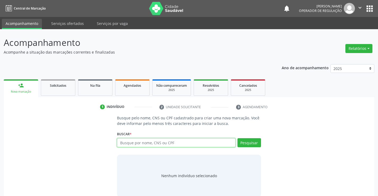
click at [158, 143] on input "text" at bounding box center [176, 142] width 118 height 9
type input "704102280338250"
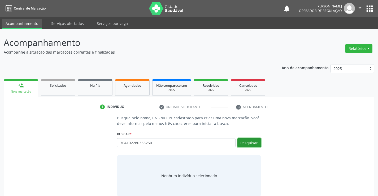
click at [250, 141] on button "Pesquisar" at bounding box center [249, 142] width 24 height 9
type input "704102280338250"
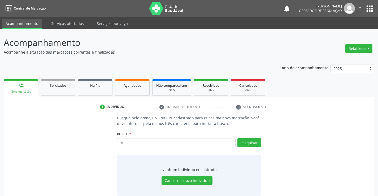
type input "7"
type input "26446919824"
click at [252, 142] on button "Pesquisar" at bounding box center [249, 142] width 24 height 9
type input "2"
type input "joselia da silva"
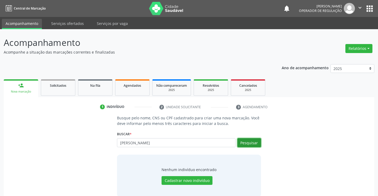
click at [255, 144] on button "Pesquisar" at bounding box center [249, 142] width 24 height 9
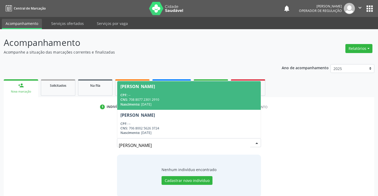
click at [172, 98] on div "CNS: 708 8077 2301 2910" at bounding box center [188, 99] width 137 height 5
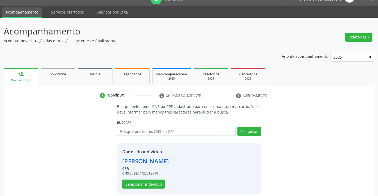
scroll to position [17, 0]
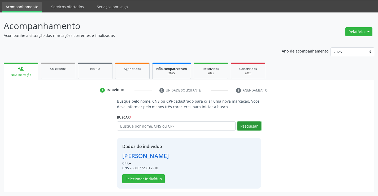
click at [244, 126] on button "Pesquisar" at bounding box center [249, 125] width 24 height 9
click at [252, 127] on button "Pesquisar" at bounding box center [249, 125] width 24 height 9
click at [149, 179] on button "Selecionar indivíduo" at bounding box center [143, 178] width 42 height 9
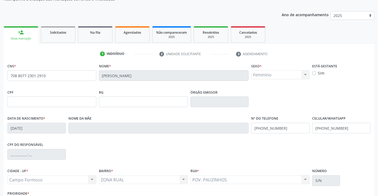
scroll to position [91, 0]
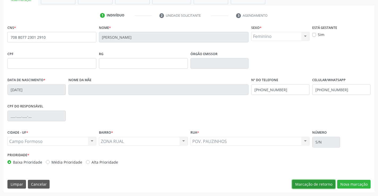
click at [314, 184] on button "Marcação de retorno" at bounding box center [313, 184] width 43 height 9
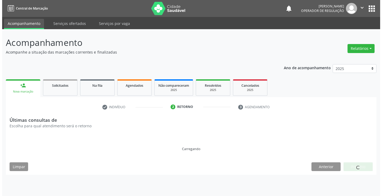
scroll to position [0, 0]
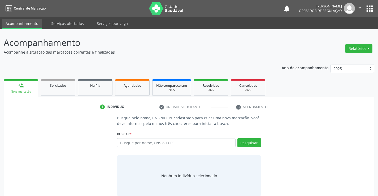
click at [144, 143] on input "text" at bounding box center [176, 142] width 118 height 9
type input "[PERSON_NAME]"
click at [250, 144] on button "Pesquisar" at bounding box center [249, 142] width 24 height 9
type input "[PERSON_NAME]"
click at [171, 144] on input "text" at bounding box center [176, 142] width 118 height 9
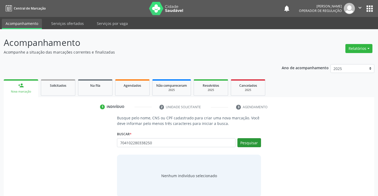
type input "704102280338250"
click at [256, 142] on button "Pesquisar" at bounding box center [249, 142] width 24 height 9
type input "704102280338250"
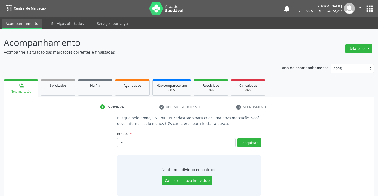
type input "7"
type input "26446919824"
click at [262, 144] on div "Busque pelo nome, CNS ou CPF cadastrado para criar uma nova marcação. Você deve…" at bounding box center [188, 156] width 151 height 82
click at [258, 145] on button "Pesquisar" at bounding box center [249, 142] width 24 height 9
type input "2"
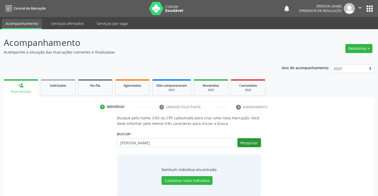
type input "[PERSON_NAME]"
click at [253, 145] on button "Pesquisar" at bounding box center [249, 142] width 24 height 9
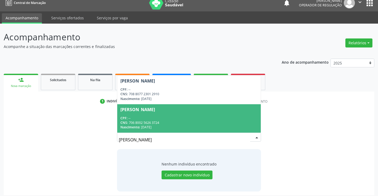
scroll to position [8, 0]
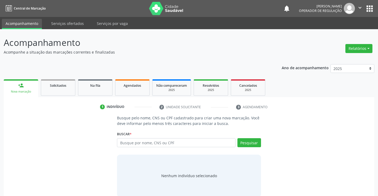
click at [148, 143] on input "text" at bounding box center [176, 142] width 118 height 9
type input "706105521230060"
click at [251, 142] on button "Pesquisar" at bounding box center [249, 142] width 24 height 9
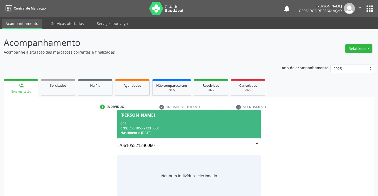
click at [174, 128] on div "CNS: 706 1055 2123 0060" at bounding box center [188, 128] width 137 height 5
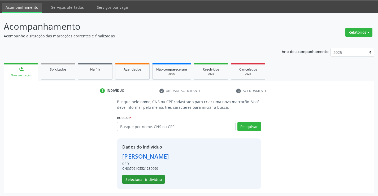
scroll to position [17, 0]
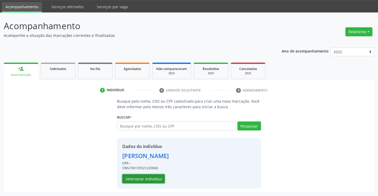
click at [145, 177] on button "Selecionar indivíduo" at bounding box center [143, 178] width 42 height 9
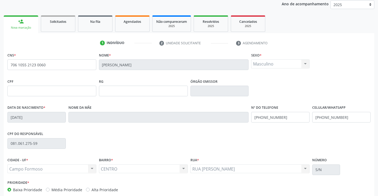
scroll to position [38, 0]
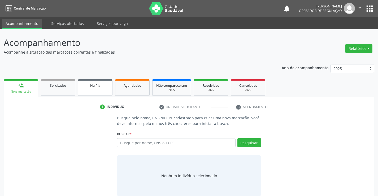
click at [100, 88] on link "Na fila" at bounding box center [95, 87] width 34 height 16
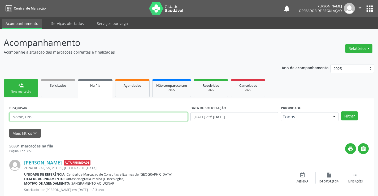
click at [58, 116] on input "text" at bounding box center [98, 116] width 178 height 9
type input "706105521230060"
click at [350, 117] on button "Filtrar" at bounding box center [349, 115] width 17 height 9
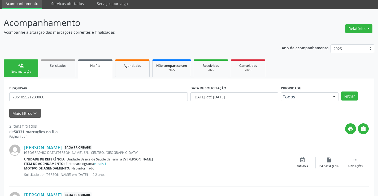
scroll to position [67, 0]
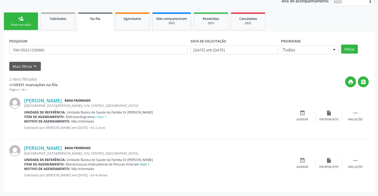
click at [143, 163] on link "e mais 1" at bounding box center [143, 164] width 12 height 5
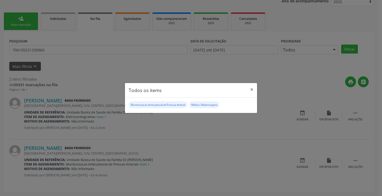
click at [248, 160] on div "Todos os items × Monitorizacao Ambulatorial de Pressao Arterial Médico Oftalmol…" at bounding box center [191, 98] width 382 height 196
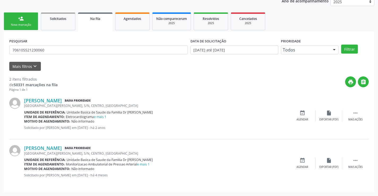
click at [100, 20] on span "Na fila" at bounding box center [95, 18] width 10 height 5
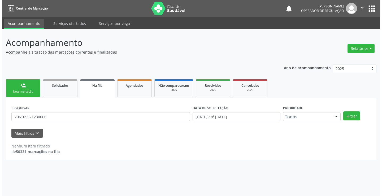
scroll to position [0, 0]
